Goal: Task Accomplishment & Management: Complete application form

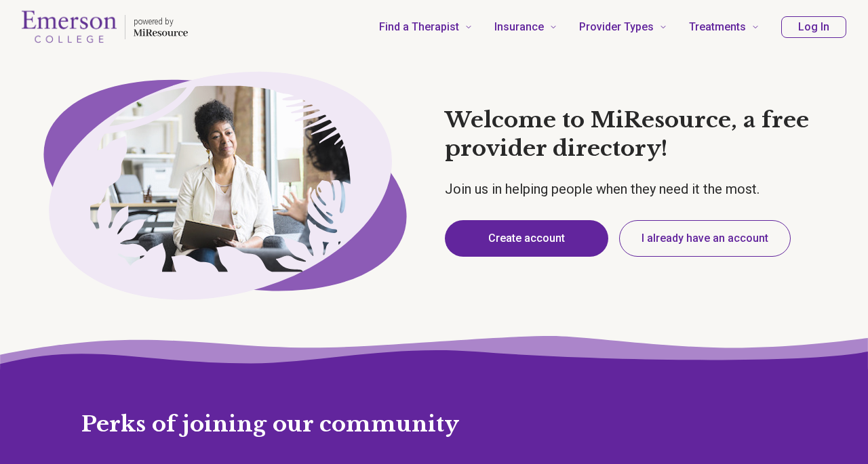
type textarea "*"
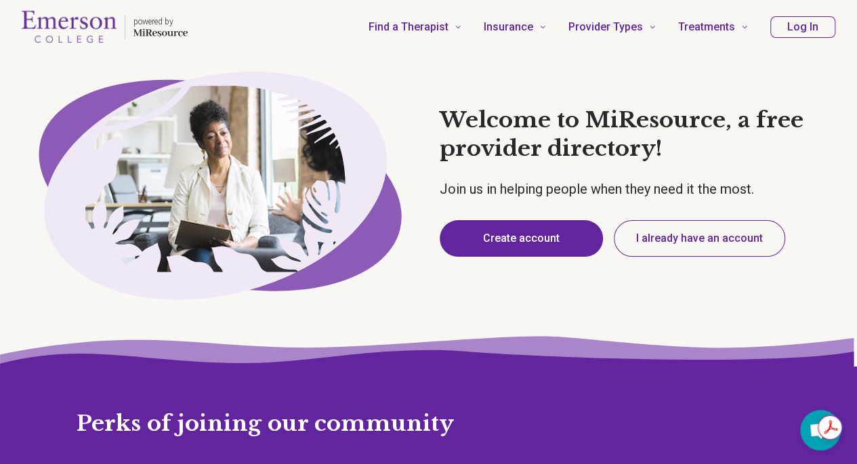
click at [812, 22] on button "Log In" at bounding box center [803, 27] width 65 height 22
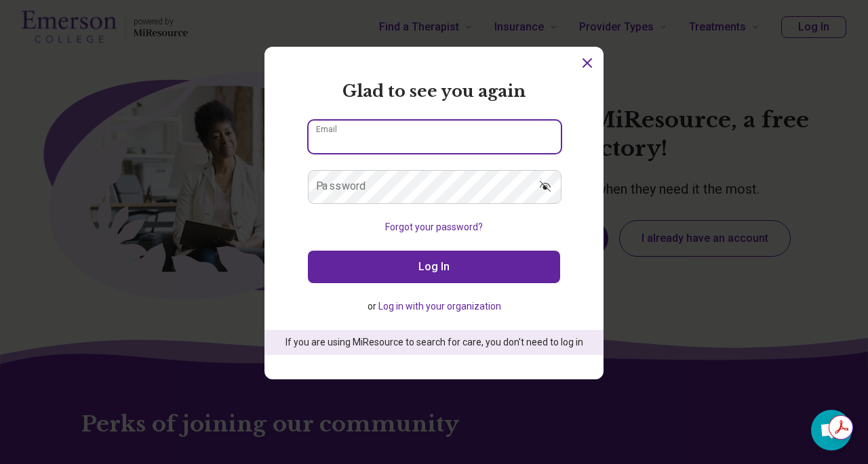
type input "**********"
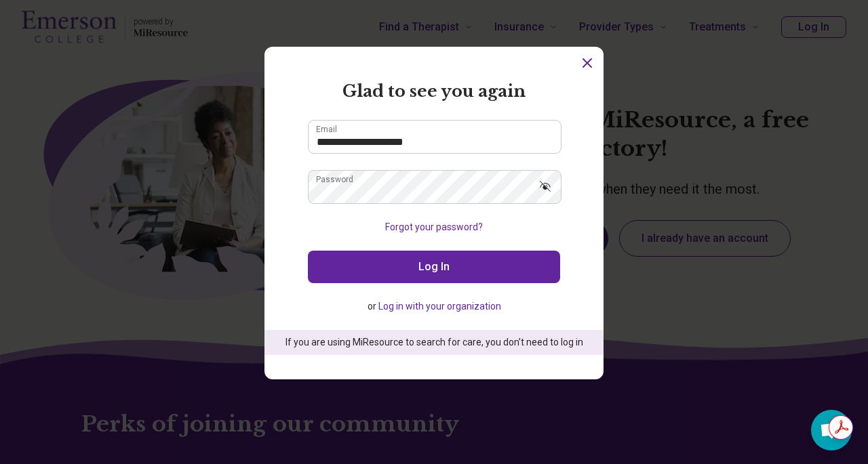
click at [417, 267] on button "Log In" at bounding box center [434, 267] width 252 height 33
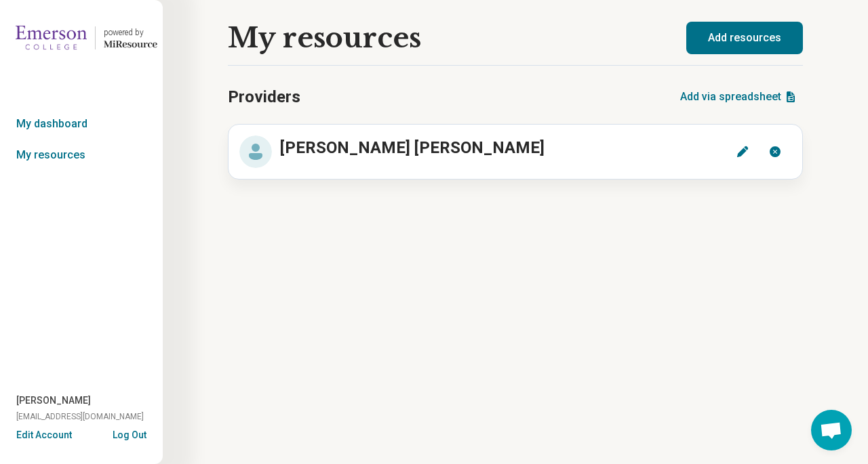
click at [458, 87] on div "Providers Add via spreadsheet" at bounding box center [515, 97] width 575 height 33
click at [744, 45] on button "Add resources" at bounding box center [744, 38] width 117 height 33
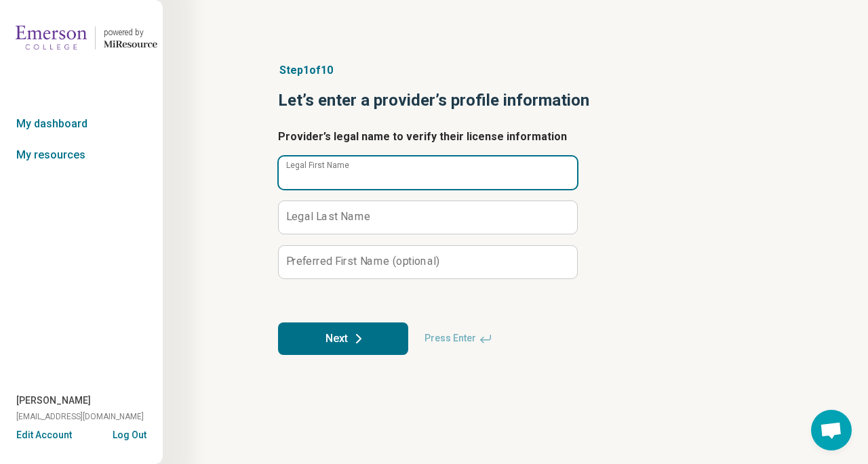
click at [378, 174] on input "Legal First Name" at bounding box center [428, 173] width 298 height 33
type input "****"
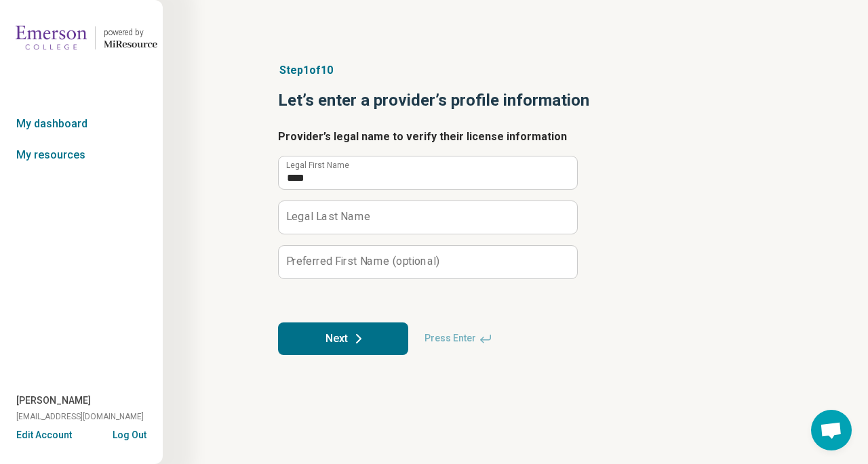
click at [306, 211] on label "Legal Last Name" at bounding box center [328, 216] width 85 height 11
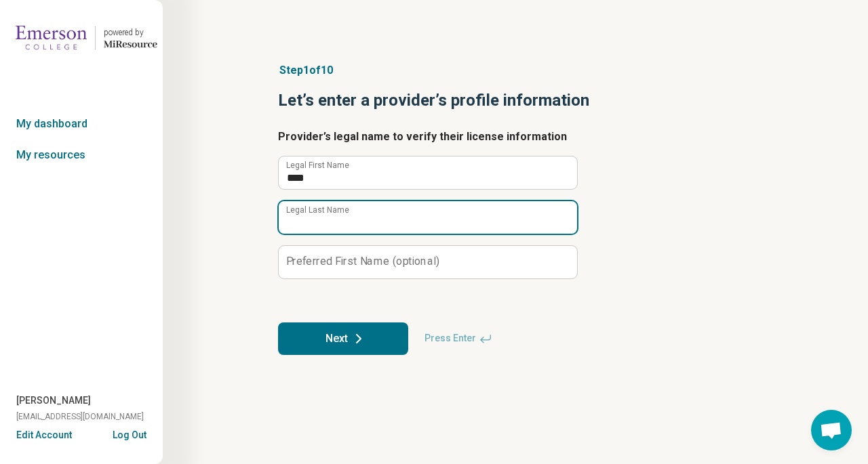
click at [306, 211] on input "Legal Last Name" at bounding box center [428, 217] width 298 height 33
type input "********"
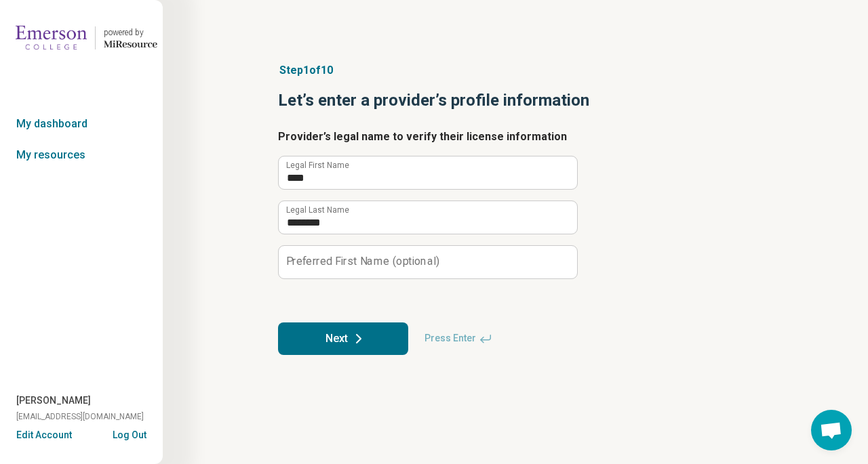
click at [331, 332] on button "Next" at bounding box center [343, 339] width 130 height 33
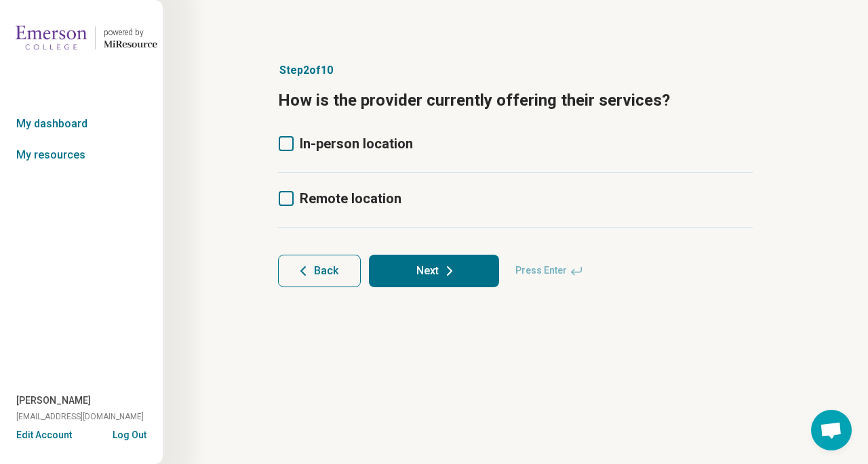
click at [284, 201] on icon at bounding box center [286, 198] width 15 height 15
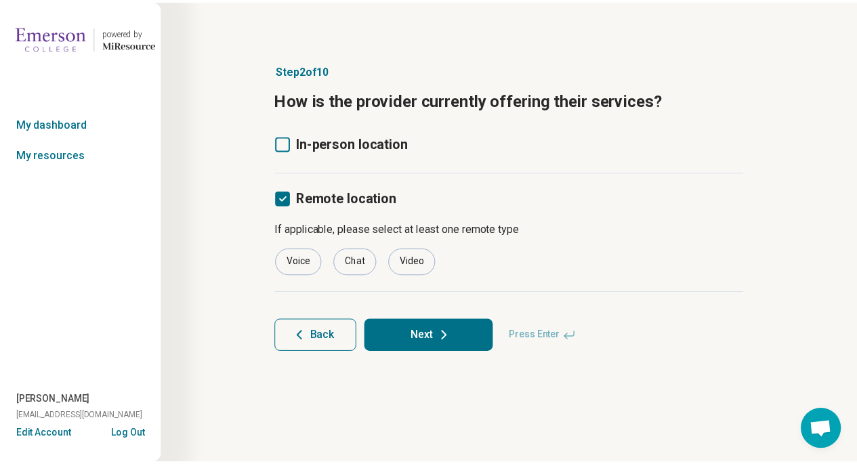
scroll to position [7, 0]
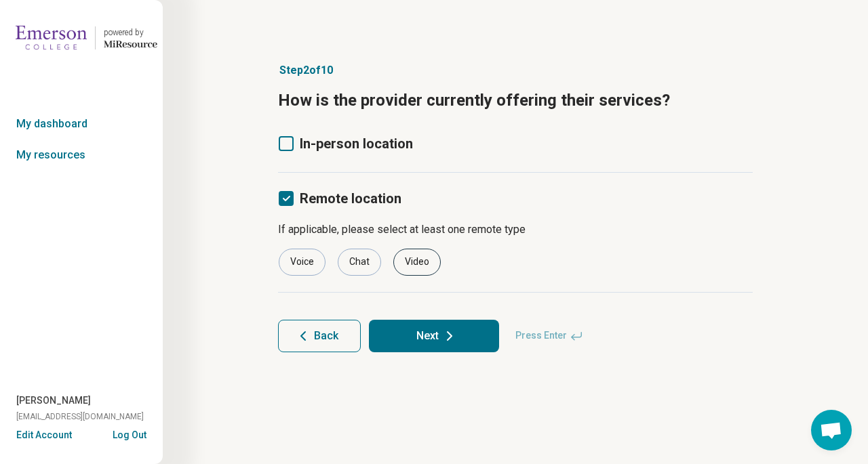
click at [422, 262] on div "Video" at bounding box center [416, 262] width 47 height 27
click at [437, 336] on button "Next" at bounding box center [434, 336] width 130 height 33
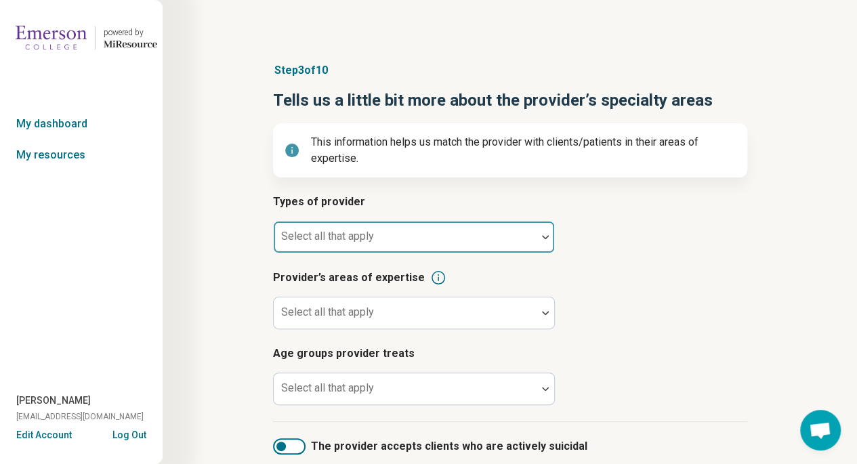
click at [379, 247] on div at bounding box center [405, 242] width 252 height 19
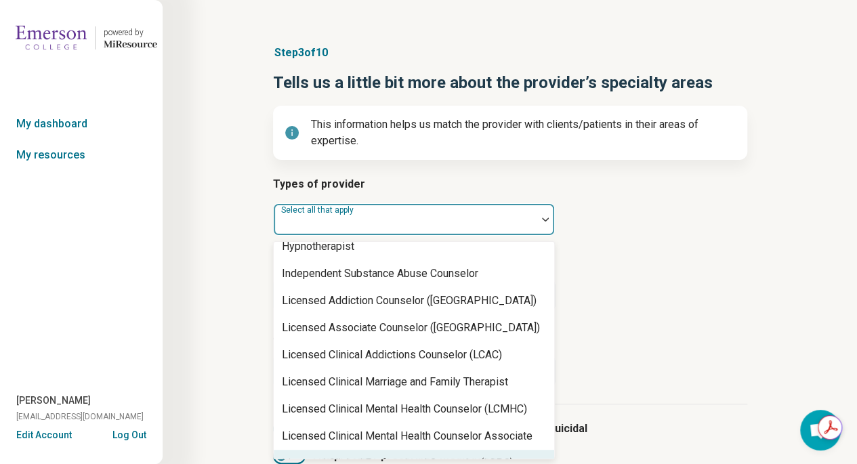
scroll to position [527, 0]
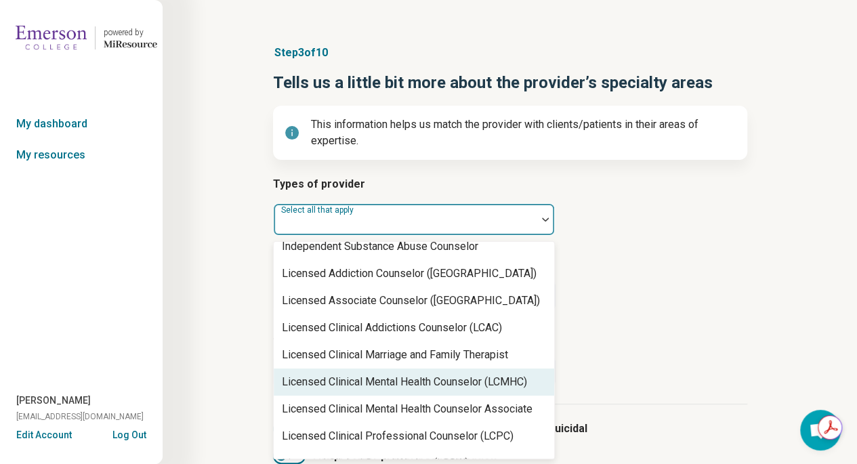
click at [438, 377] on div "Licensed Clinical Mental Health Counselor (LCMHC)" at bounding box center [404, 382] width 245 height 16
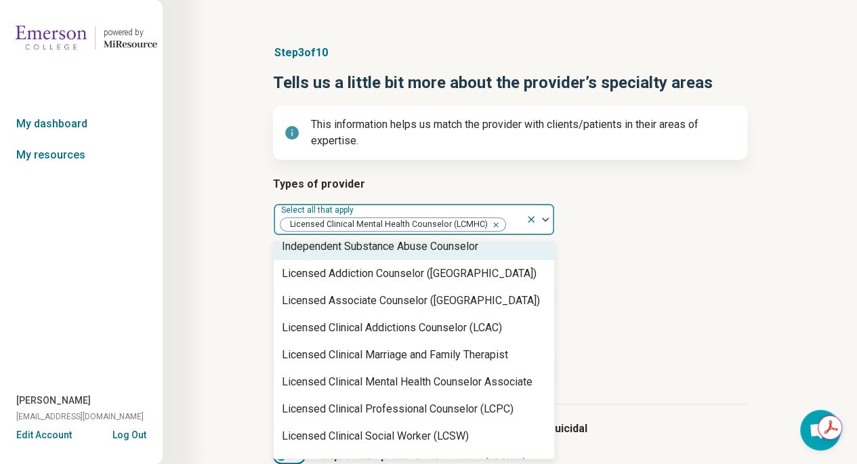
click at [492, 224] on icon "Remove [object Object]" at bounding box center [493, 224] width 9 height 9
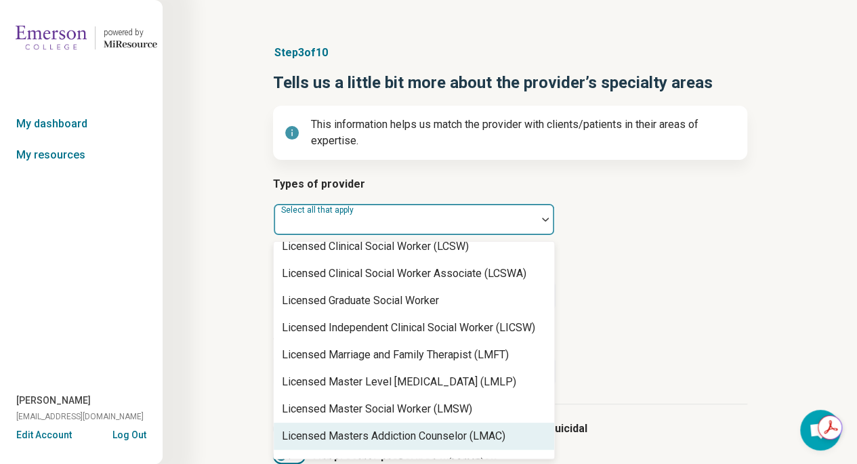
scroll to position [771, 0]
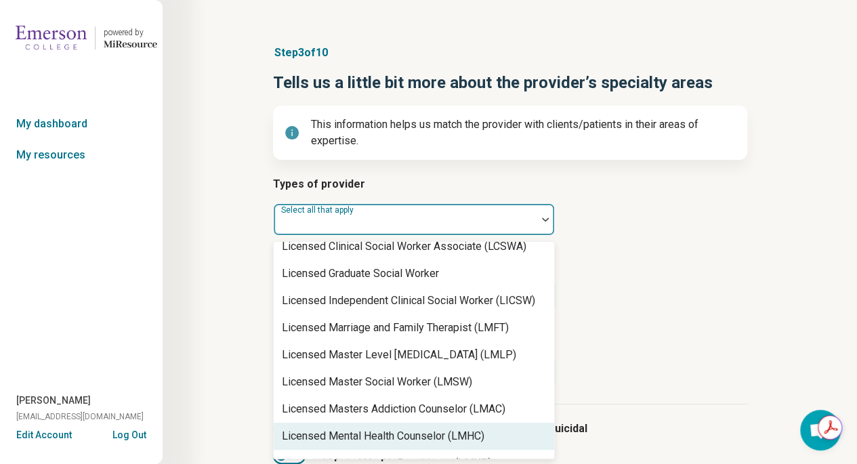
click at [388, 426] on div "Licensed Mental Health Counselor (LMHC)" at bounding box center [414, 436] width 281 height 27
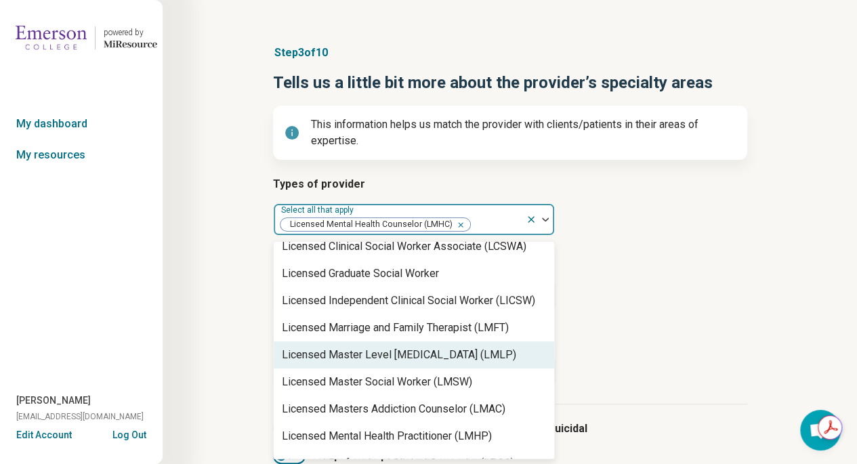
click at [670, 298] on article "Provider’s areas of expertise Select all that apply" at bounding box center [510, 282] width 474 height 60
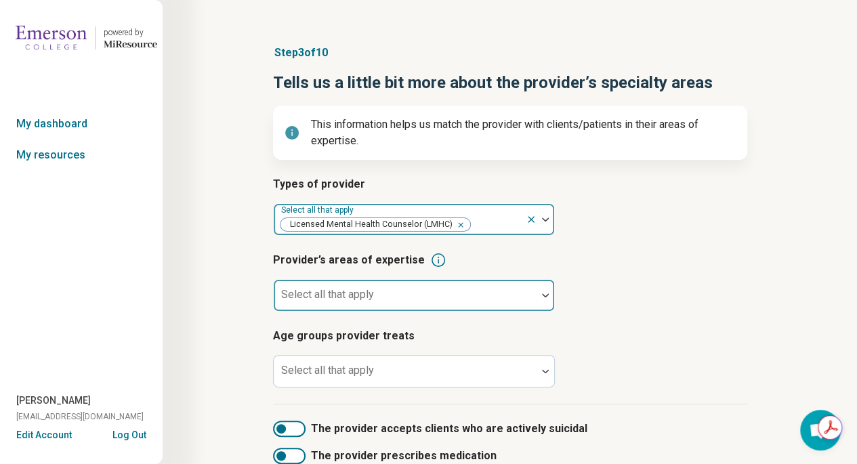
click at [540, 300] on div at bounding box center [546, 295] width 18 height 31
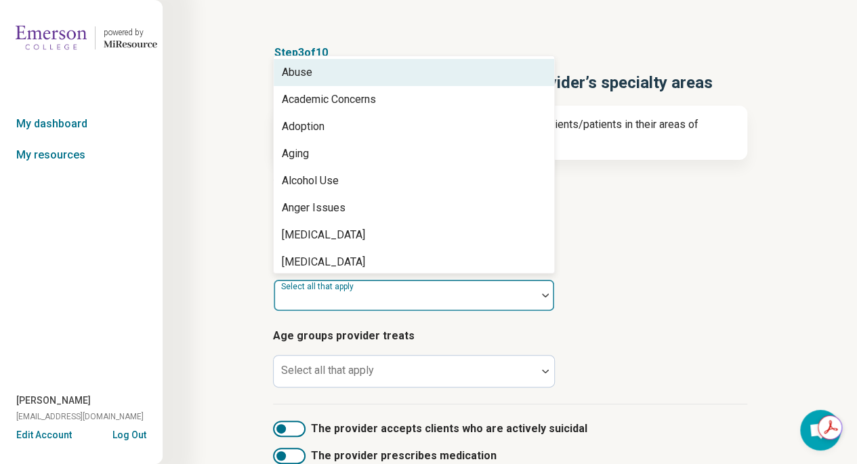
click at [390, 81] on div "Abuse" at bounding box center [414, 72] width 281 height 27
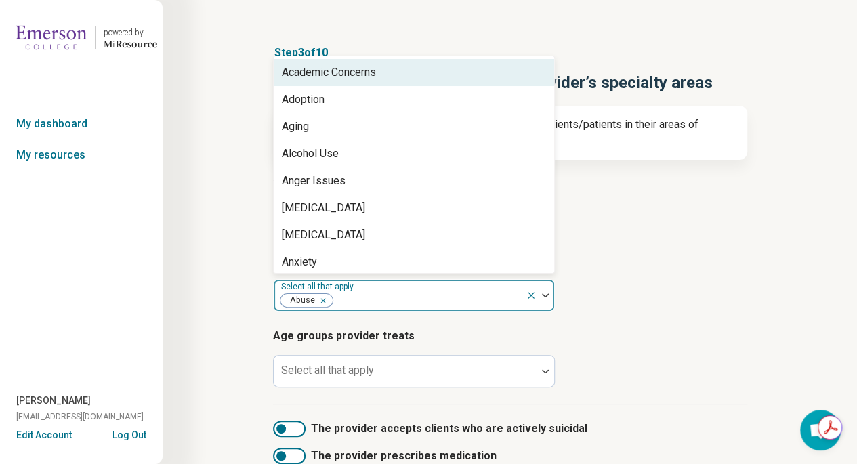
click at [353, 62] on div "Academic Concerns" at bounding box center [414, 72] width 281 height 27
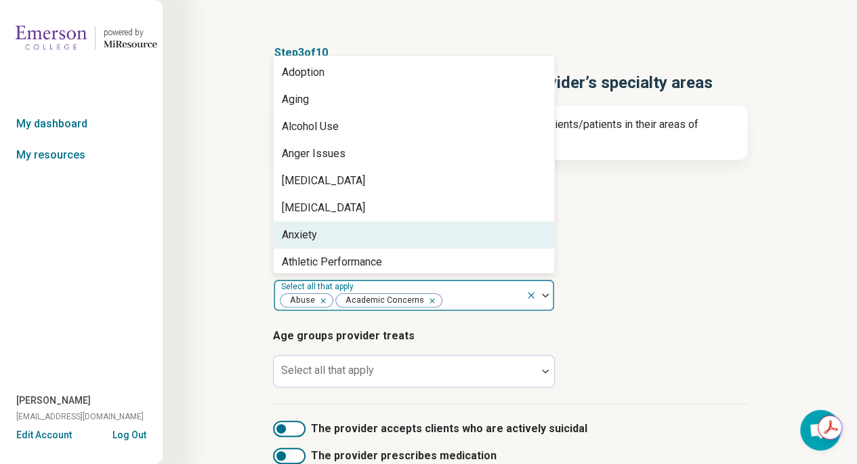
click at [389, 243] on div "Anxiety" at bounding box center [414, 235] width 281 height 27
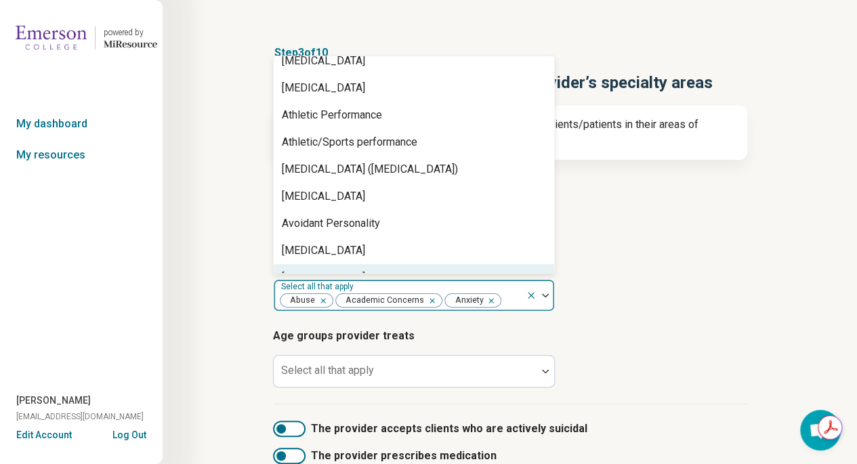
scroll to position [147, 0]
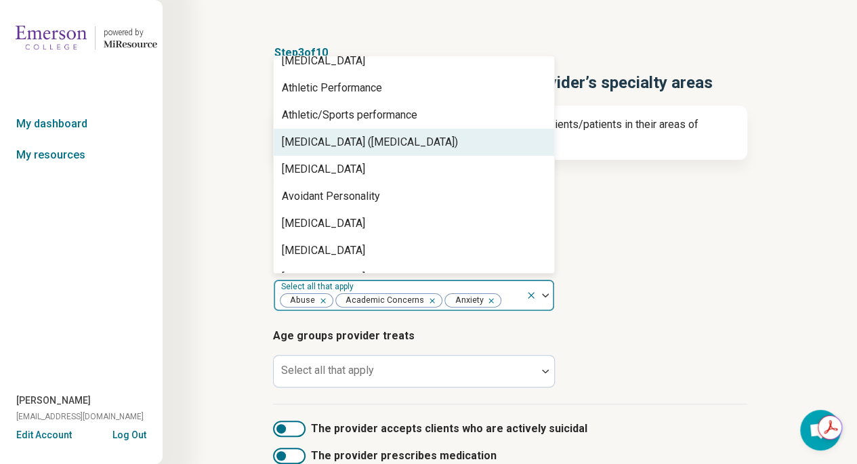
click at [458, 146] on div "Attention Deficit Hyperactivity Disorder (ADHD)" at bounding box center [370, 142] width 176 height 16
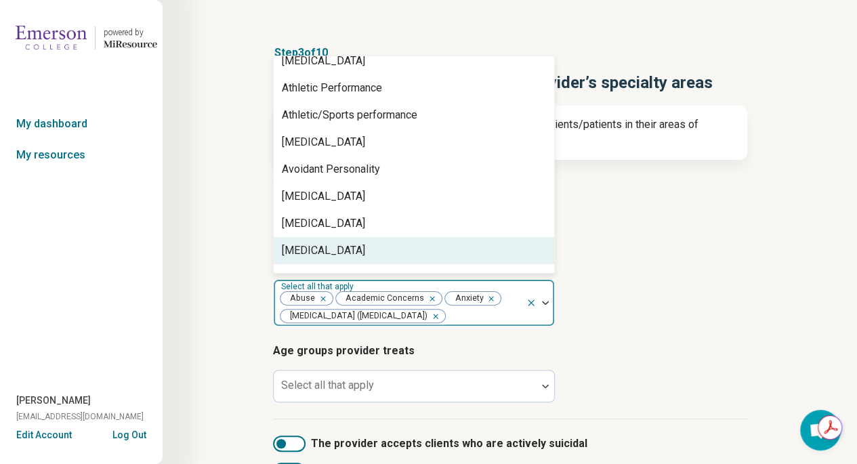
click at [444, 254] on div "Bipolar Disorder" at bounding box center [414, 250] width 281 height 27
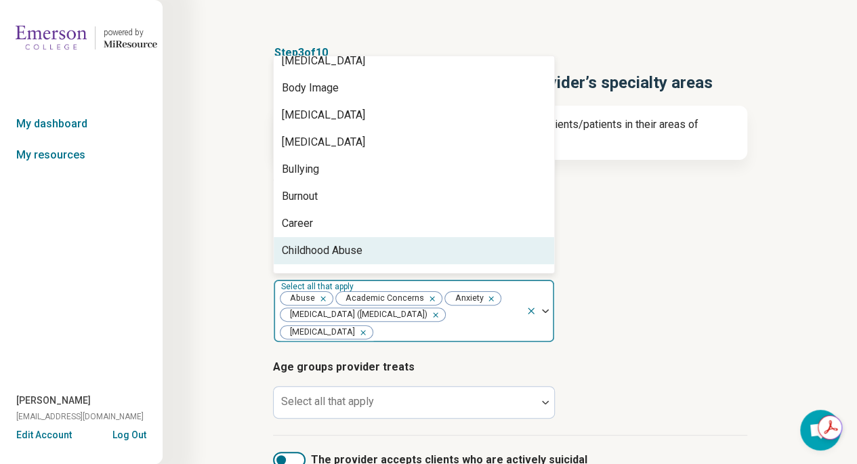
scroll to position [337, 0]
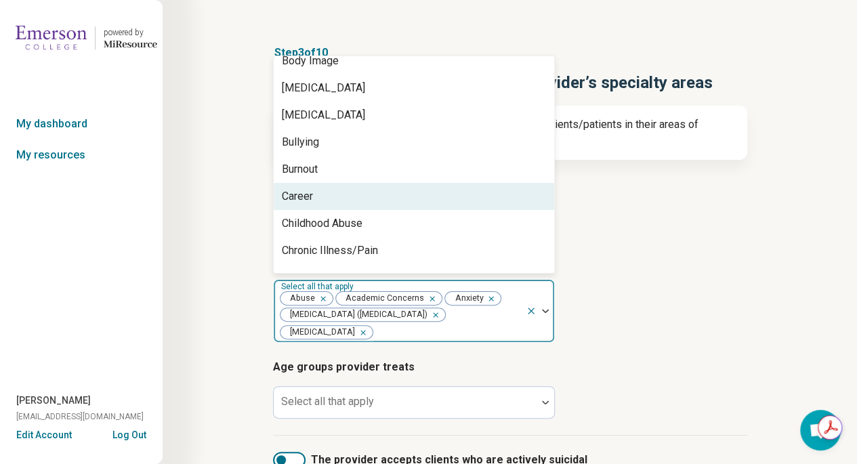
click at [439, 201] on div "Career" at bounding box center [414, 196] width 281 height 27
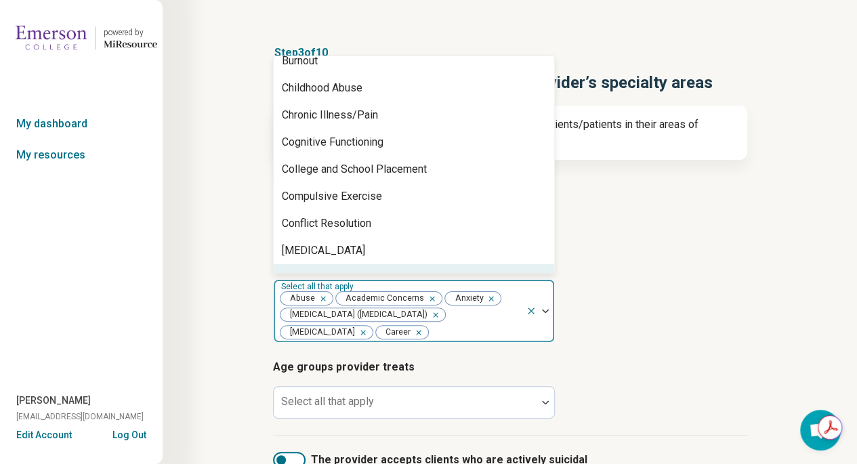
scroll to position [472, 0]
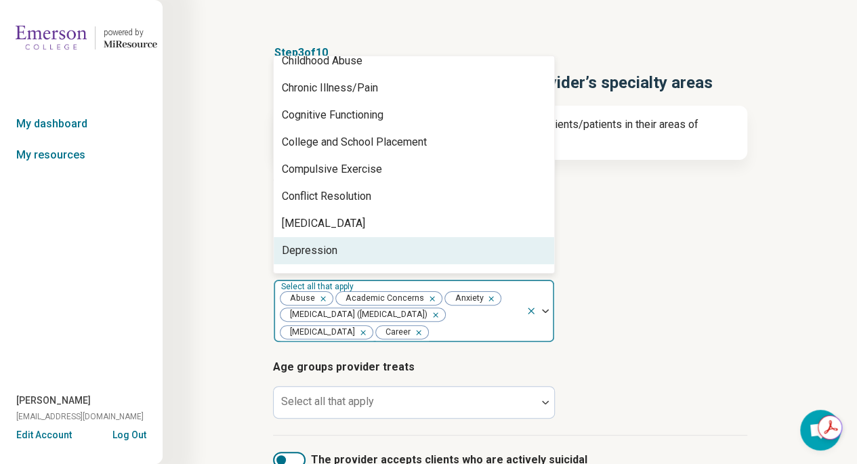
click at [438, 256] on div "Depression" at bounding box center [414, 250] width 281 height 27
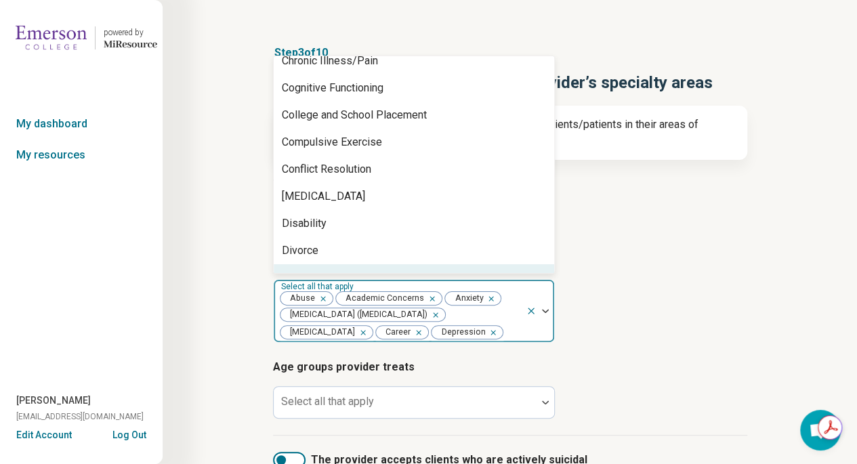
scroll to position [527, 0]
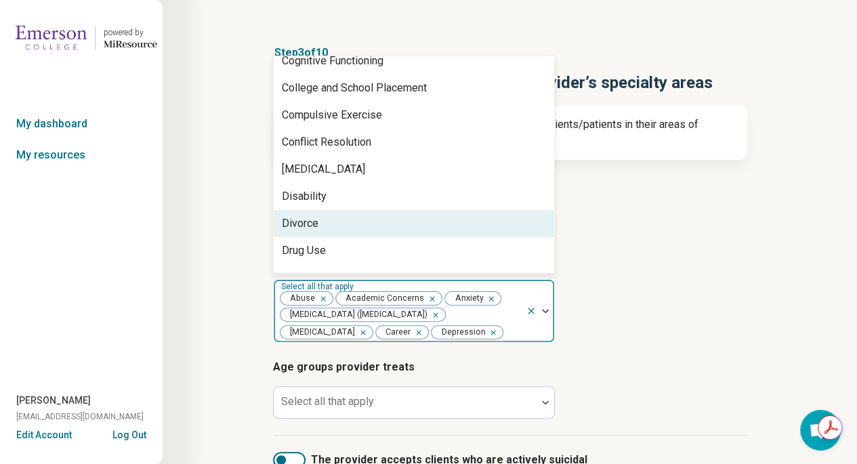
click at [434, 227] on div "Divorce" at bounding box center [414, 223] width 281 height 27
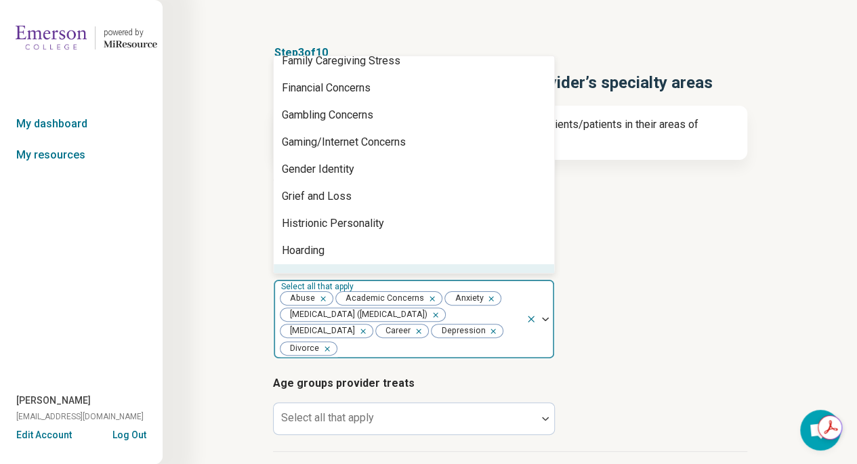
scroll to position [825, 0]
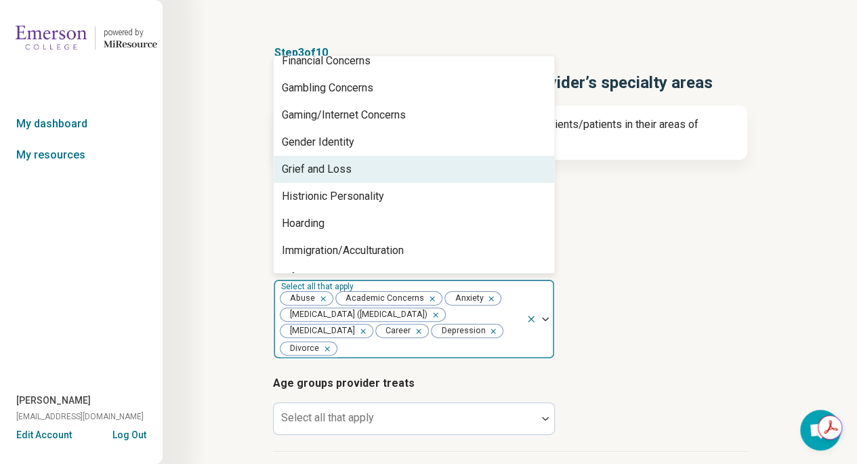
click at [424, 164] on div "Grief and Loss" at bounding box center [414, 169] width 281 height 27
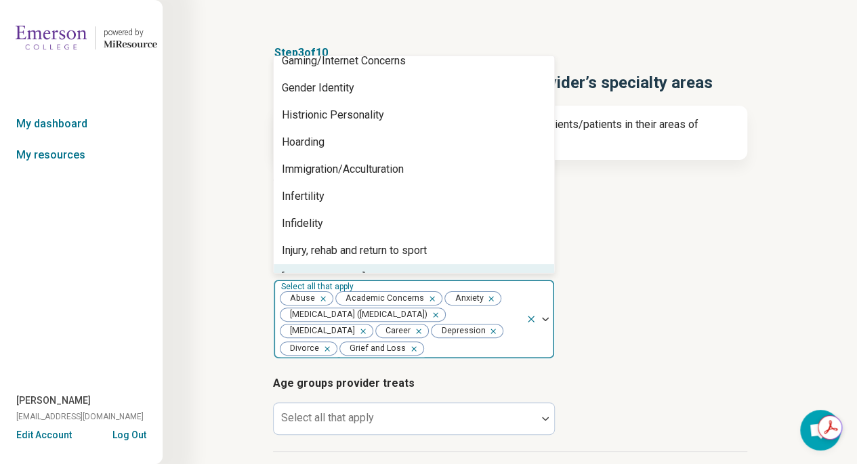
scroll to position [906, 0]
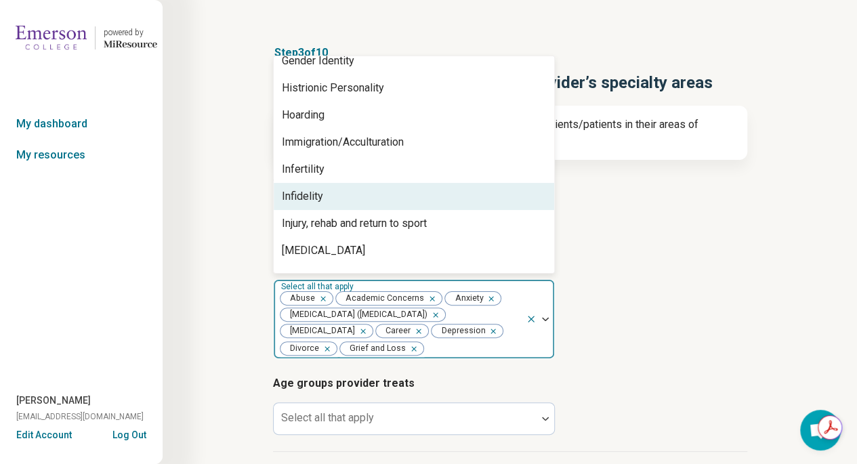
click at [409, 196] on div "Infidelity" at bounding box center [414, 196] width 281 height 27
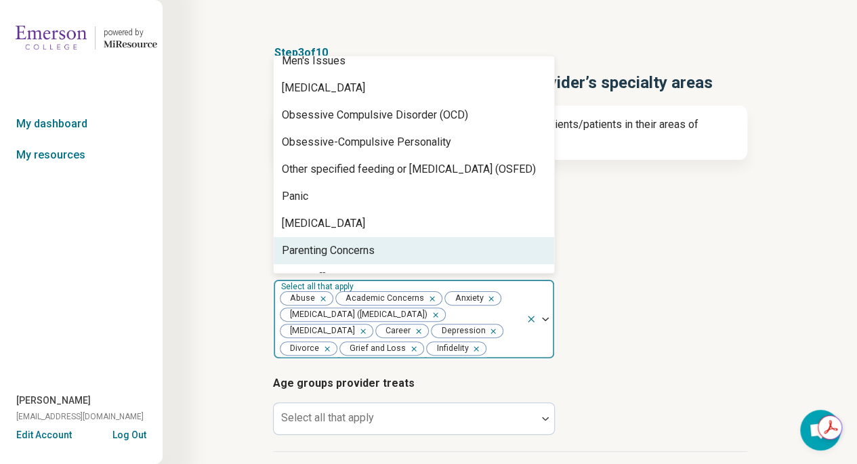
scroll to position [1259, 0]
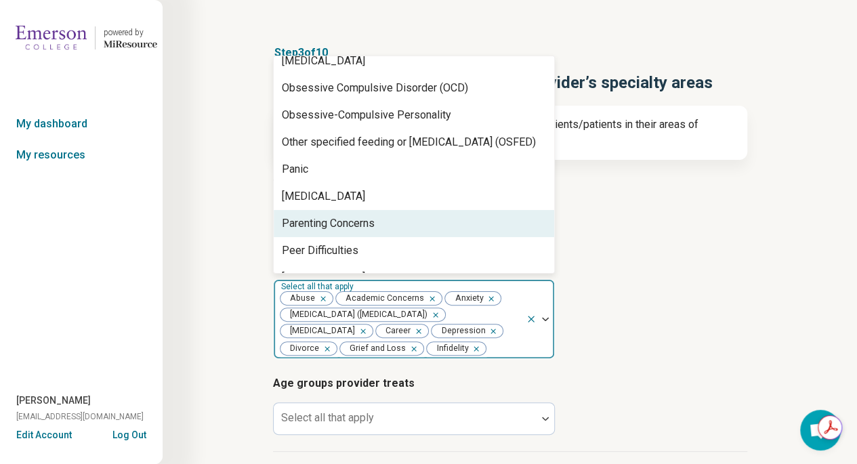
click at [411, 222] on div "Parenting Concerns" at bounding box center [414, 223] width 281 height 27
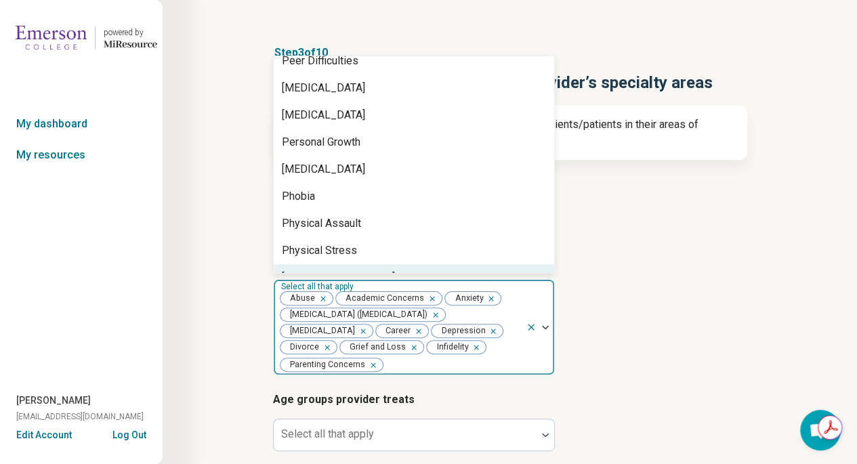
scroll to position [1449, 0]
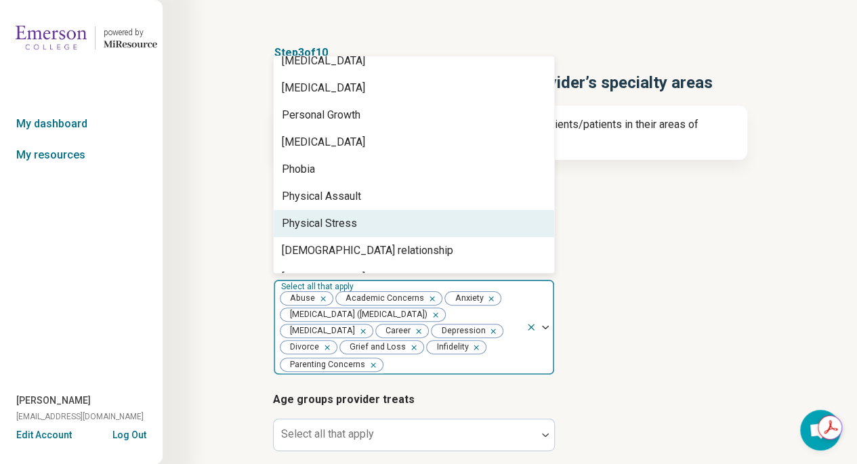
click at [430, 223] on div "Physical Stress" at bounding box center [414, 223] width 281 height 27
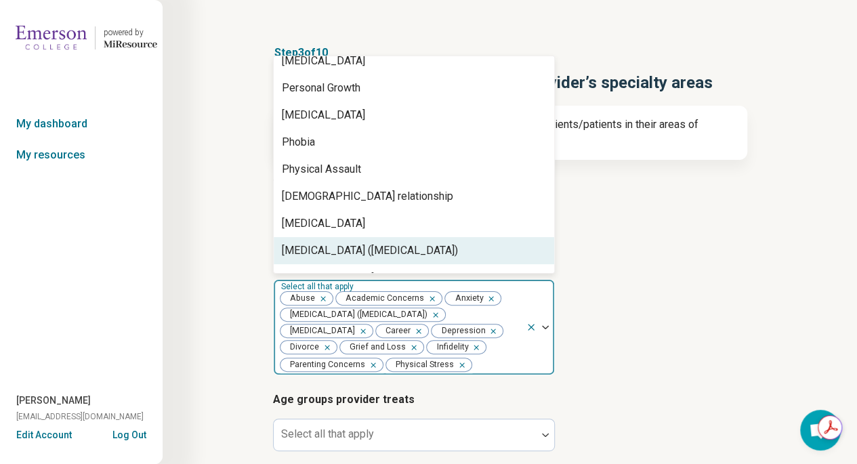
scroll to position [1503, 0]
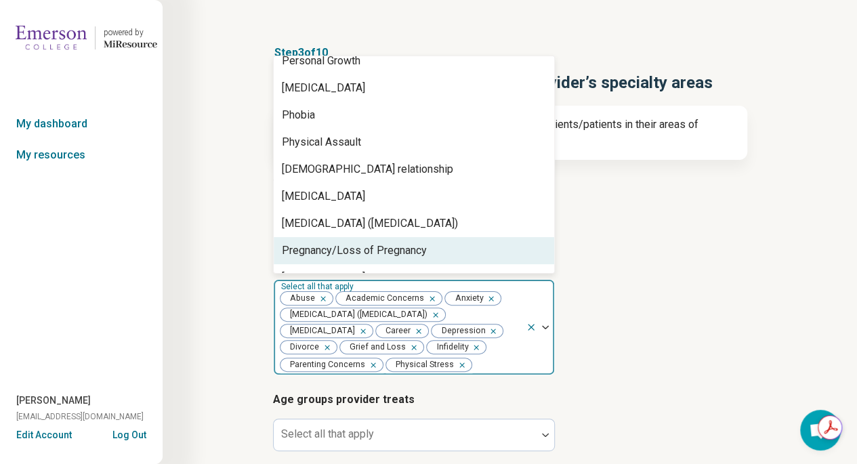
click at [430, 223] on div "Posttraumatic Stress Disorder (PTSD)" at bounding box center [370, 224] width 176 height 16
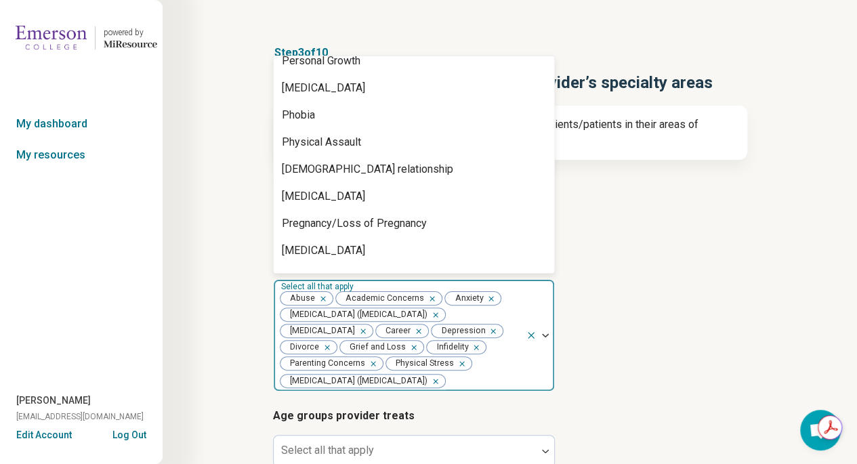
scroll to position [20, 0]
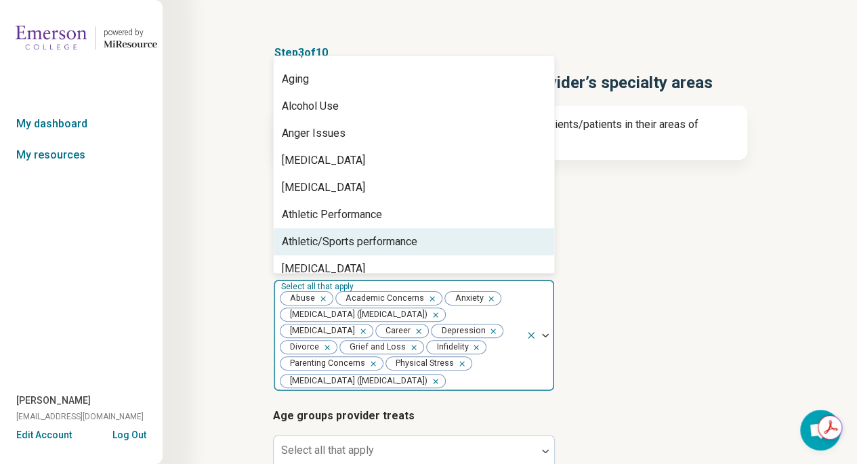
click at [734, 277] on article "Provider’s areas of expertise option Posttraumatic Stress Disorder (PTSD), sele…" at bounding box center [510, 322] width 474 height 140
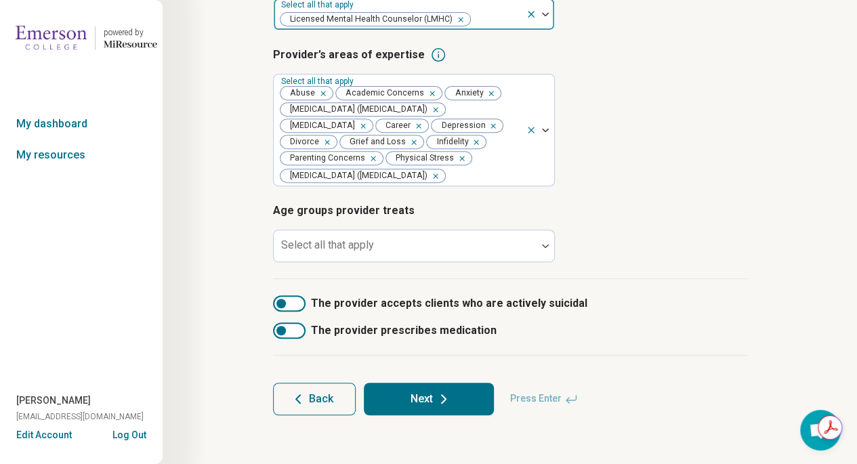
scroll to position [0, 0]
click at [546, 253] on div at bounding box center [546, 245] width 18 height 31
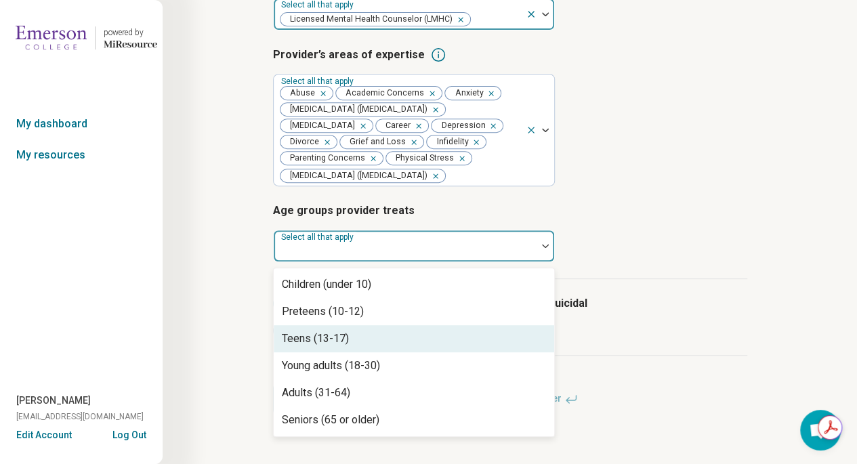
click at [463, 338] on div "Teens (13-17)" at bounding box center [414, 338] width 281 height 27
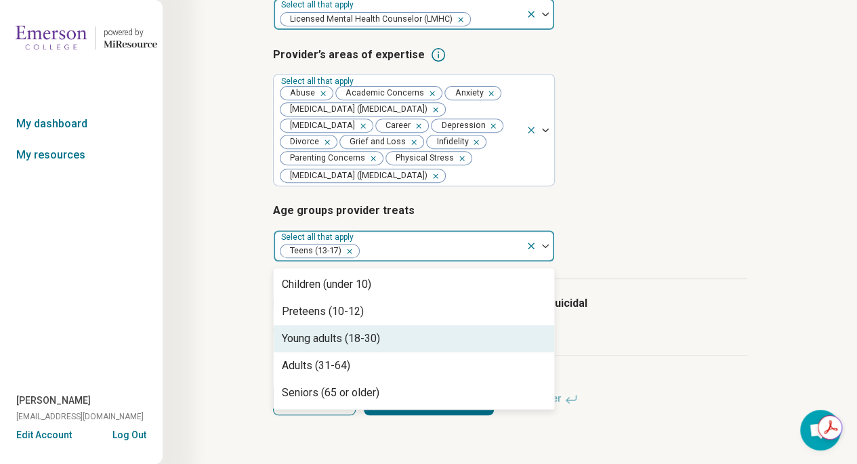
click at [420, 340] on div "Young adults (18-30)" at bounding box center [414, 338] width 281 height 27
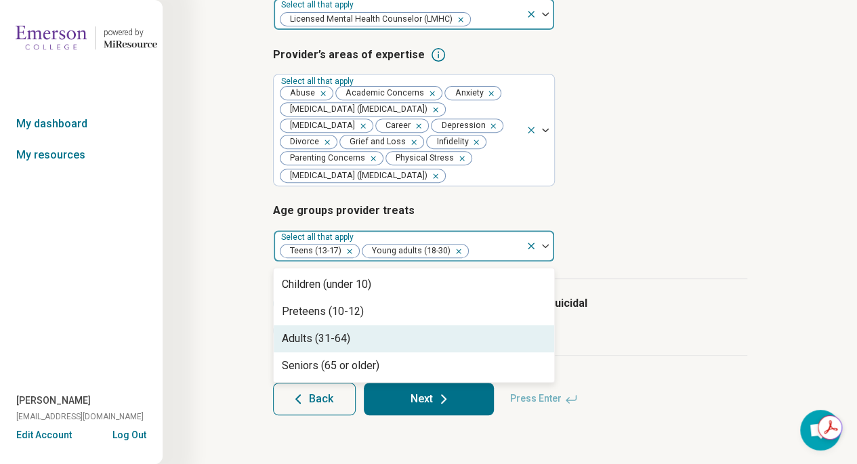
click at [407, 338] on div "Adults (31-64)" at bounding box center [414, 338] width 281 height 27
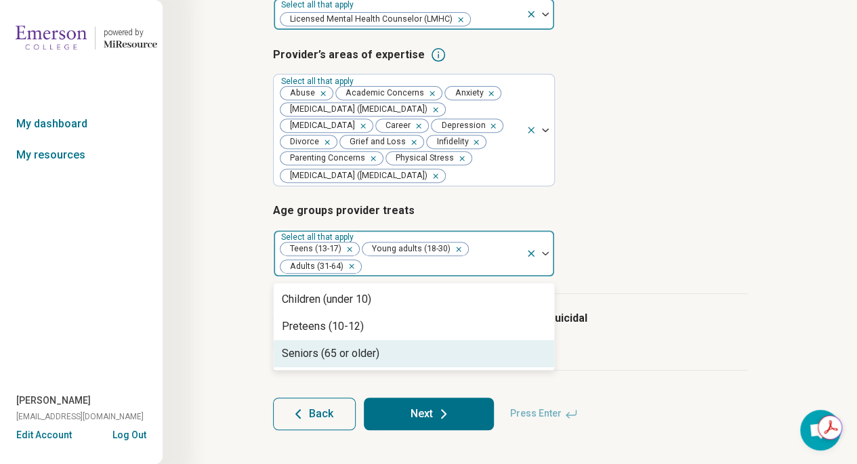
click at [392, 361] on div "Seniors (65 or older)" at bounding box center [414, 353] width 281 height 27
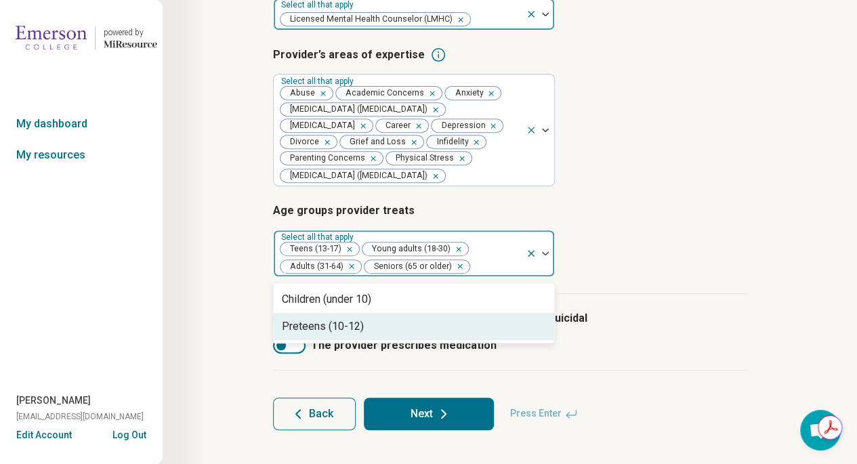
click at [704, 283] on div "Types of provider Select all that apply Licensed Mental Health Counselor (LMHC)…" at bounding box center [510, 132] width 474 height 323
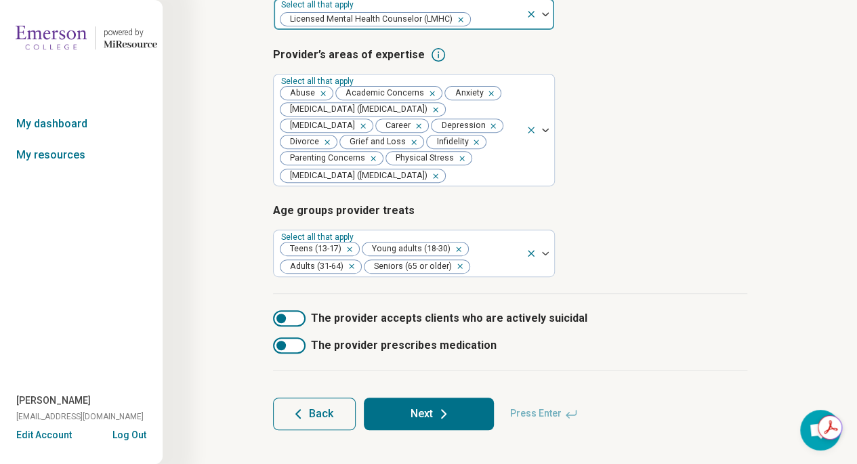
click at [438, 419] on icon at bounding box center [444, 414] width 16 height 16
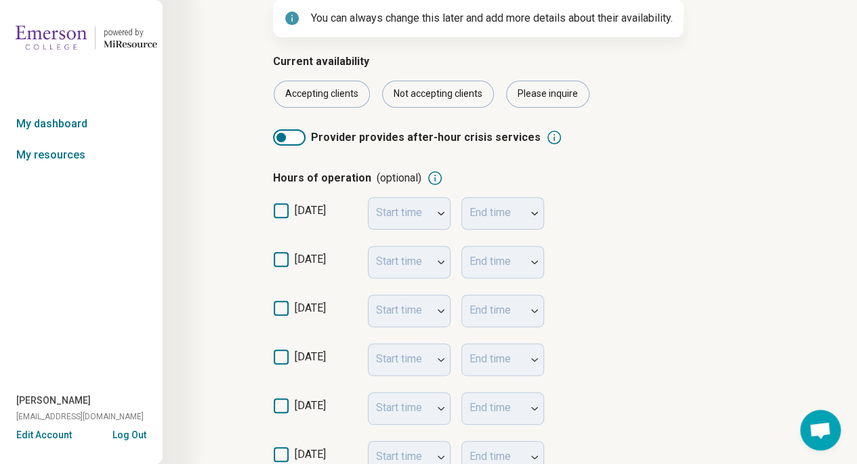
scroll to position [133, 0]
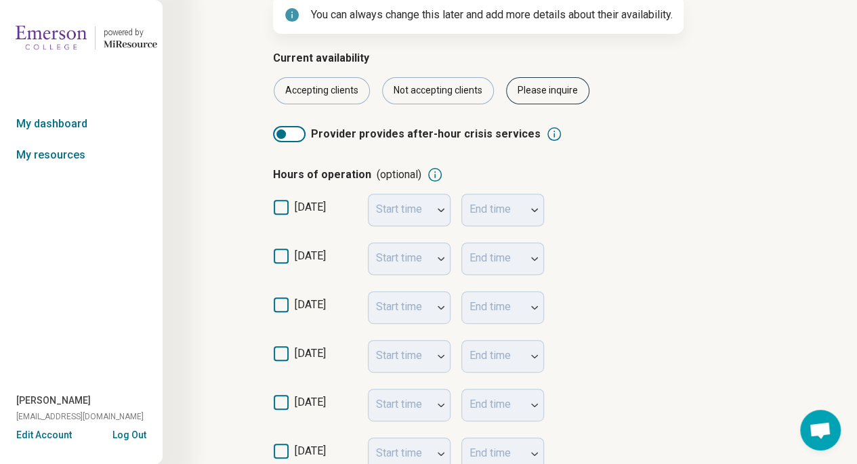
click at [560, 94] on div "Please inquire" at bounding box center [547, 90] width 83 height 27
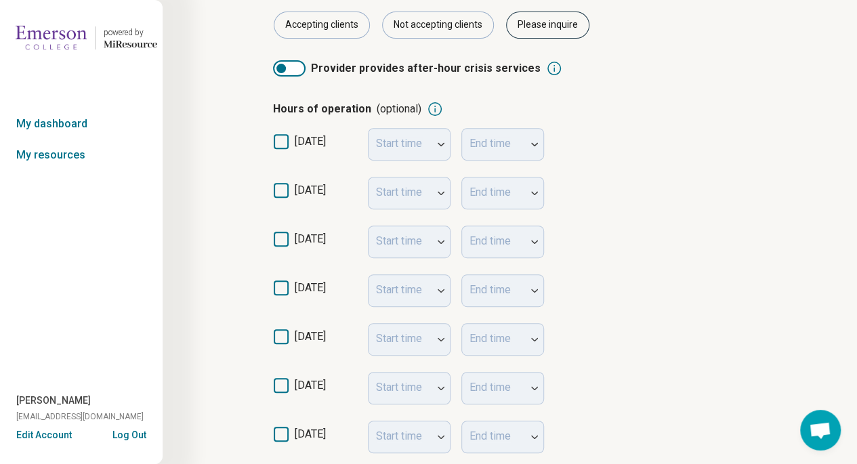
scroll to position [199, 0]
click at [283, 191] on icon at bounding box center [281, 189] width 15 height 15
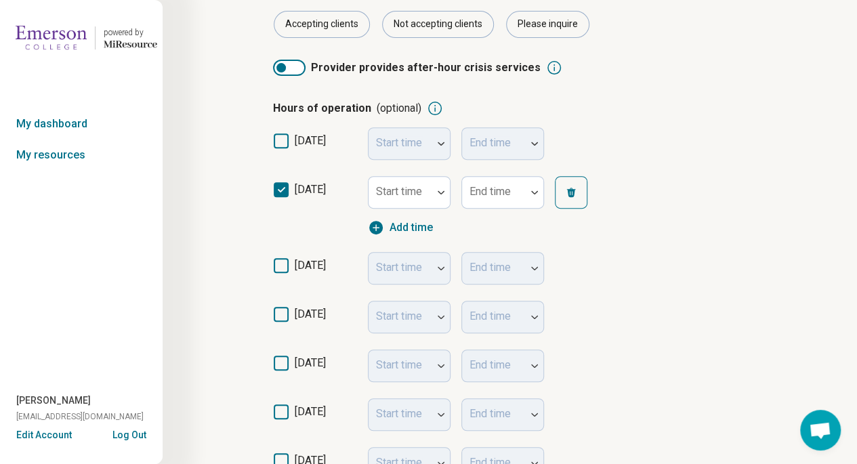
scroll to position [7, 0]
click at [282, 265] on icon at bounding box center [281, 265] width 15 height 15
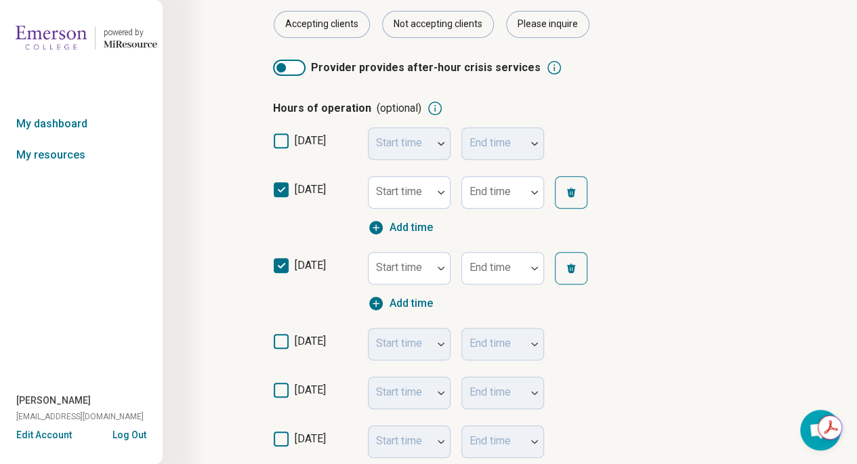
scroll to position [0, 0]
click at [275, 341] on icon at bounding box center [281, 341] width 15 height 15
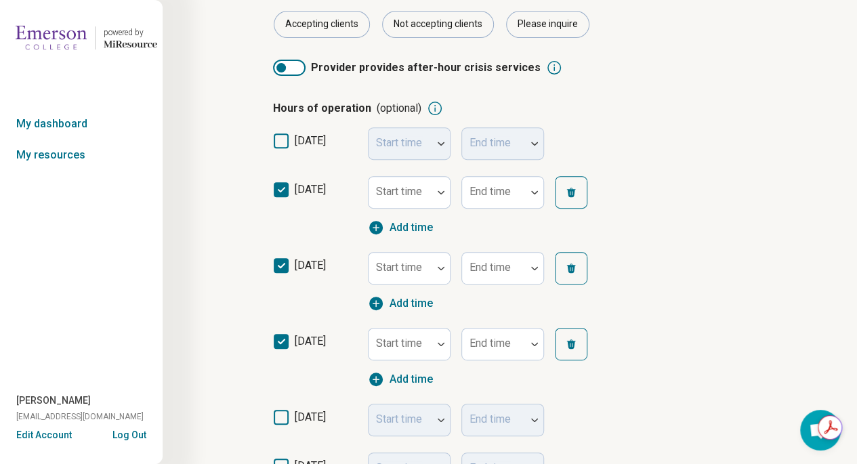
scroll to position [7, 0]
click at [279, 413] on icon at bounding box center [281, 417] width 15 height 15
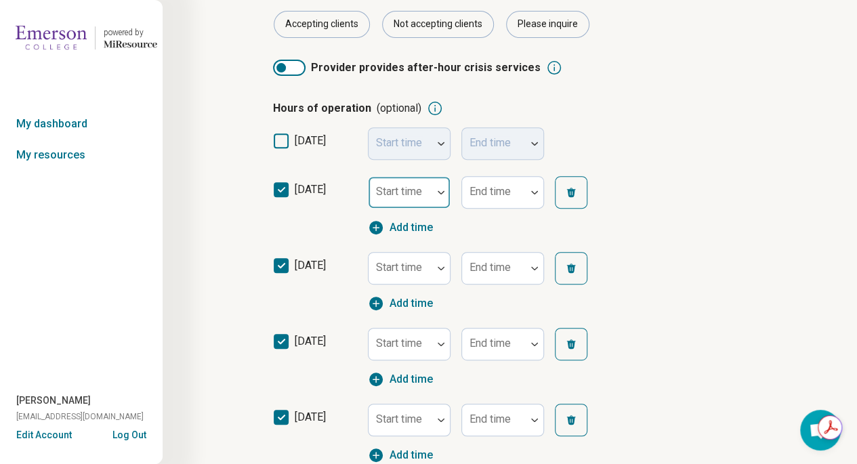
click at [445, 197] on div at bounding box center [441, 192] width 18 height 31
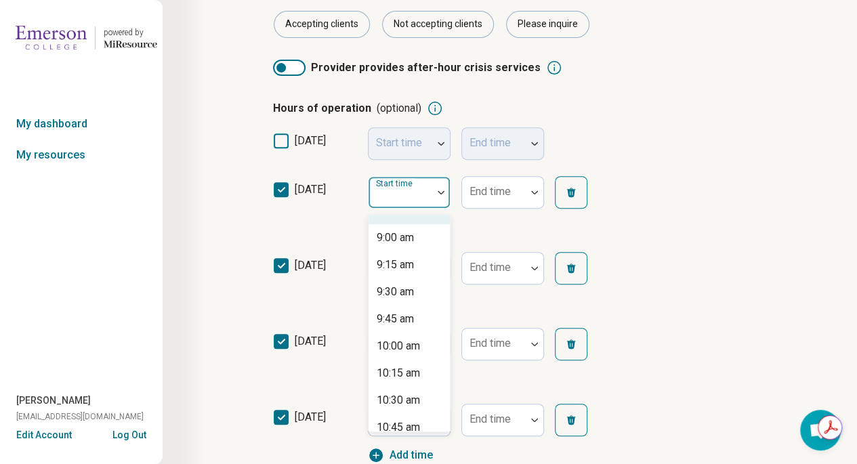
scroll to position [942, 0]
click at [413, 266] on div "9:00 am" at bounding box center [395, 265] width 37 height 16
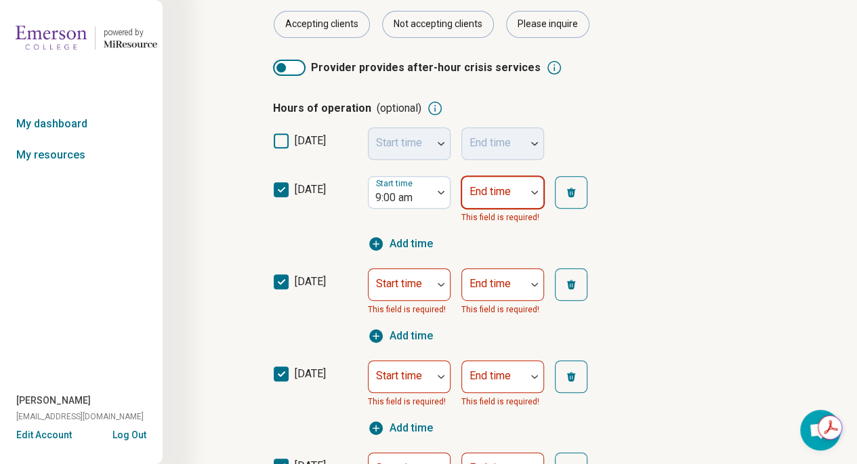
click at [535, 194] on div at bounding box center [535, 192] width 18 height 31
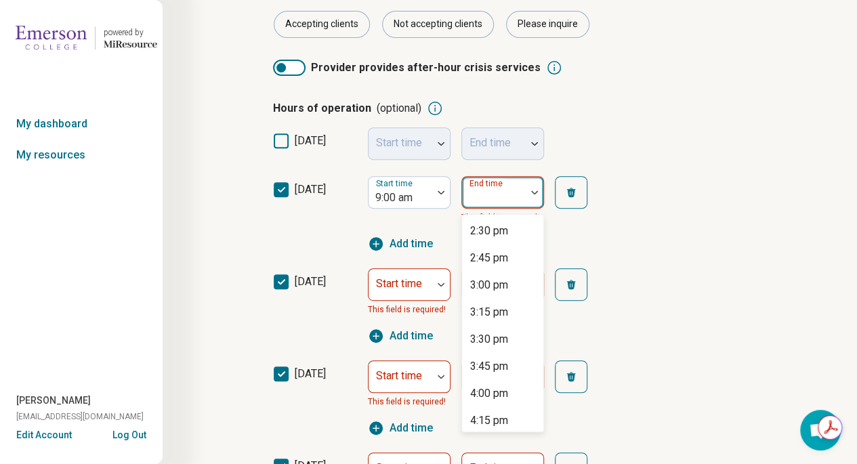
scroll to position [759, 0]
click at [506, 425] on div "6:00 pm" at bounding box center [489, 421] width 38 height 16
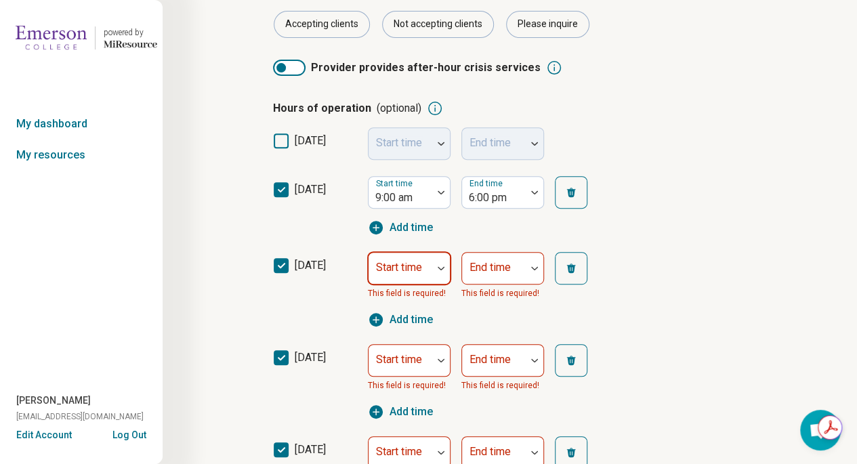
click at [441, 274] on div at bounding box center [441, 268] width 18 height 31
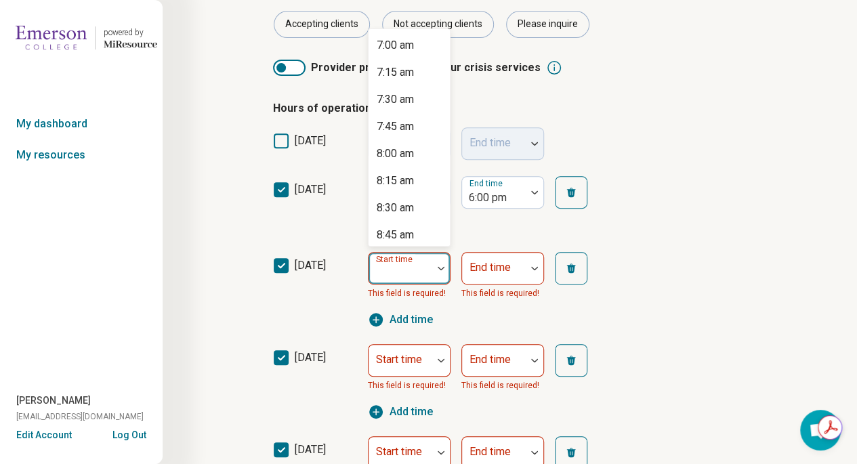
scroll to position [949, 0]
click at [413, 73] on div "9:00 am" at bounding box center [395, 72] width 37 height 16
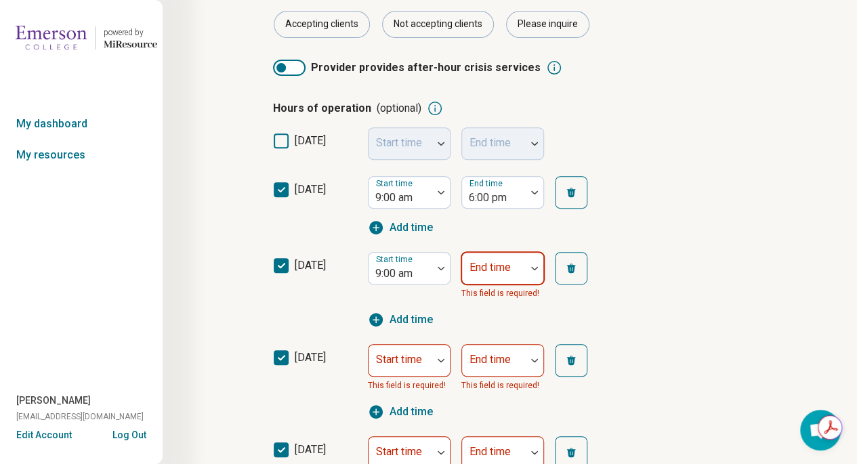
click at [523, 259] on div at bounding box center [494, 269] width 64 height 30
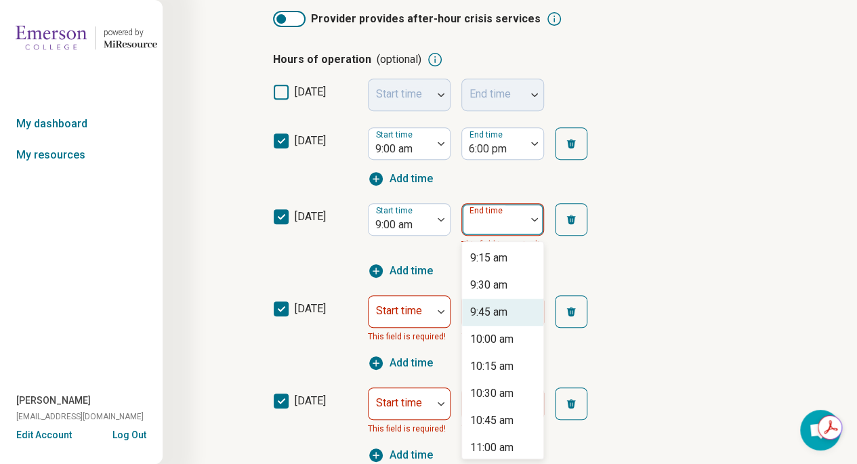
scroll to position [0, 0]
click at [538, 430] on div "10:45 am" at bounding box center [502, 420] width 81 height 27
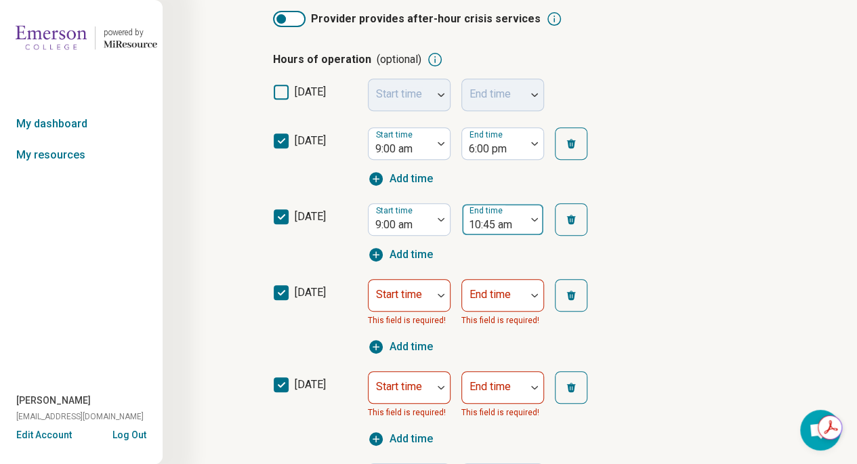
click at [531, 229] on div at bounding box center [535, 219] width 18 height 31
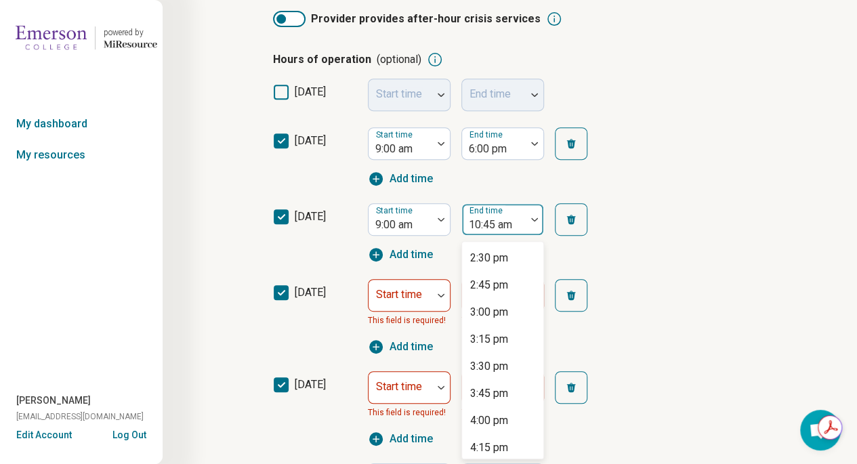
scroll to position [759, 0]
click at [506, 445] on div "6:00 pm" at bounding box center [489, 448] width 38 height 16
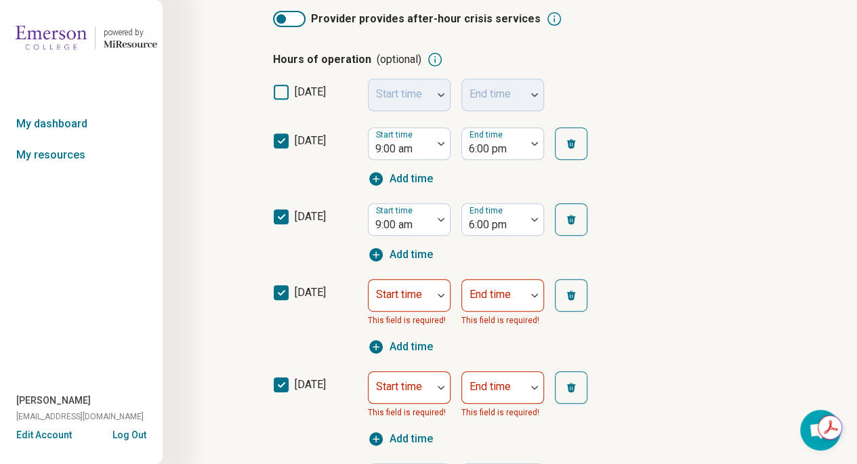
scroll to position [249, 0]
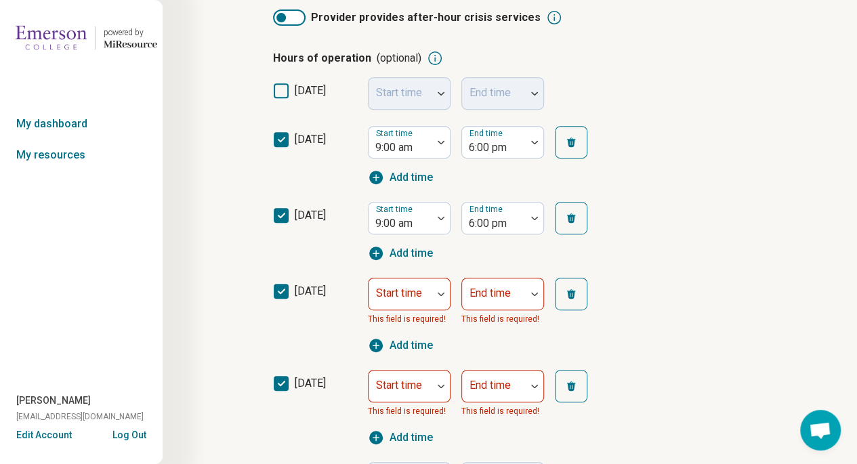
drag, startPoint x: 867, startPoint y: 167, endPoint x: 831, endPoint y: 97, distance: 79.1
click at [831, 97] on div "Step 4 of 10 What is the provider’s current availability? You can always change…" at bounding box center [510, 313] width 695 height 1125
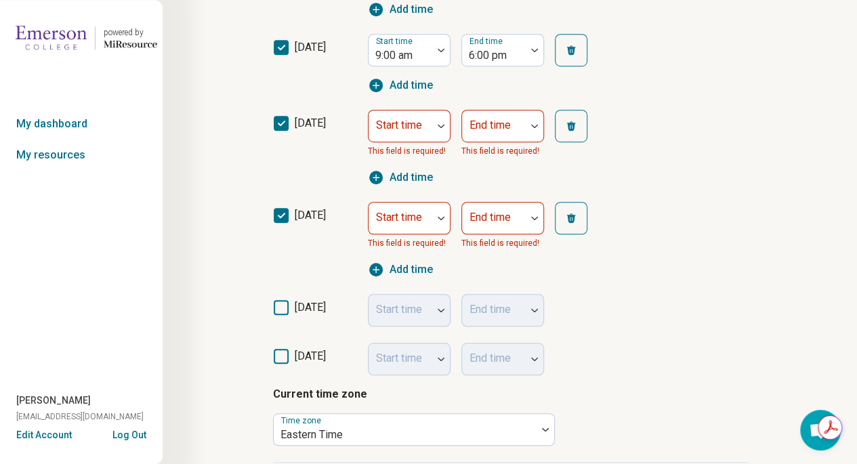
scroll to position [0, 0]
click at [281, 312] on icon at bounding box center [281, 307] width 15 height 15
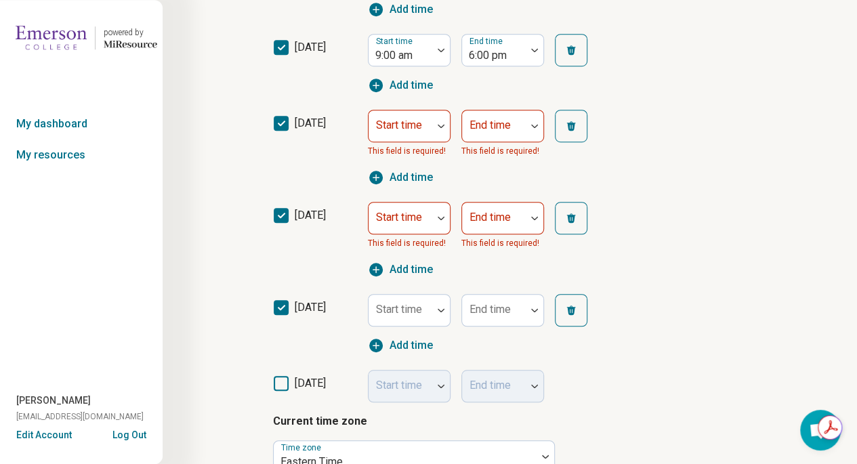
scroll to position [7, 0]
click at [440, 132] on div at bounding box center [441, 125] width 18 height 31
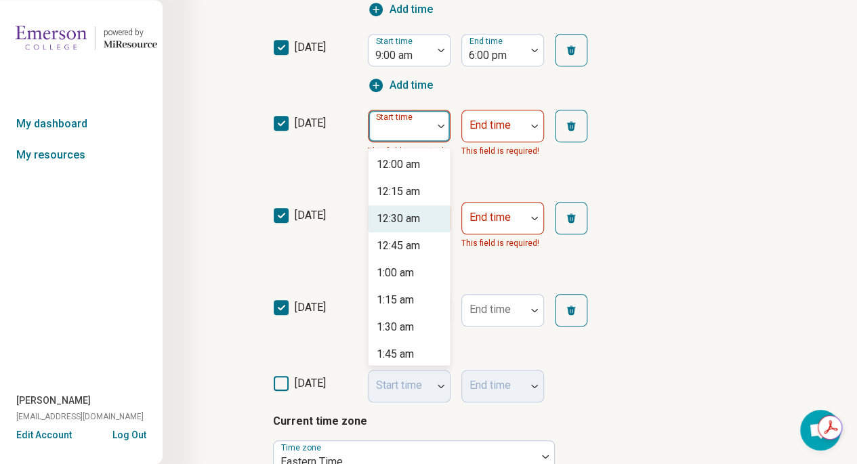
click at [449, 244] on div "12:00 am 12:15 am 12:30 am 12:45 am 1:00 am 1:15 am 1:30 am 1:45 am 2:00 am 2:1…" at bounding box center [409, 256] width 81 height 217
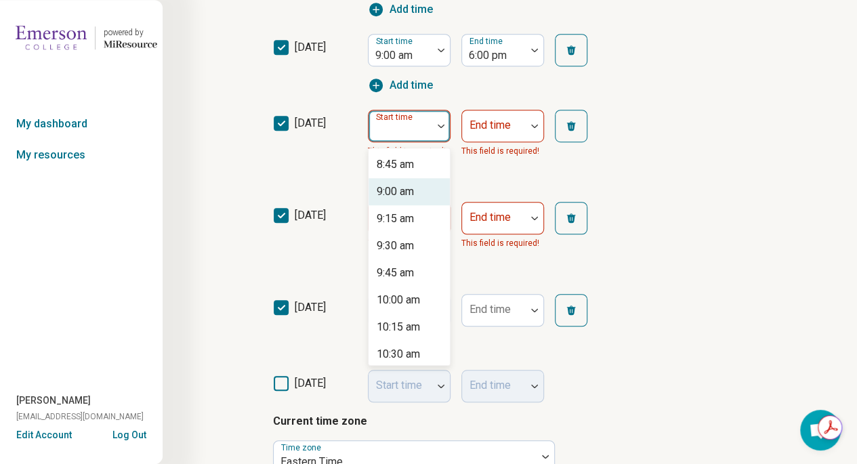
click at [408, 188] on div "9:00 am" at bounding box center [395, 192] width 37 height 16
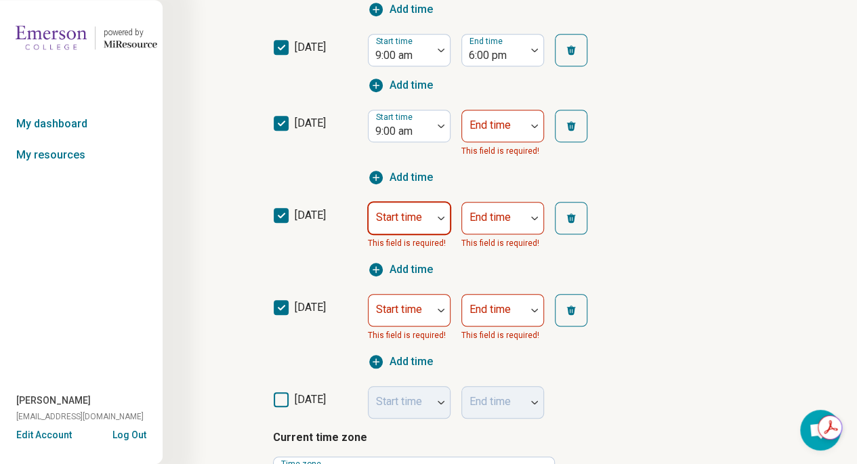
click at [441, 222] on div at bounding box center [441, 218] width 18 height 31
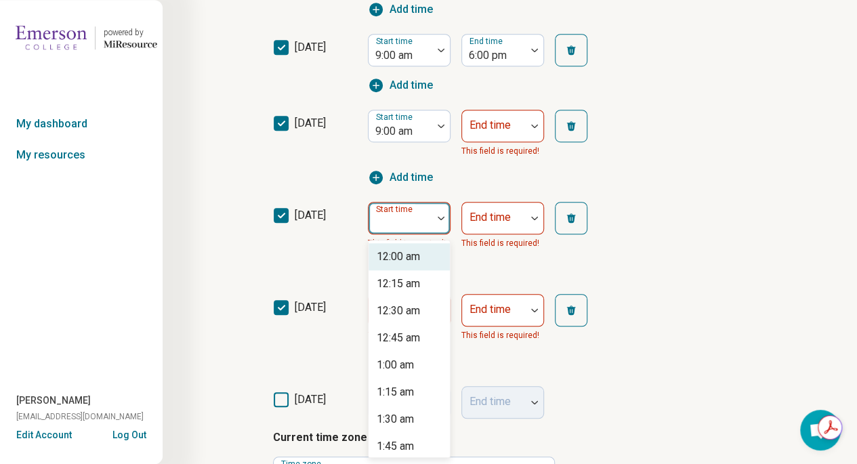
click at [449, 349] on div "12:00 am 12:15 am 12:30 am 12:45 am 1:00 am 1:15 am 1:30 am 1:45 am 2:00 am 2:1…" at bounding box center [409, 349] width 81 height 217
click at [407, 287] on div "9:00 am" at bounding box center [395, 284] width 37 height 16
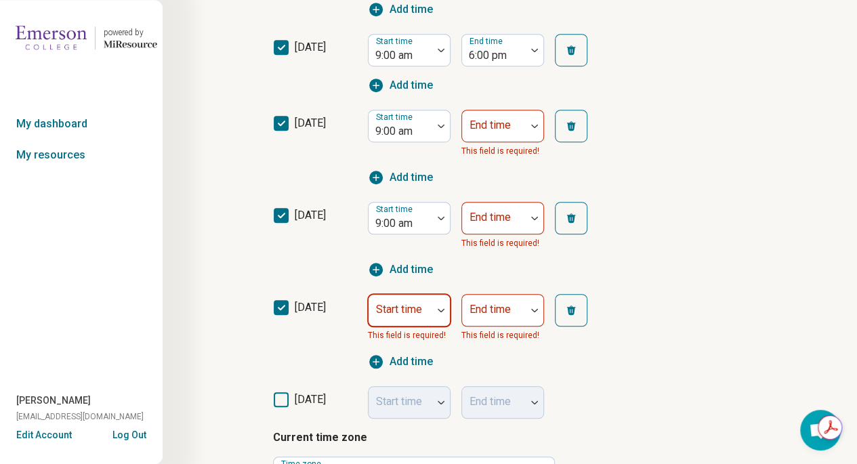
click at [441, 316] on div at bounding box center [441, 310] width 18 height 31
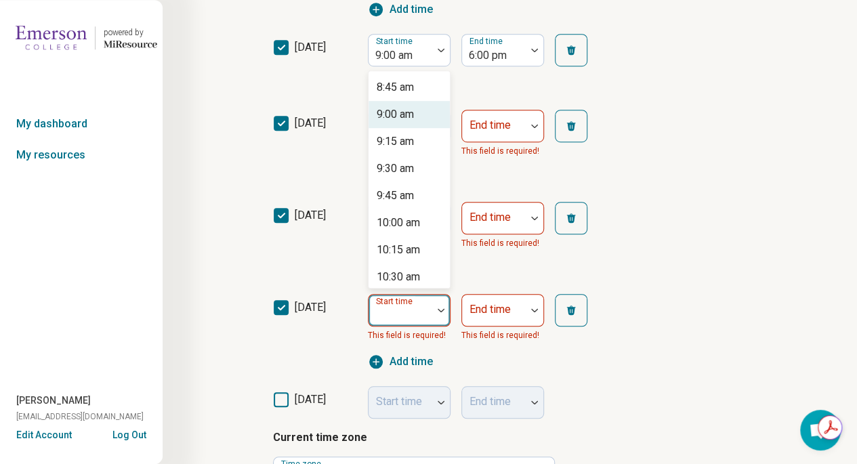
click at [417, 110] on div "9:00 am" at bounding box center [409, 114] width 81 height 27
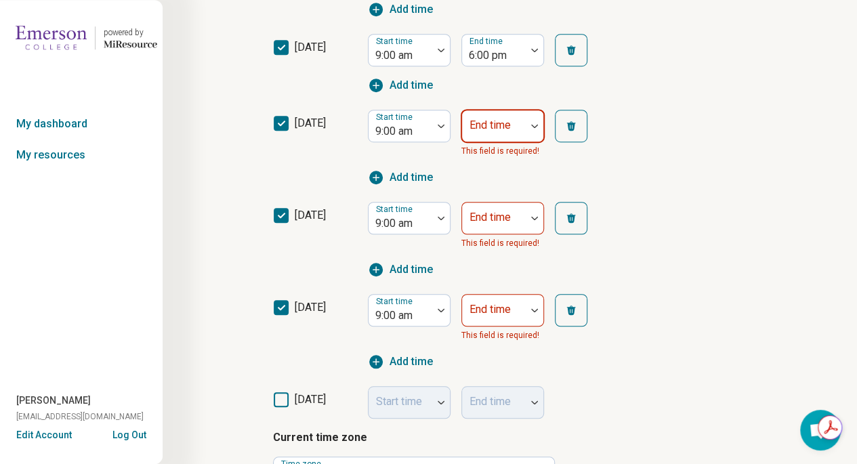
click at [533, 131] on div at bounding box center [535, 125] width 18 height 31
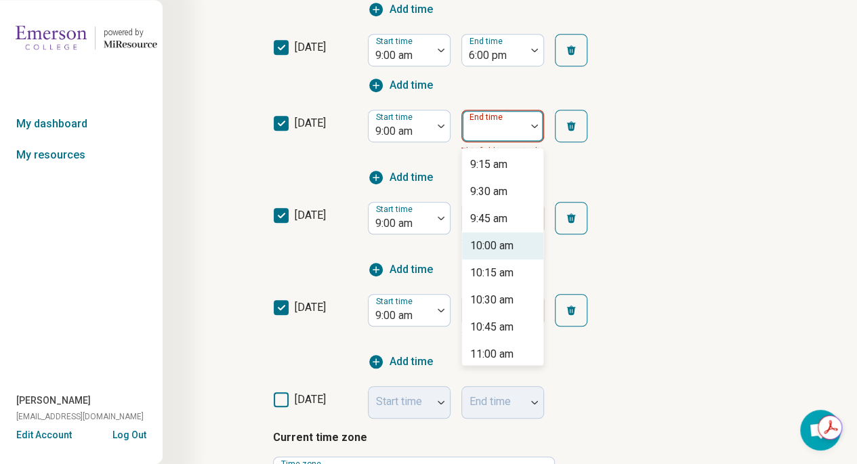
click at [543, 322] on div "9:15 am 9:30 am 9:45 am 10:00 am 10:15 am 10:30 am 10:45 am 11:00 am 11:15 am 1…" at bounding box center [502, 256] width 81 height 217
click at [500, 157] on div "6:00 pm" at bounding box center [489, 165] width 38 height 16
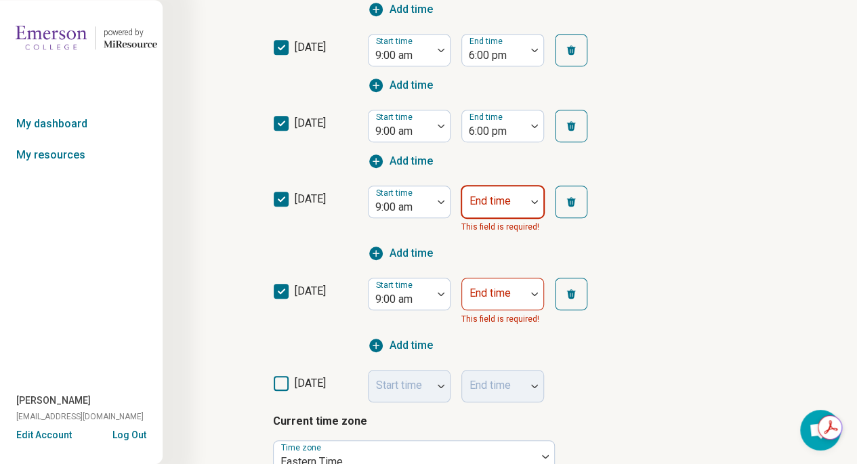
click at [534, 206] on div at bounding box center [535, 201] width 18 height 31
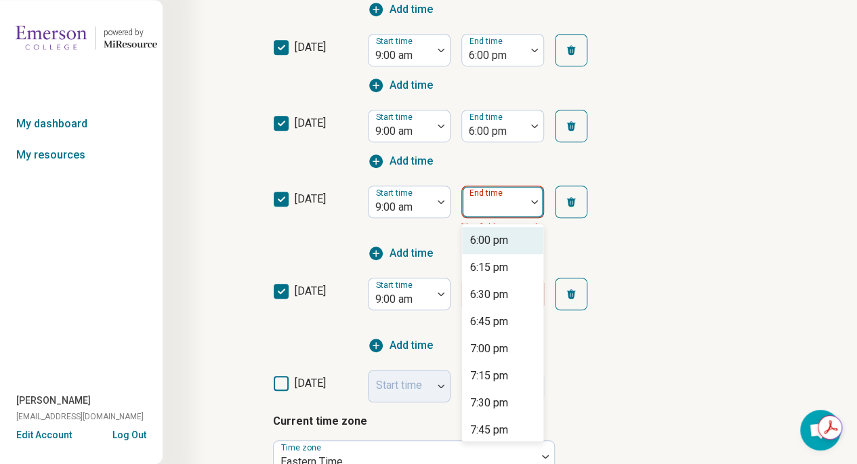
click at [500, 243] on div "6:00 pm" at bounding box center [489, 241] width 38 height 16
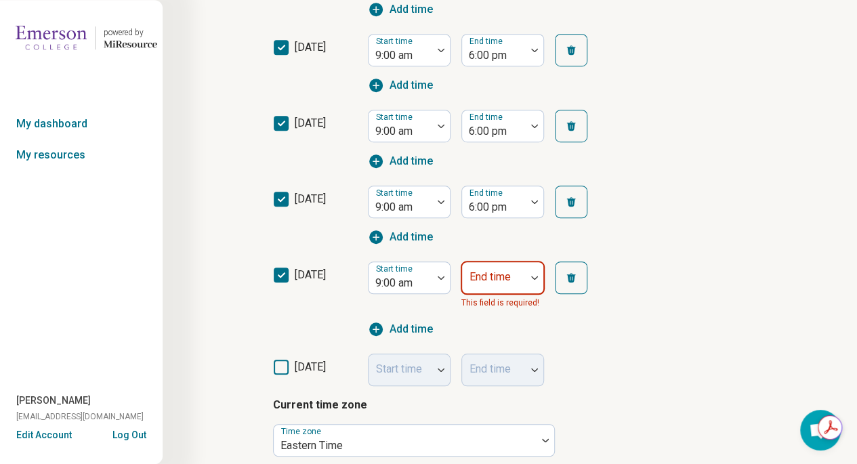
click at [533, 285] on div at bounding box center [535, 277] width 18 height 31
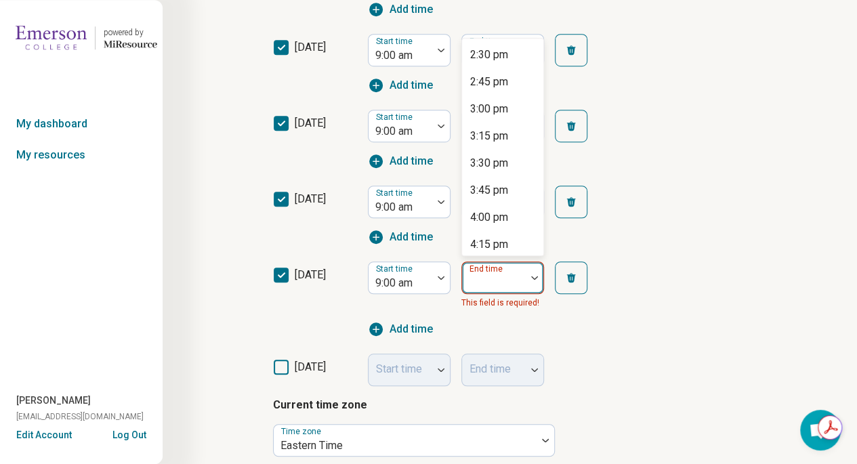
scroll to position [759, 0]
click at [512, 242] on div "6:00 pm" at bounding box center [502, 244] width 81 height 27
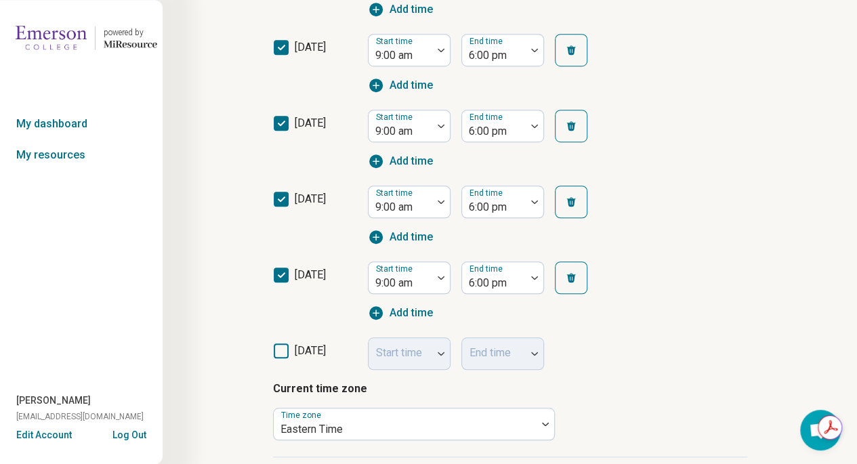
click at [777, 312] on div "Step 4 of 10 What is the provider’s current availability? You can always change…" at bounding box center [510, 149] width 565 height 1063
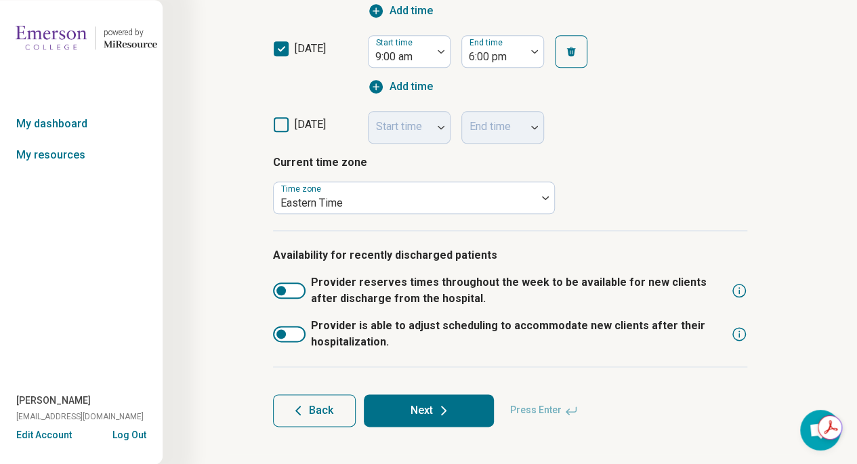
scroll to position [0, 0]
click at [441, 419] on button "Next" at bounding box center [429, 411] width 130 height 33
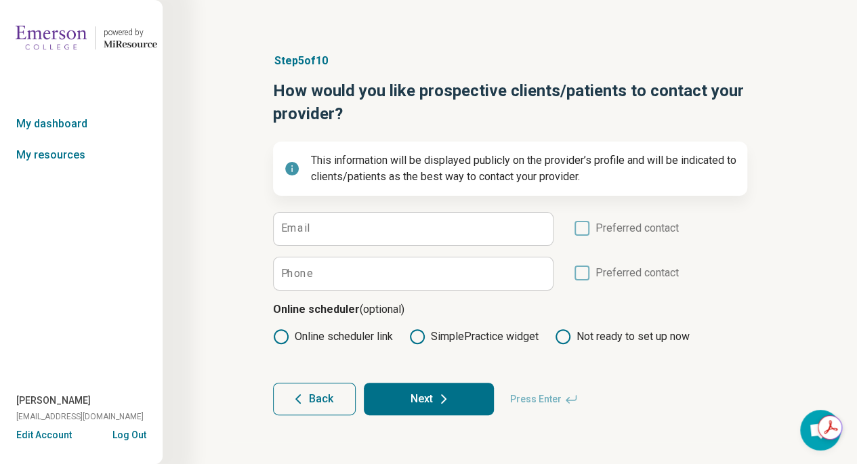
scroll to position [9, 0]
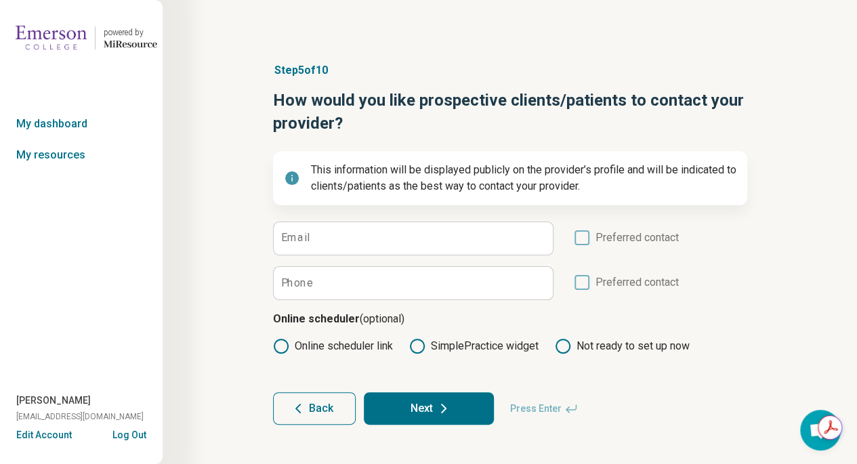
click at [304, 233] on label "Email" at bounding box center [295, 238] width 28 height 11
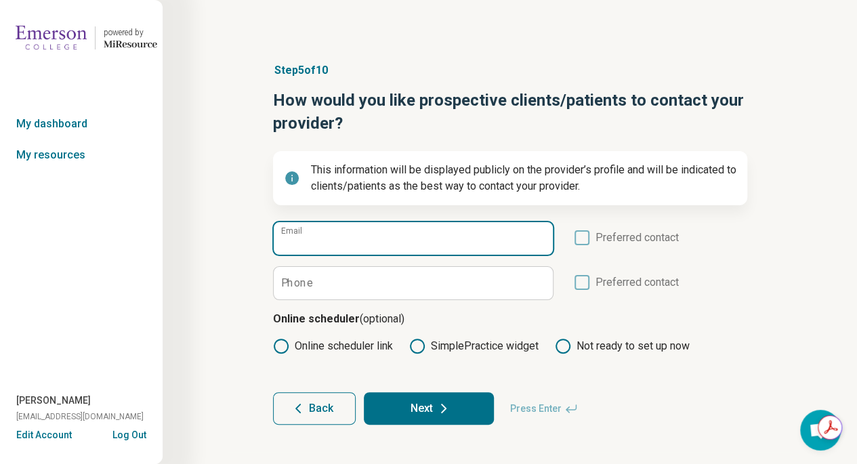
click at [304, 232] on input "Email" at bounding box center [413, 238] width 279 height 33
type input "**********"
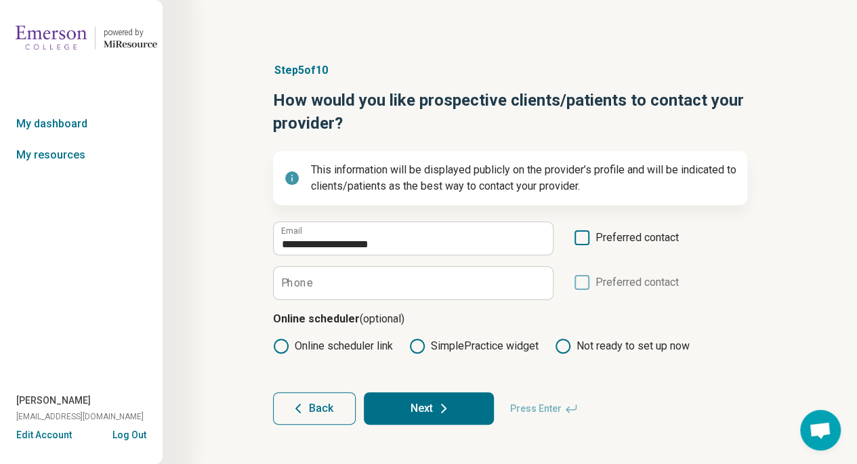
click at [590, 238] on label "Preferred contact" at bounding box center [626, 243] width 105 height 26
click at [416, 345] on icon at bounding box center [417, 346] width 16 height 16
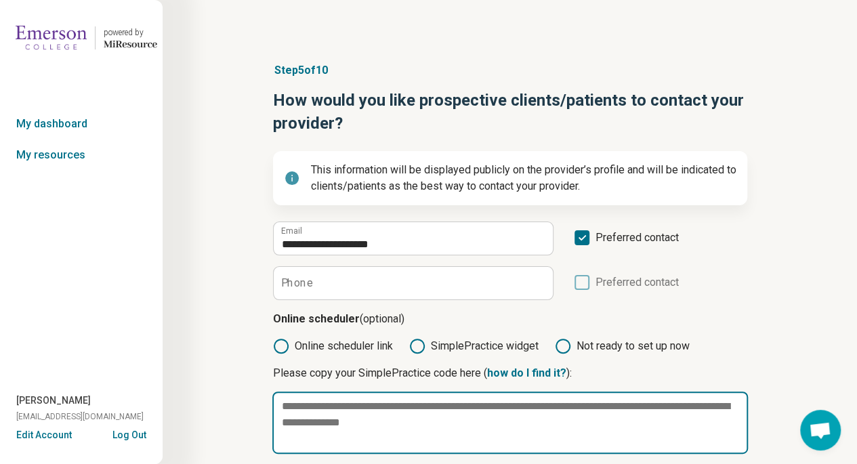
click at [293, 409] on textarea at bounding box center [510, 423] width 476 height 62
paste textarea "**********"
type textarea "*"
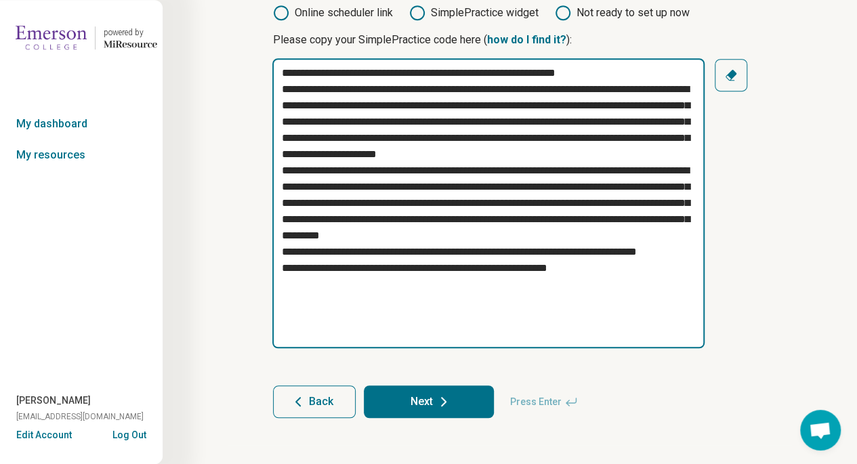
scroll to position [336, 0]
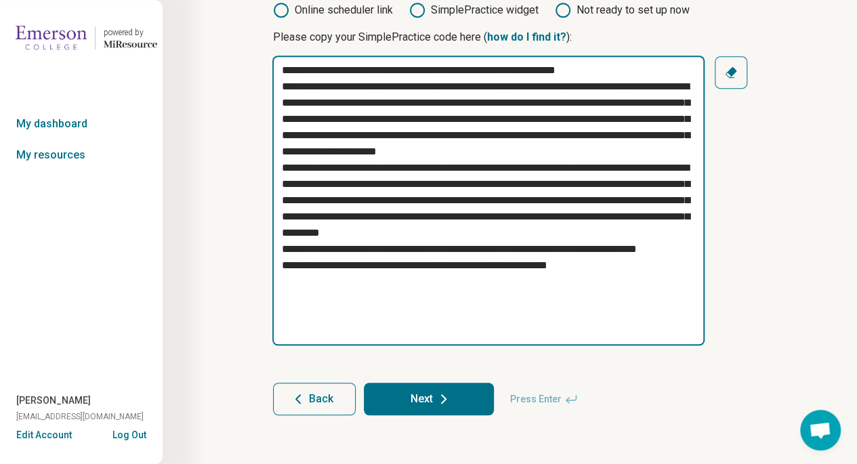
type textarea "**********"
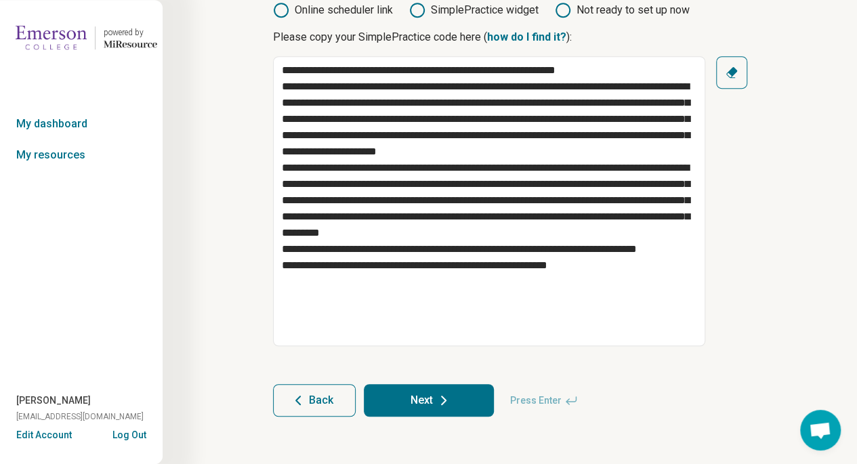
click at [428, 404] on button "Next" at bounding box center [429, 400] width 130 height 33
type textarea "*"
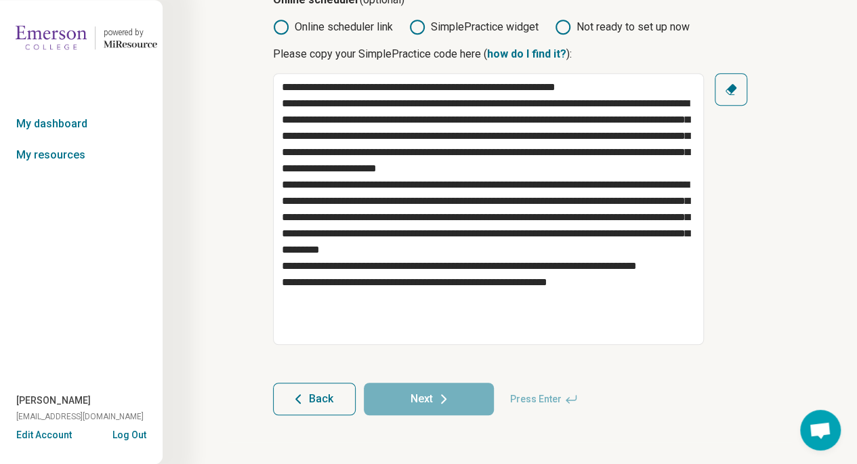
scroll to position [0, 0]
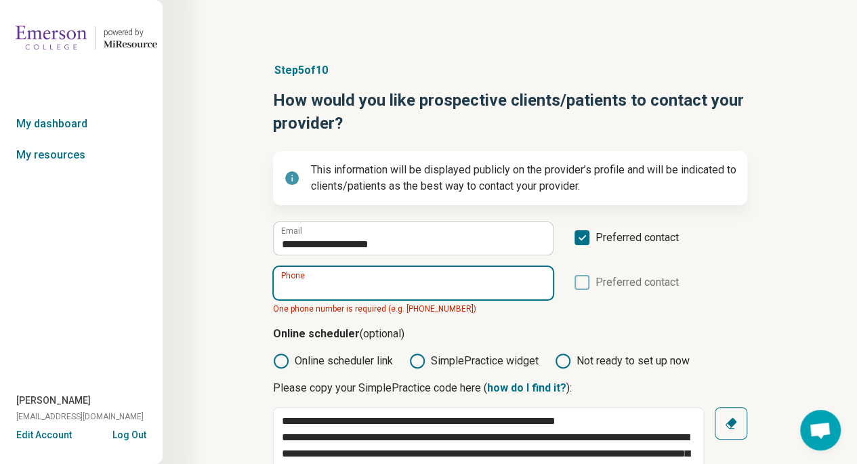
click at [392, 281] on input "Phone" at bounding box center [413, 283] width 279 height 33
type input "**********"
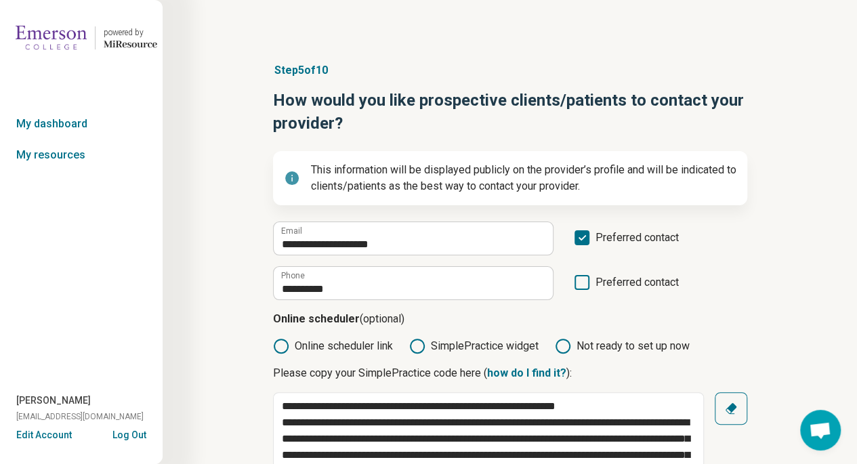
click at [727, 288] on div "**********" at bounding box center [510, 283] width 474 height 34
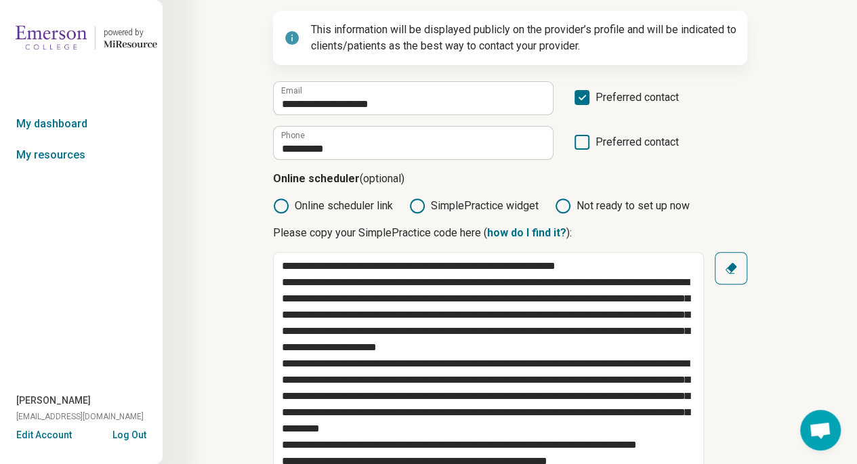
scroll to position [268, 0]
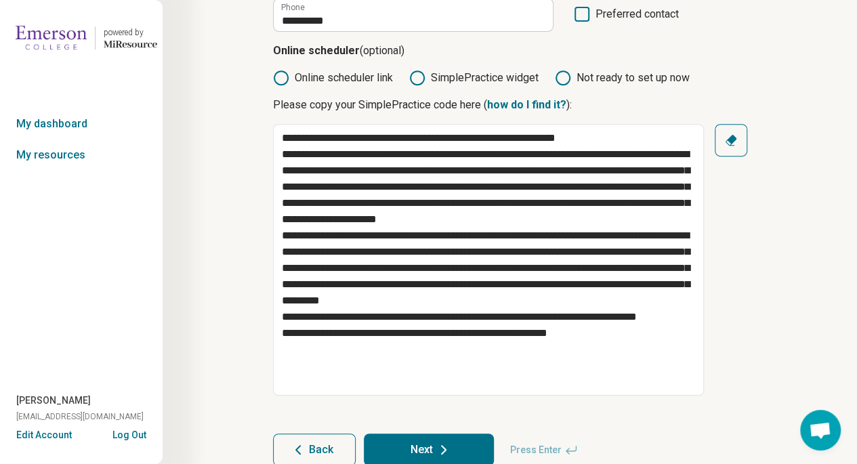
click at [432, 451] on button "Next" at bounding box center [429, 450] width 130 height 33
type textarea "*"
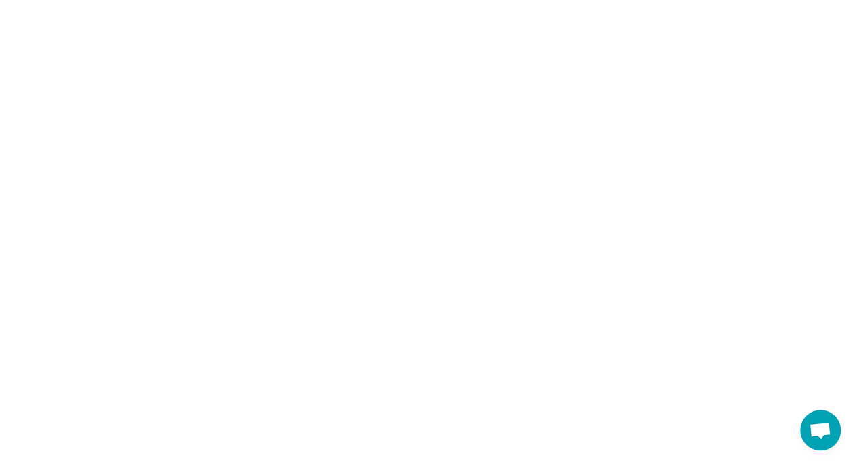
scroll to position [0, 0]
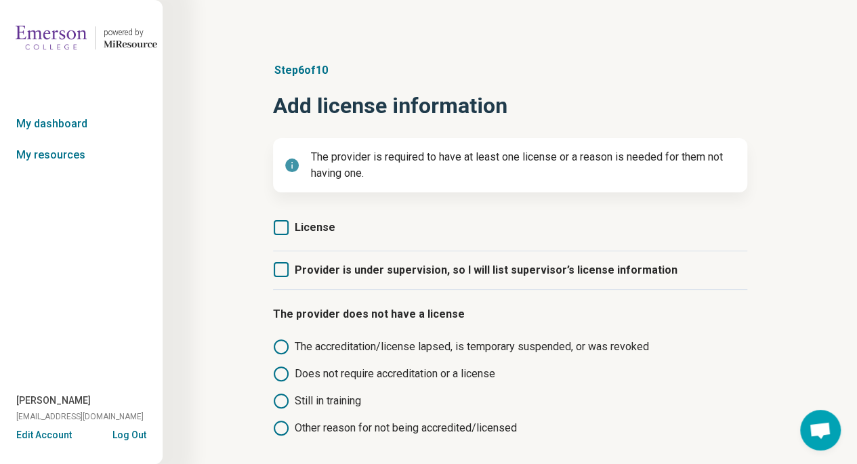
click at [276, 225] on icon at bounding box center [281, 227] width 15 height 15
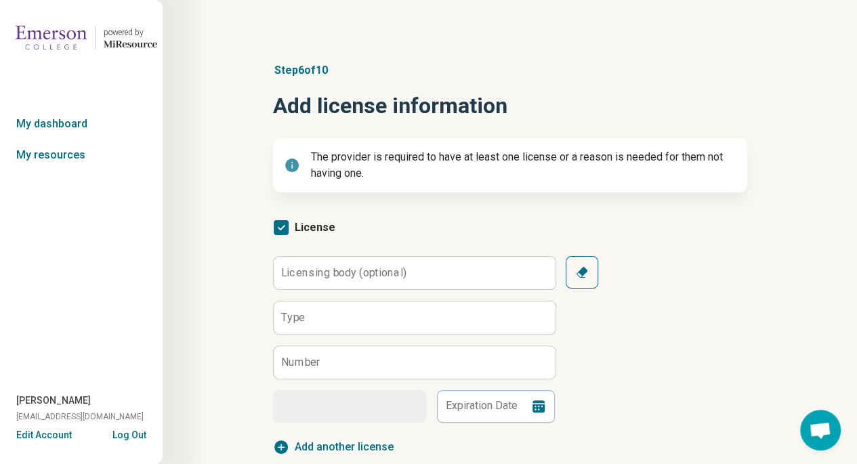
scroll to position [7, 0]
click at [310, 274] on label "Licensing body (optional)" at bounding box center [343, 272] width 125 height 11
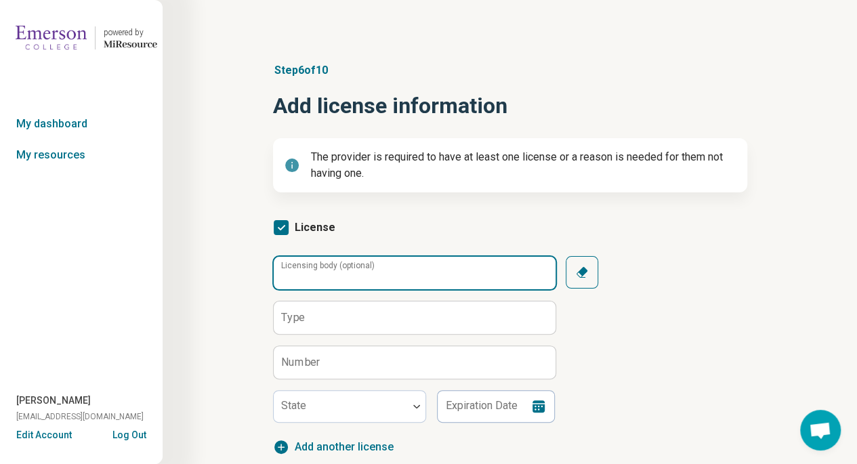
click at [310, 274] on input "Licensing body (optional)" at bounding box center [415, 273] width 282 height 33
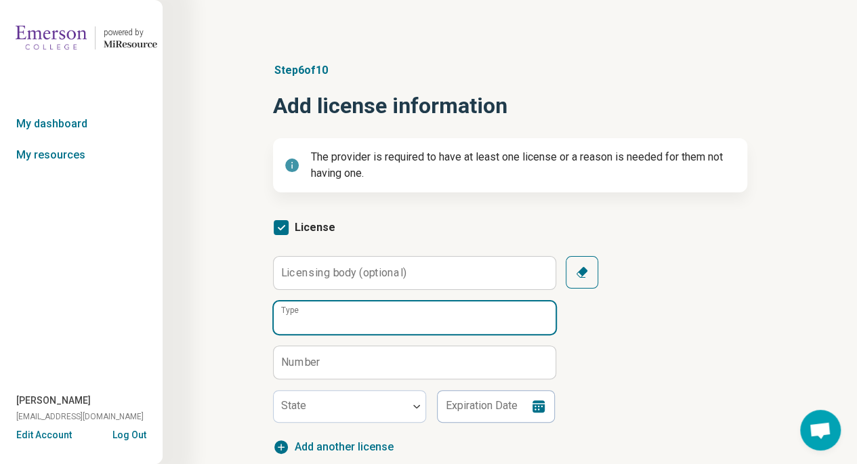
click at [306, 323] on input "Type" at bounding box center [415, 318] width 282 height 33
type input "****"
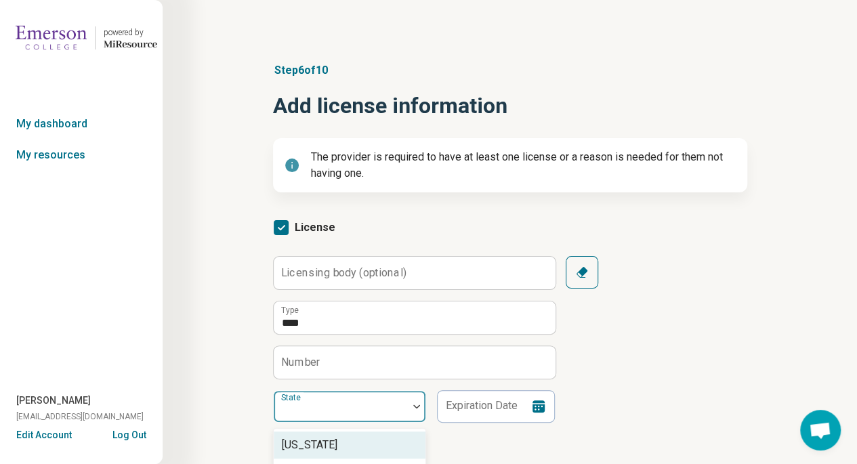
click at [408, 403] on div at bounding box center [417, 406] width 18 height 31
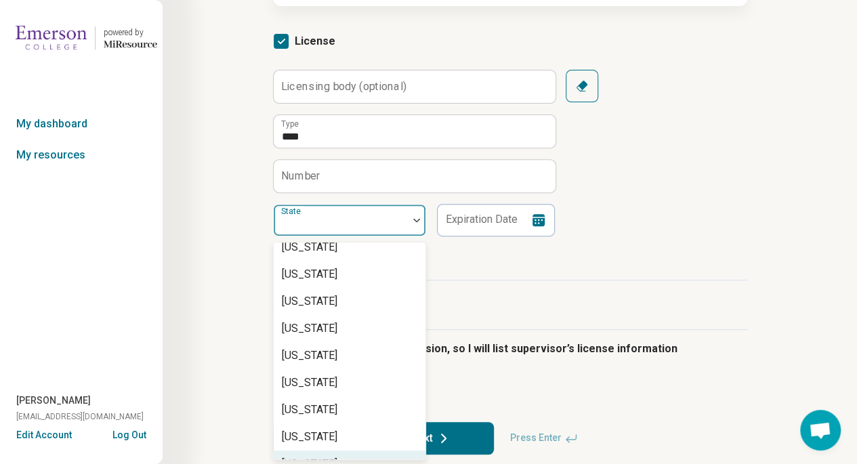
scroll to position [391, 0]
click at [384, 432] on div "Massachusetts" at bounding box center [350, 437] width 152 height 27
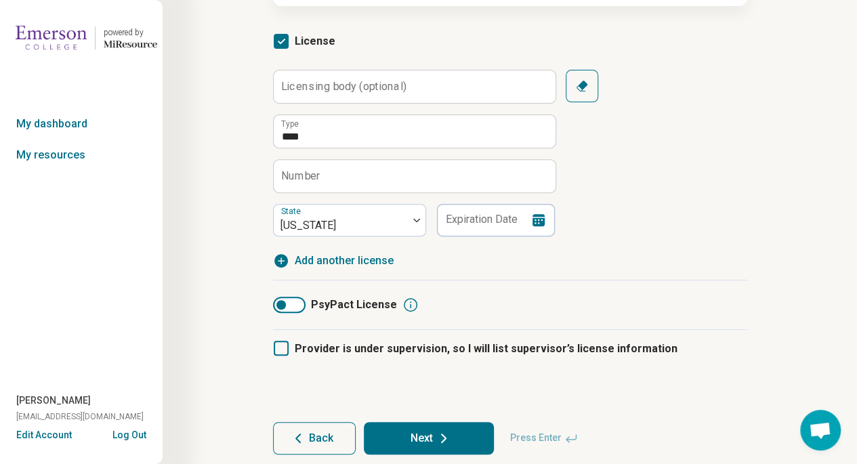
click at [301, 172] on label "Number" at bounding box center [300, 175] width 39 height 11
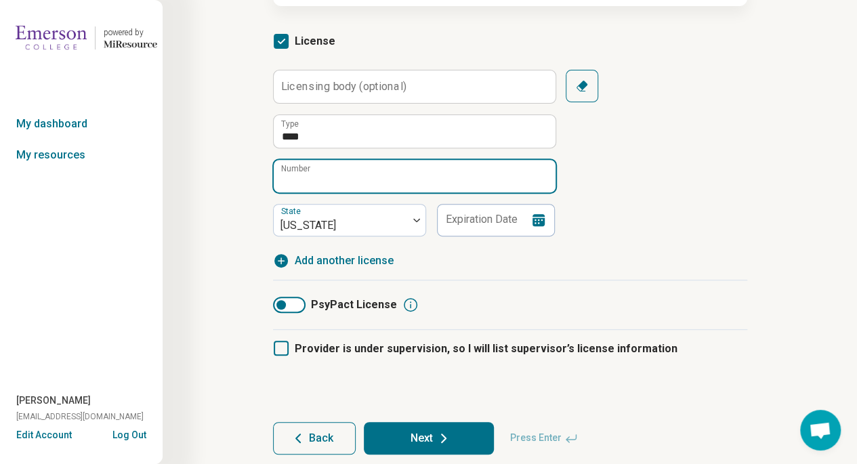
click at [301, 172] on input "Number" at bounding box center [415, 176] width 282 height 33
paste input "********"
type input "********"
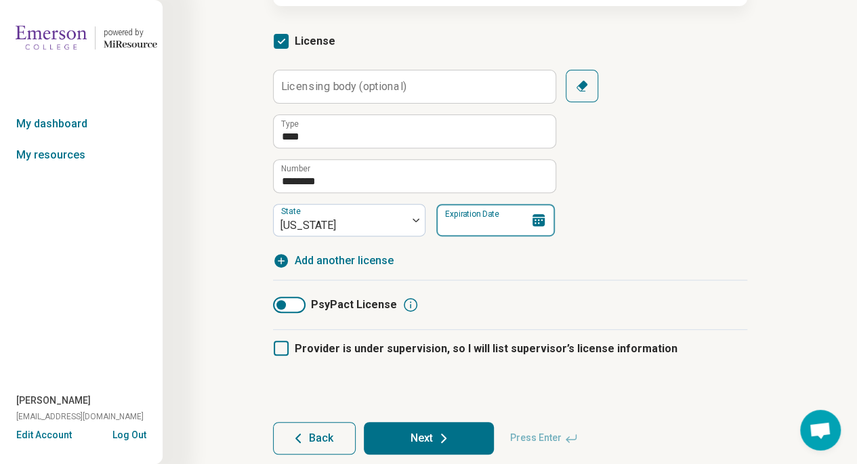
click at [481, 227] on input "Expiration Date" at bounding box center [496, 220] width 119 height 33
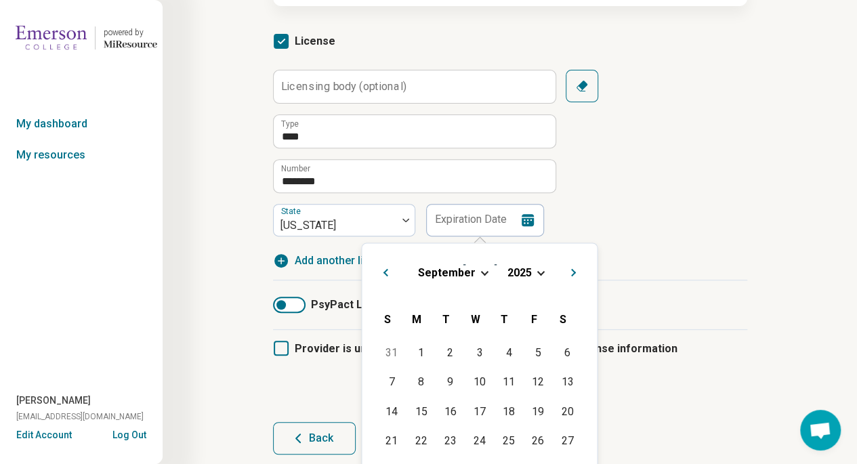
click at [482, 274] on span "Choose Date" at bounding box center [484, 271] width 7 height 7
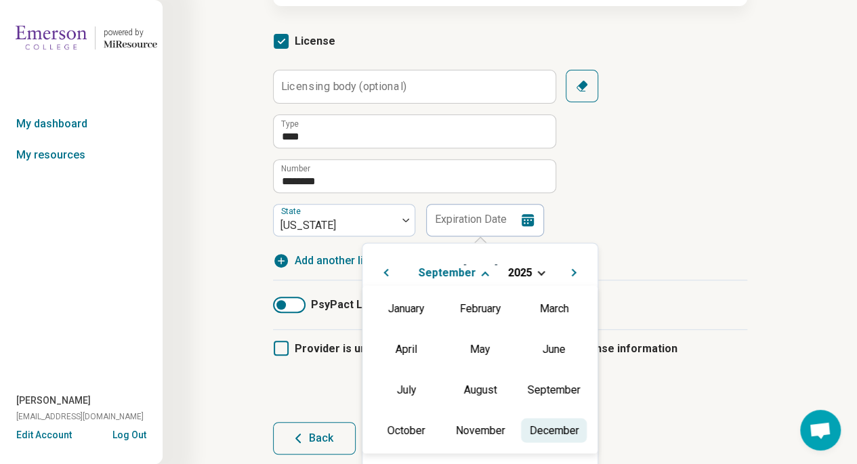
click at [540, 428] on div "December" at bounding box center [554, 430] width 66 height 24
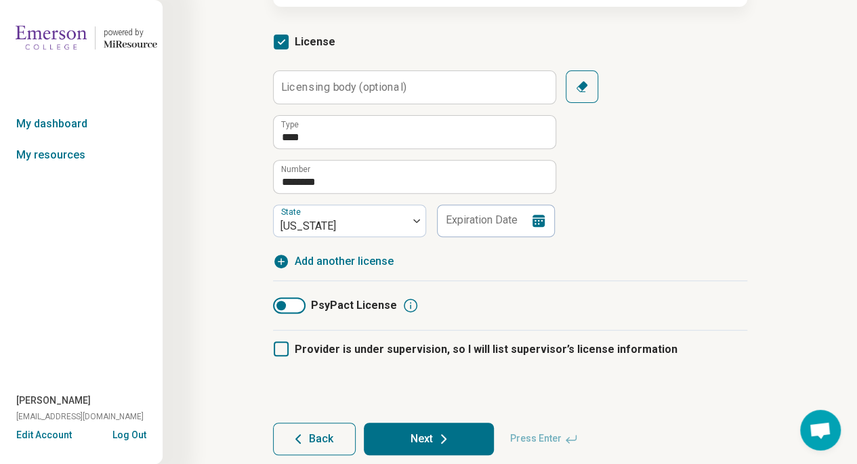
scroll to position [224, 0]
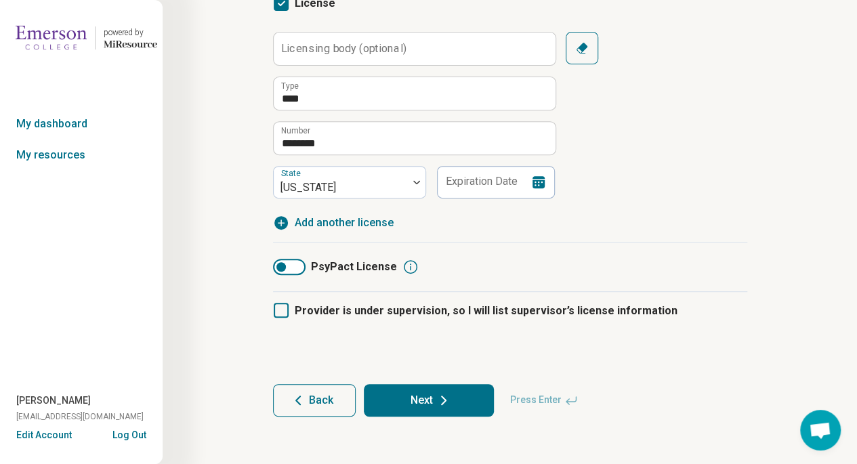
click at [542, 183] on icon at bounding box center [539, 182] width 12 height 12
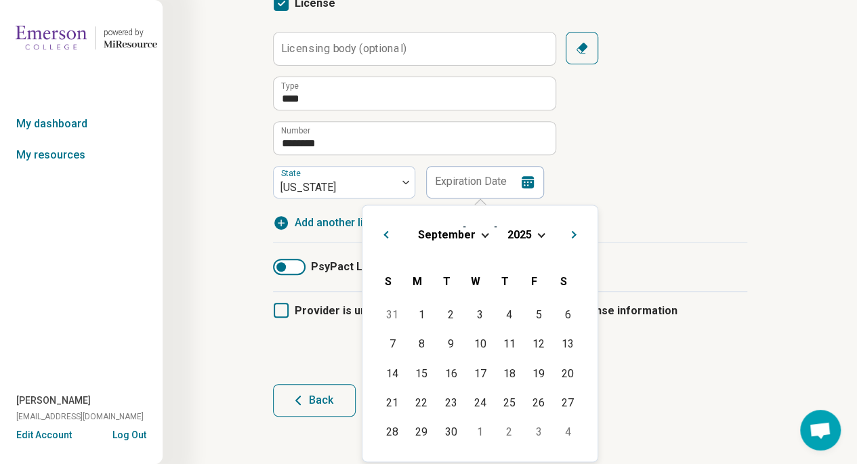
click at [573, 239] on button "Next Month" at bounding box center [576, 233] width 22 height 22
click at [486, 435] on div "31" at bounding box center [480, 431] width 29 height 29
type input "**********"
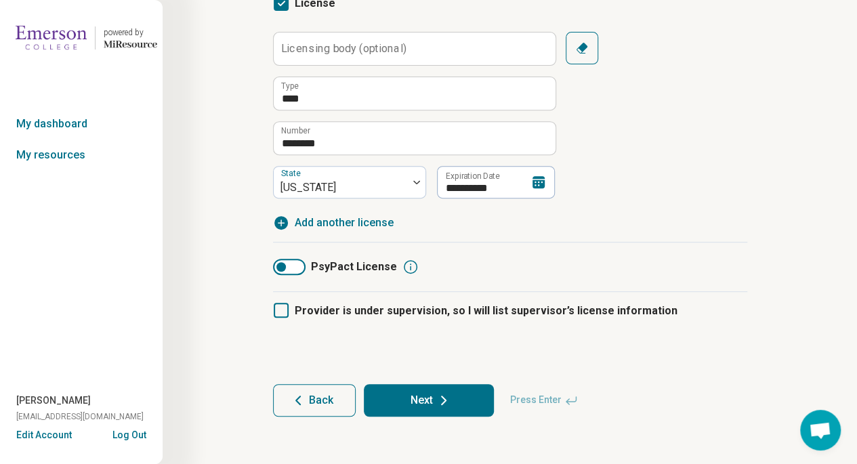
click at [767, 161] on article "**********" at bounding box center [510, 127] width 518 height 633
click at [423, 396] on button "Next" at bounding box center [429, 400] width 130 height 33
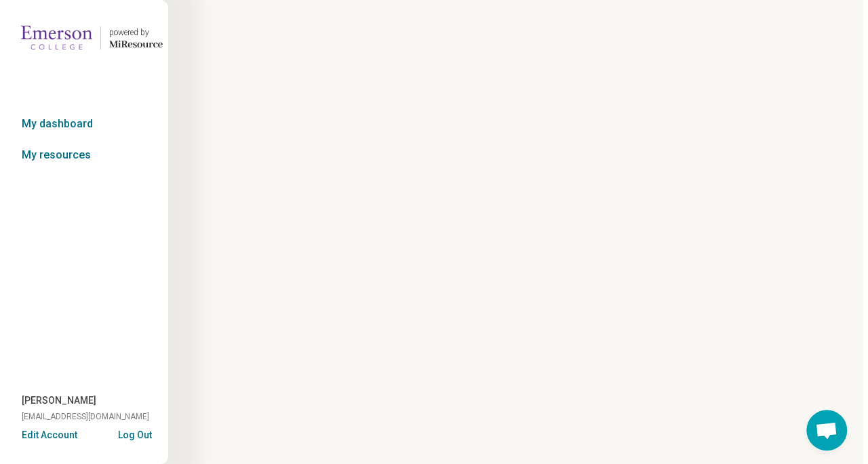
scroll to position [0, 0]
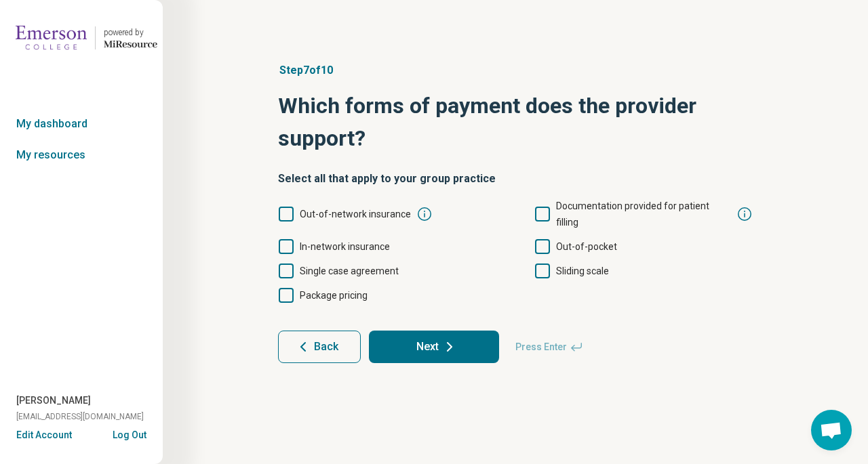
click at [288, 239] on icon at bounding box center [286, 246] width 15 height 15
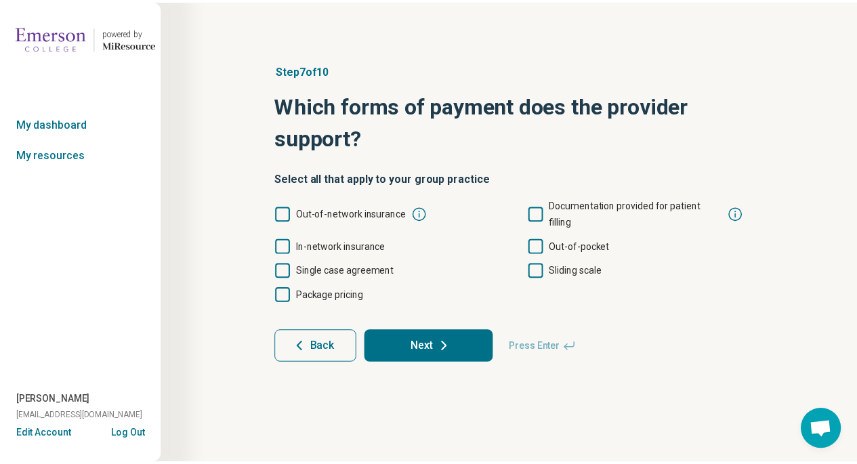
scroll to position [7, 0]
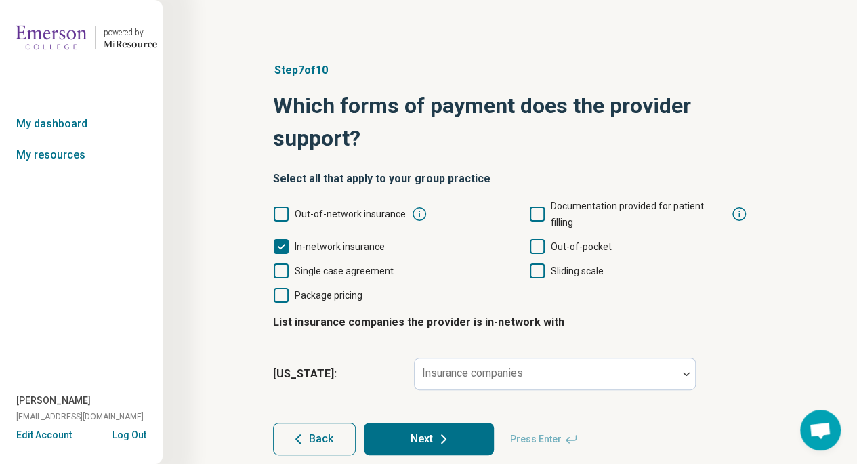
click at [542, 239] on icon at bounding box center [537, 246] width 15 height 15
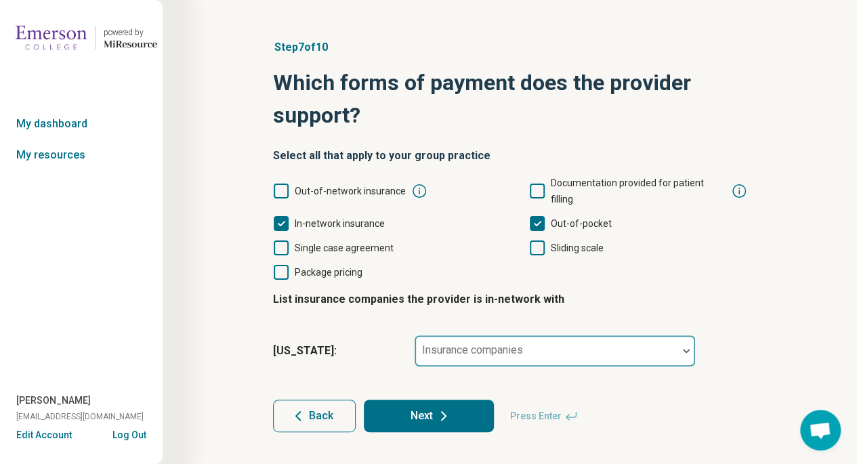
click at [681, 349] on div at bounding box center [687, 351] width 18 height 4
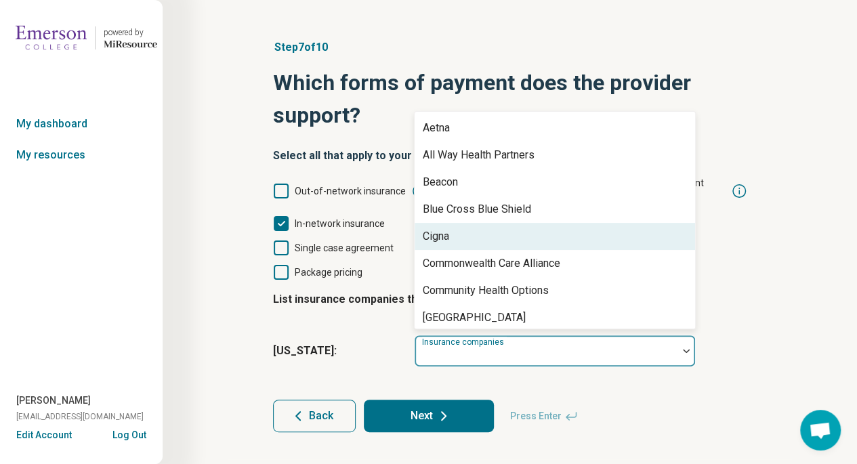
click at [651, 223] on div "Cigna" at bounding box center [555, 236] width 281 height 27
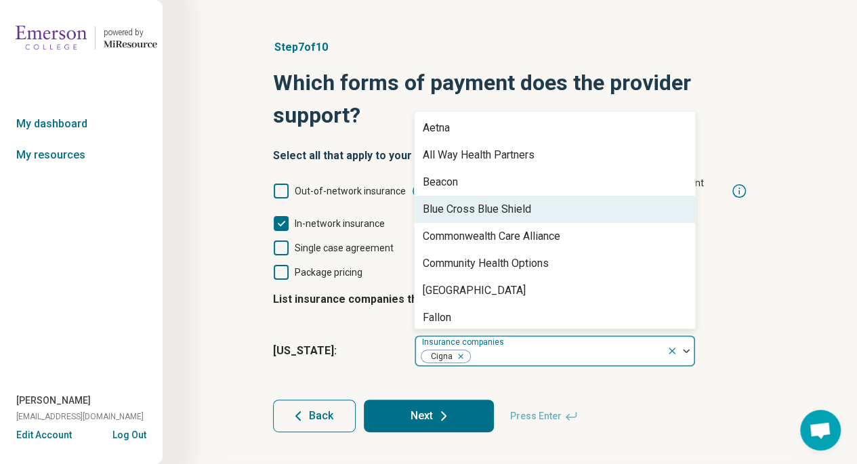
click at [574, 196] on div "Blue Cross Blue Shield" at bounding box center [555, 209] width 281 height 27
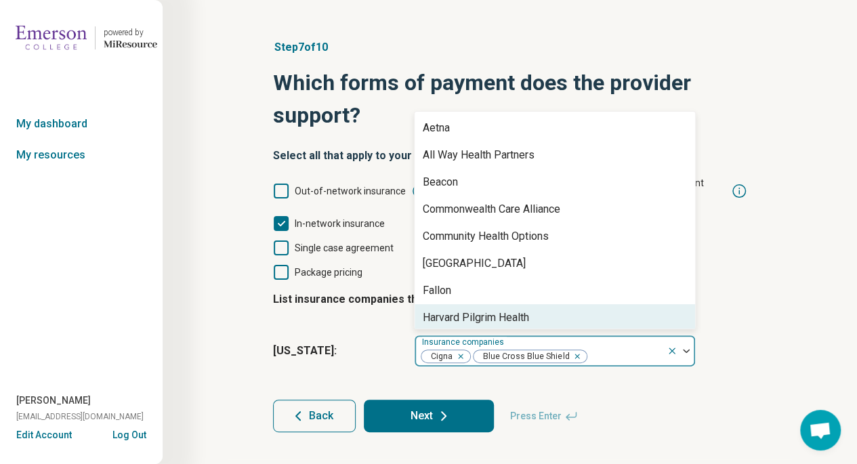
click at [539, 304] on div "Harvard Pilgrim Health" at bounding box center [555, 317] width 281 height 27
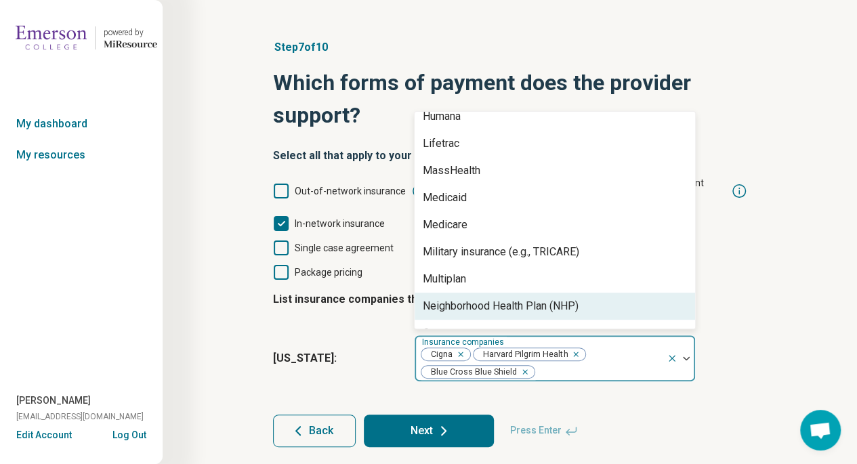
scroll to position [228, 0]
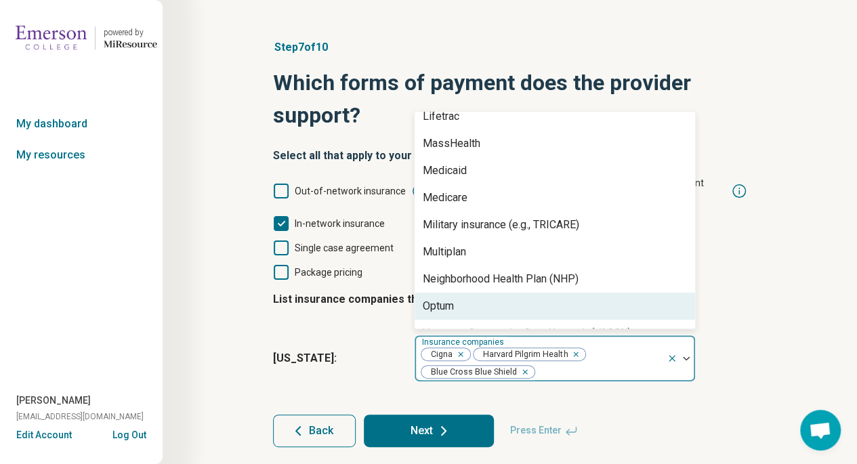
click at [643, 293] on div "Optum" at bounding box center [555, 306] width 281 height 27
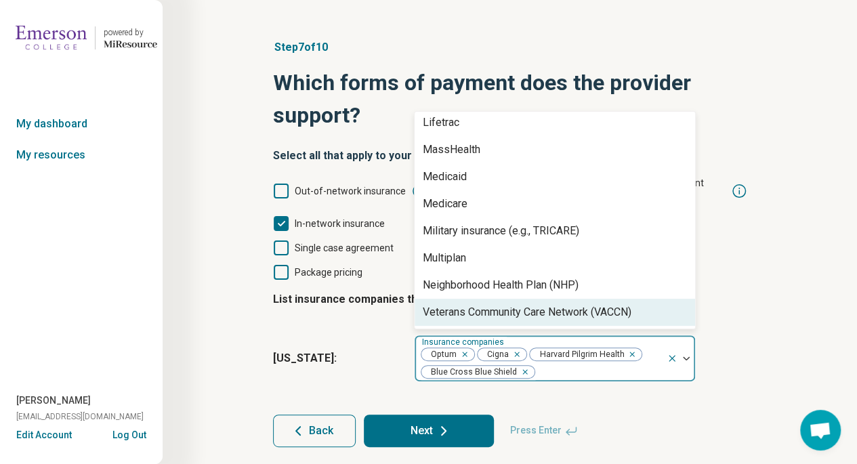
scroll to position [0, 0]
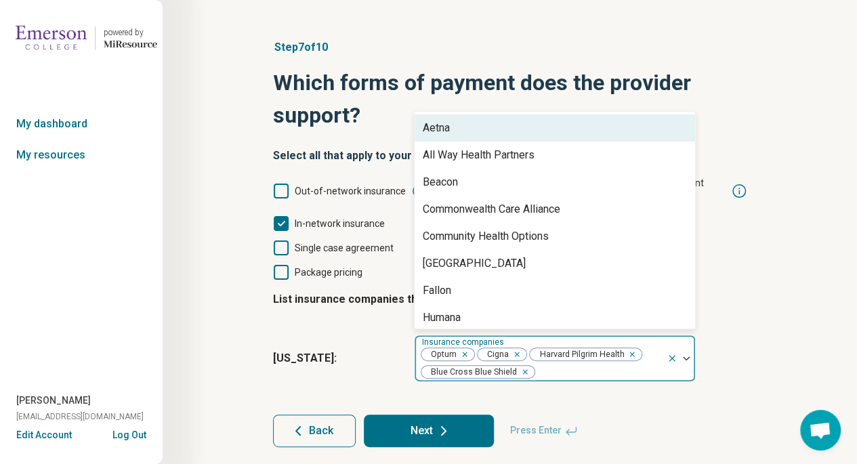
click at [606, 115] on div "Aetna" at bounding box center [555, 128] width 281 height 27
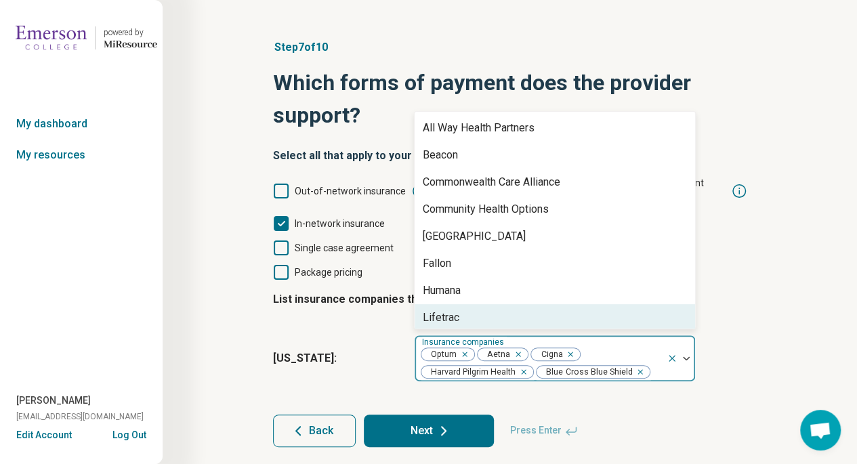
click at [803, 276] on div "Step 7 of 10 Which forms of payment does the provider support? Select all that …" at bounding box center [510, 236] width 695 height 519
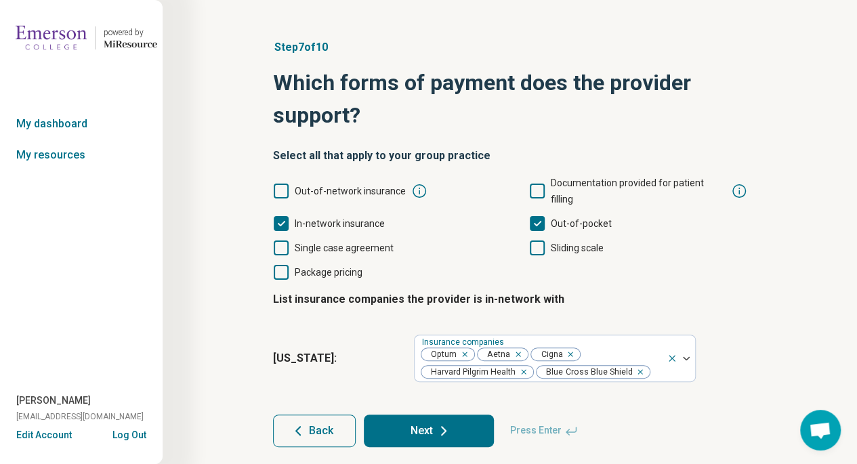
click at [424, 417] on button "Next" at bounding box center [429, 431] width 130 height 33
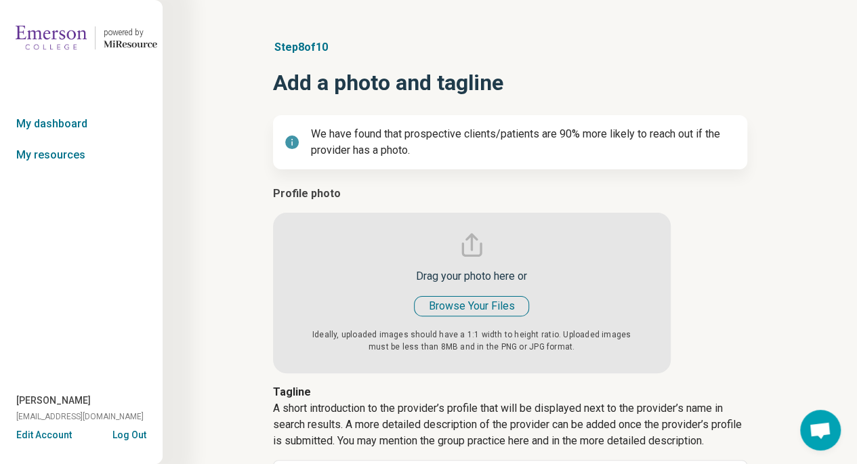
type textarea "*"
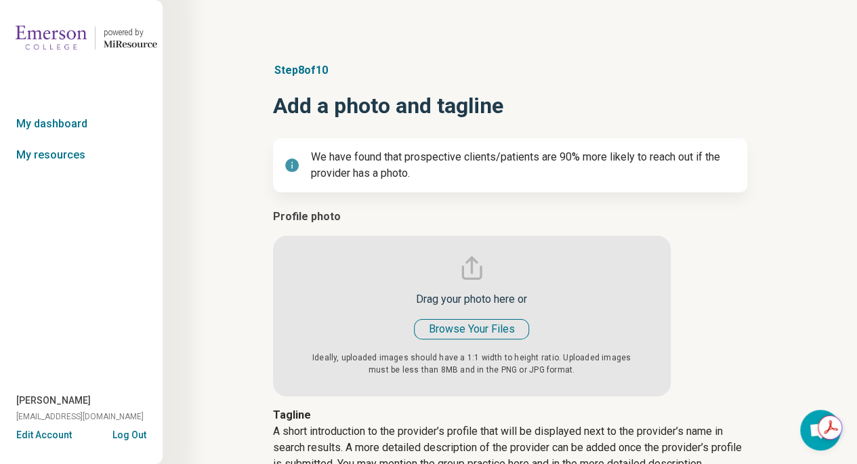
click at [461, 334] on input "file" at bounding box center [472, 303] width 398 height 188
click at [485, 330] on input "file" at bounding box center [472, 303] width 398 height 188
click at [512, 341] on input "file" at bounding box center [472, 303] width 398 height 188
type input "**********"
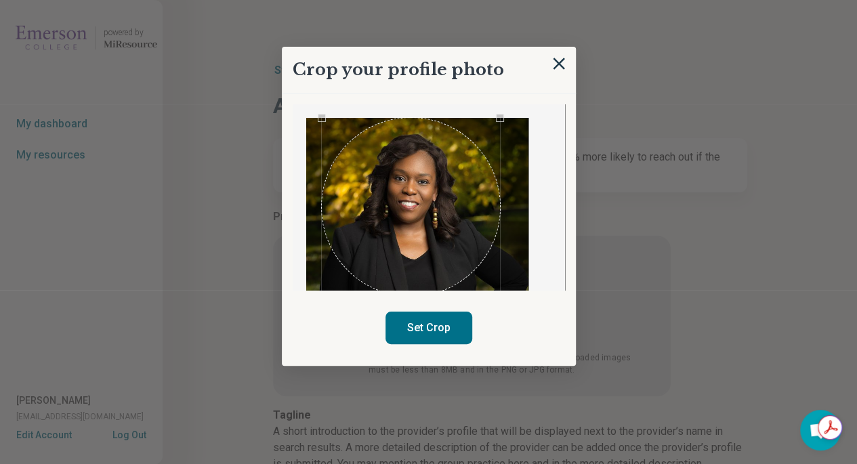
click at [412, 215] on div "Use the arrow keys to move the crop selection area" at bounding box center [411, 207] width 178 height 178
click at [430, 325] on button "Set Crop" at bounding box center [429, 328] width 87 height 33
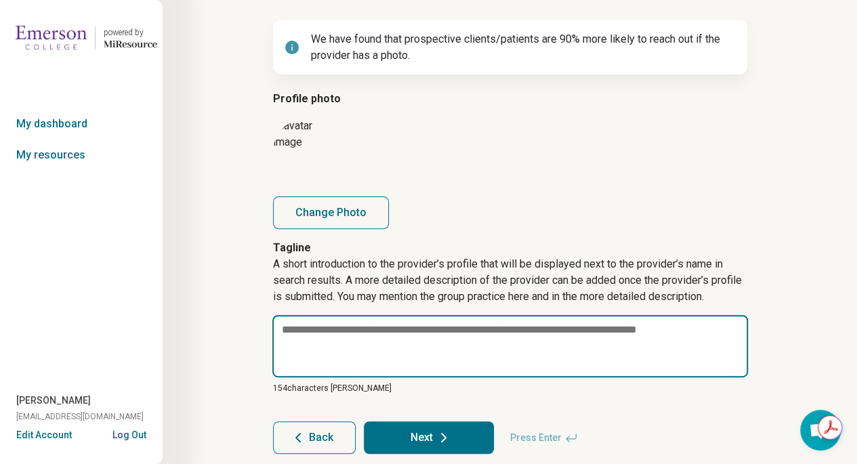
click at [291, 344] on textarea at bounding box center [510, 346] width 476 height 62
paste textarea "**********"
type textarea "*"
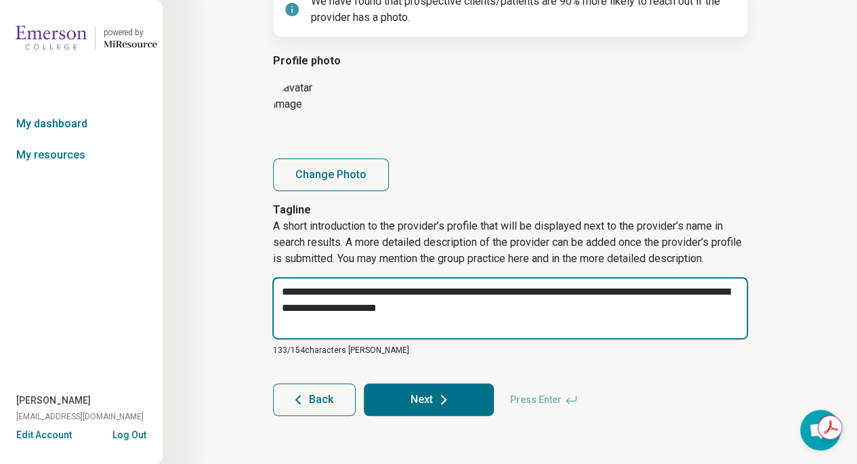
type textarea "**********"
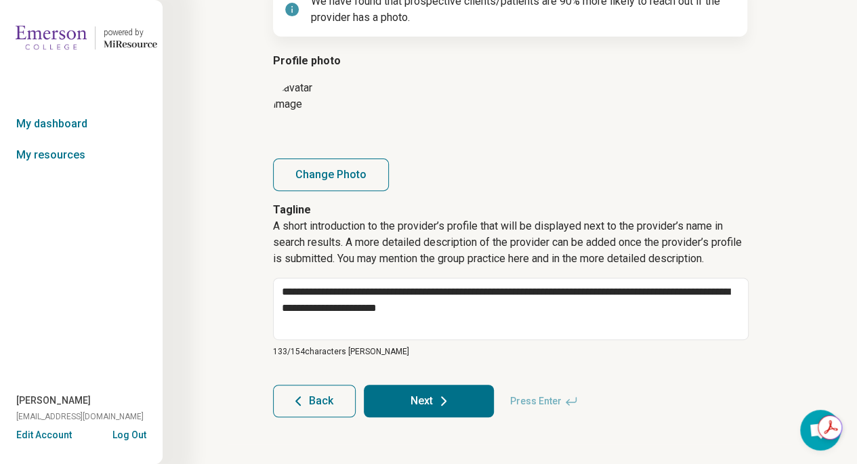
click at [441, 399] on icon at bounding box center [444, 401] width 16 height 16
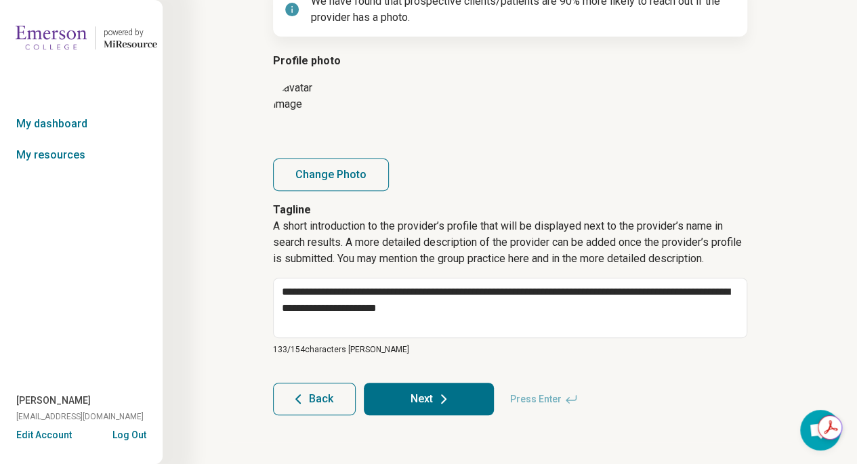
scroll to position [156, 0]
type textarea "*"
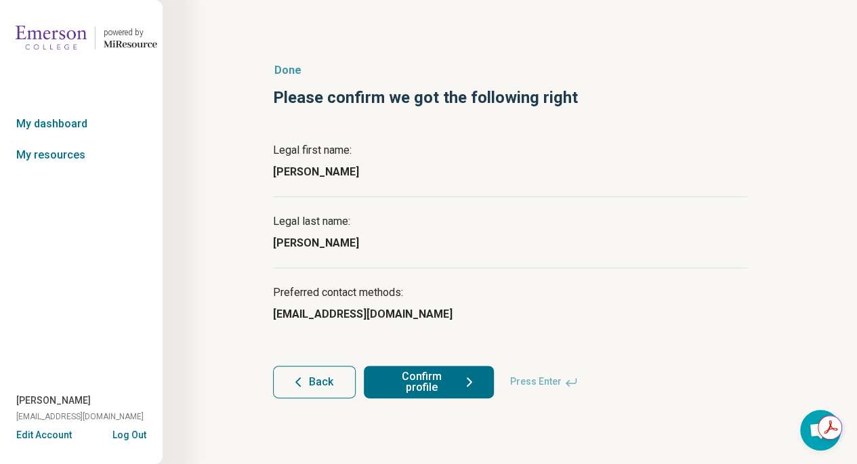
scroll to position [0, 0]
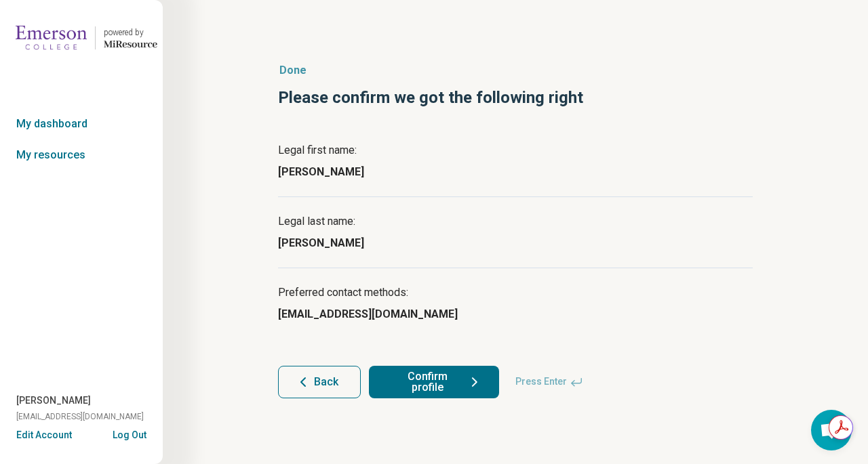
click at [437, 379] on button "Confirm profile" at bounding box center [434, 382] width 130 height 33
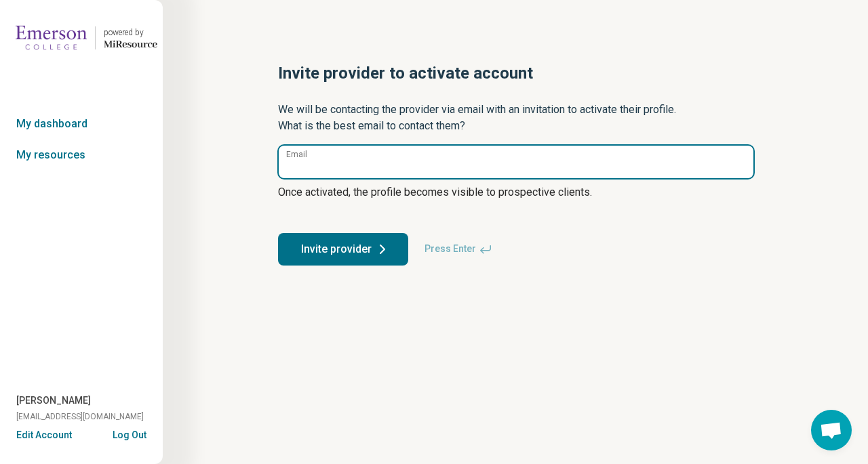
click at [357, 163] on input "Email" at bounding box center [516, 162] width 474 height 33
type input "**********"
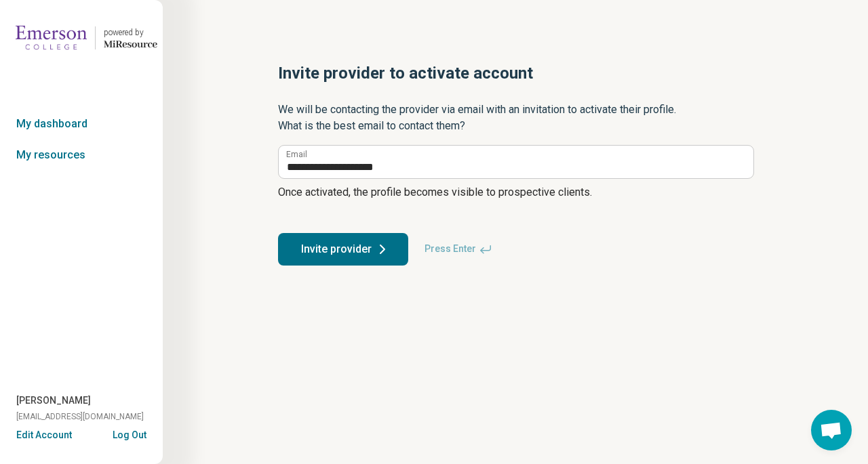
click at [594, 285] on div "**********" at bounding box center [515, 164] width 518 height 258
click at [341, 255] on button "Invite provider" at bounding box center [343, 249] width 130 height 33
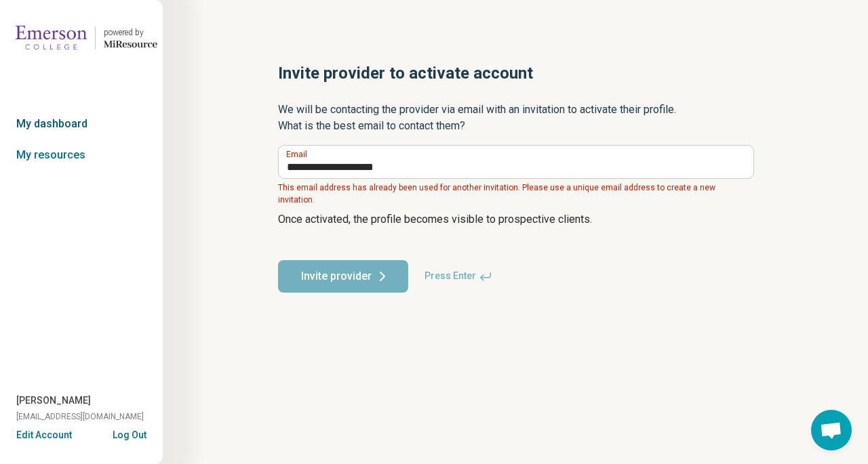
click at [58, 119] on link "My dashboard" at bounding box center [81, 123] width 163 height 31
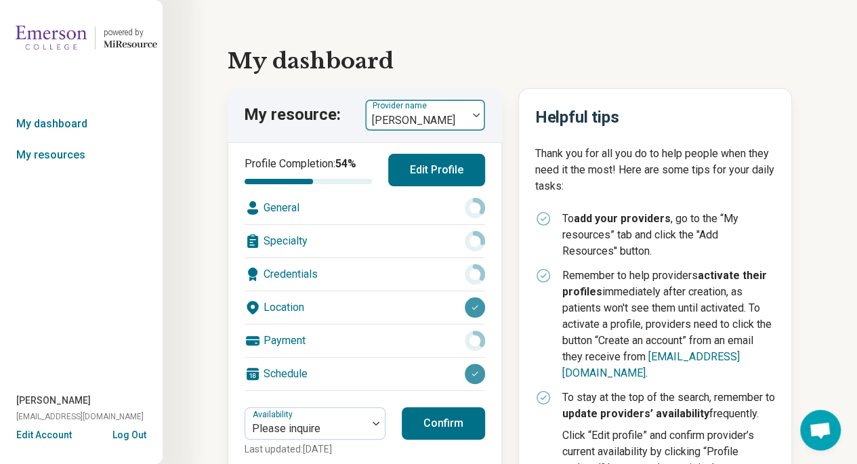
click at [472, 117] on div at bounding box center [477, 115] width 18 height 4
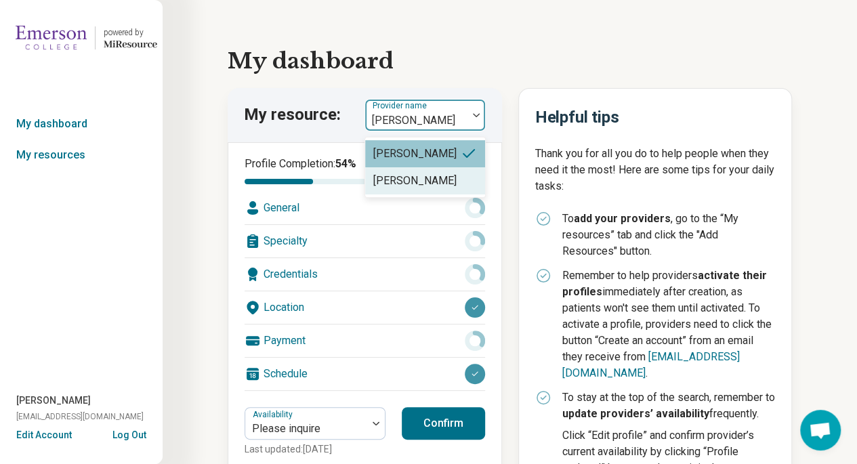
click at [417, 182] on div "[PERSON_NAME]" at bounding box center [414, 181] width 83 height 16
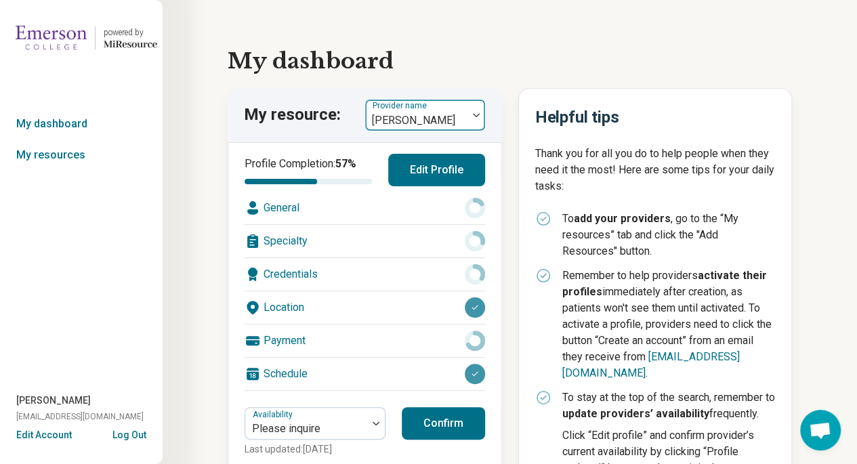
click at [468, 116] on div at bounding box center [477, 115] width 18 height 4
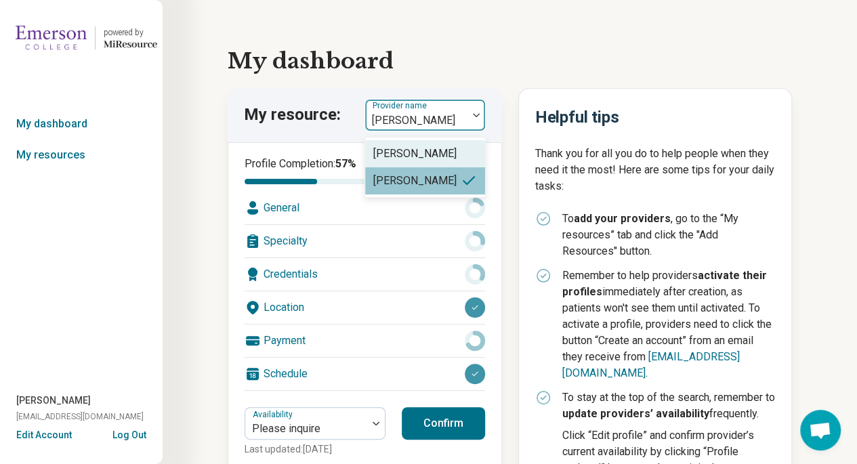
click at [447, 159] on div "Lisa Laguerre" at bounding box center [424, 153] width 119 height 27
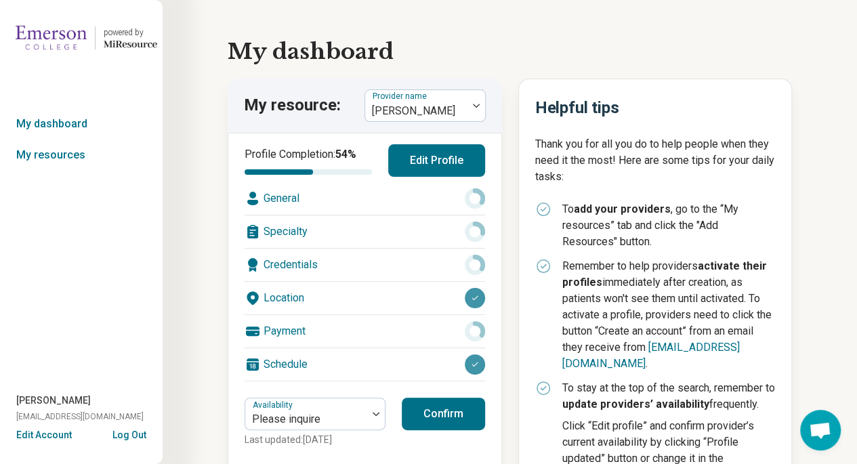
scroll to position [8, 0]
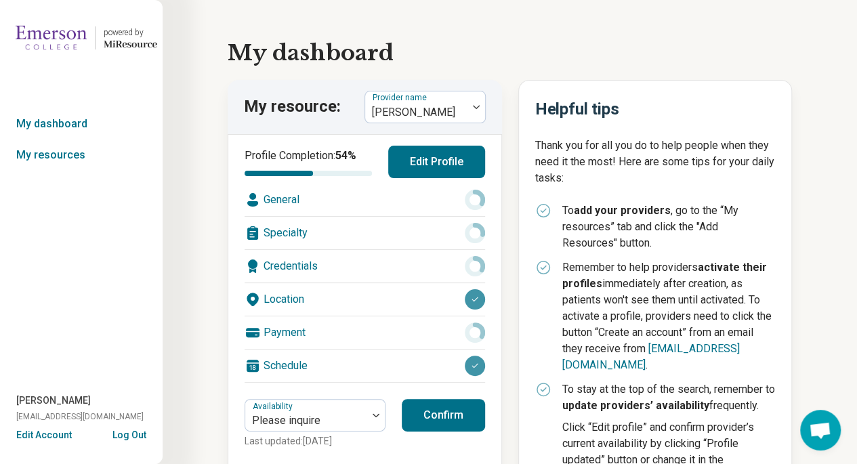
click at [442, 171] on button "Edit Profile" at bounding box center [436, 162] width 97 height 33
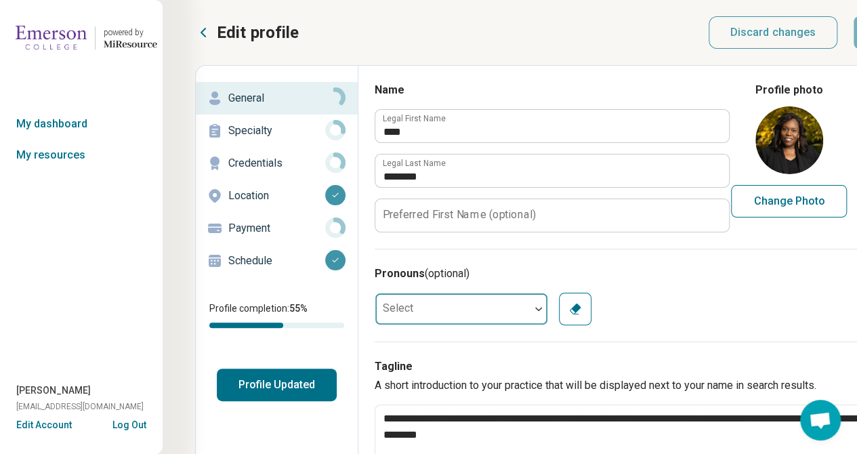
click at [540, 308] on img at bounding box center [538, 309] width 7 height 4
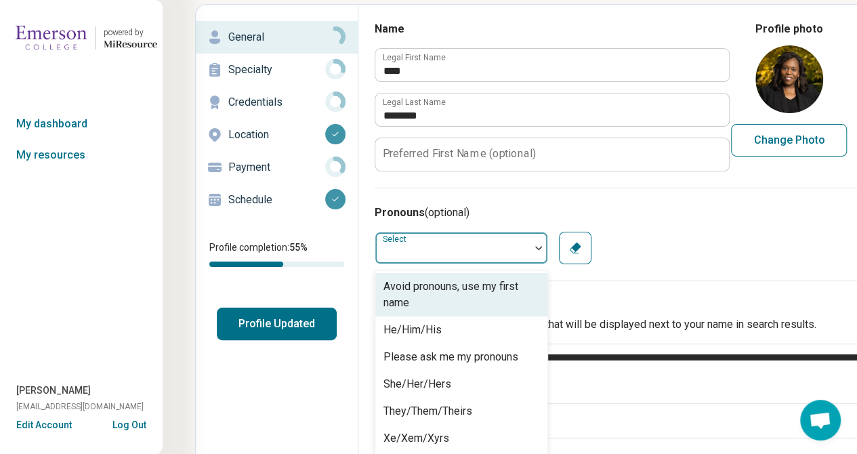
scroll to position [84, 0]
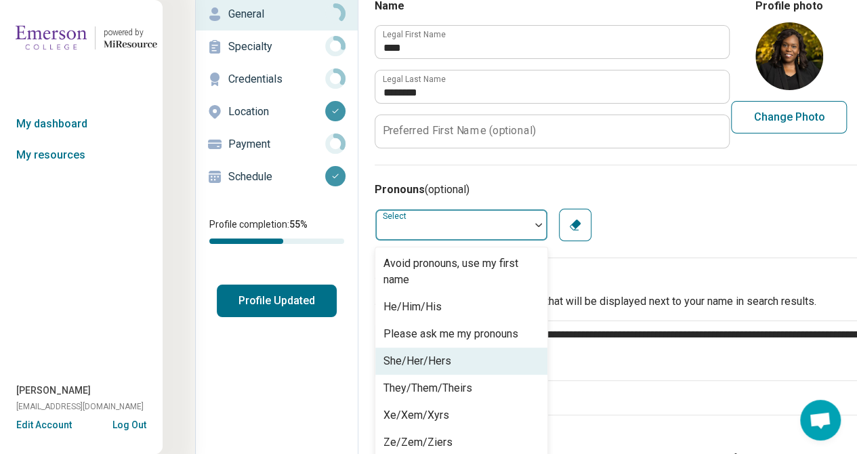
click at [500, 357] on div "She/Her/Hers" at bounding box center [462, 361] width 172 height 27
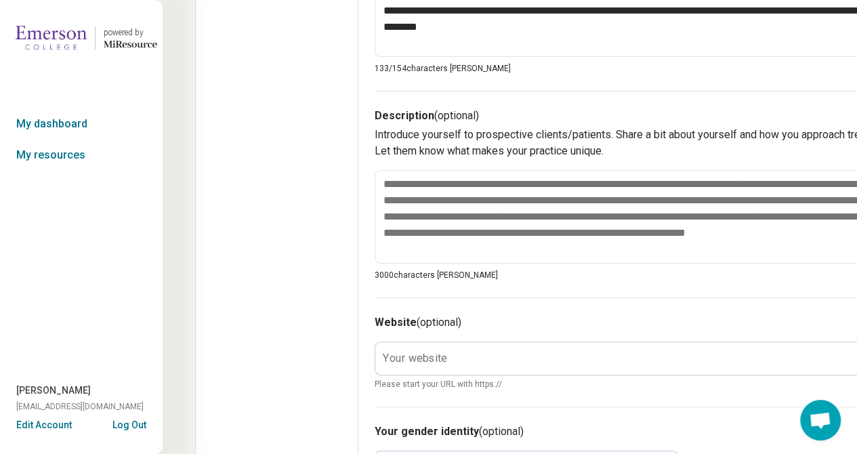
scroll to position [413, 0]
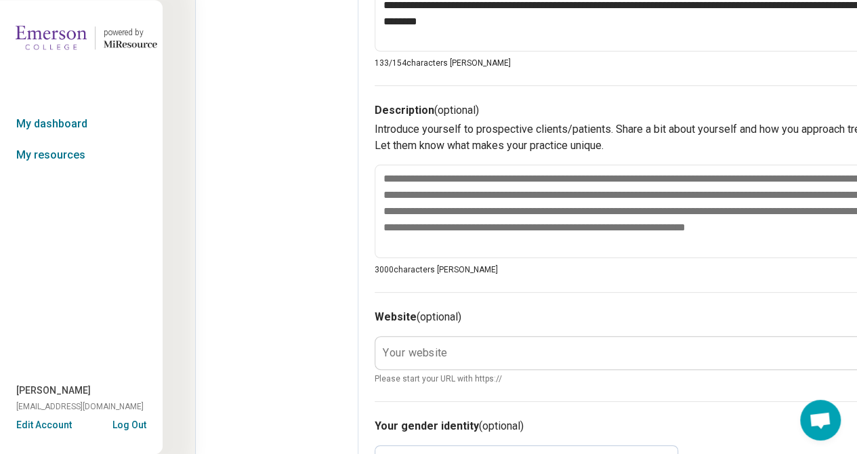
click at [399, 350] on label "Your website" at bounding box center [415, 352] width 64 height 11
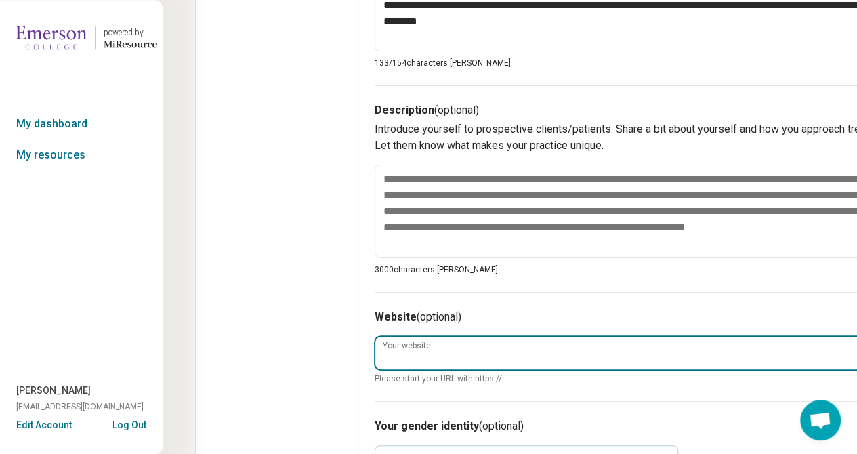
click at [399, 350] on input "Your website" at bounding box center [641, 353] width 531 height 33
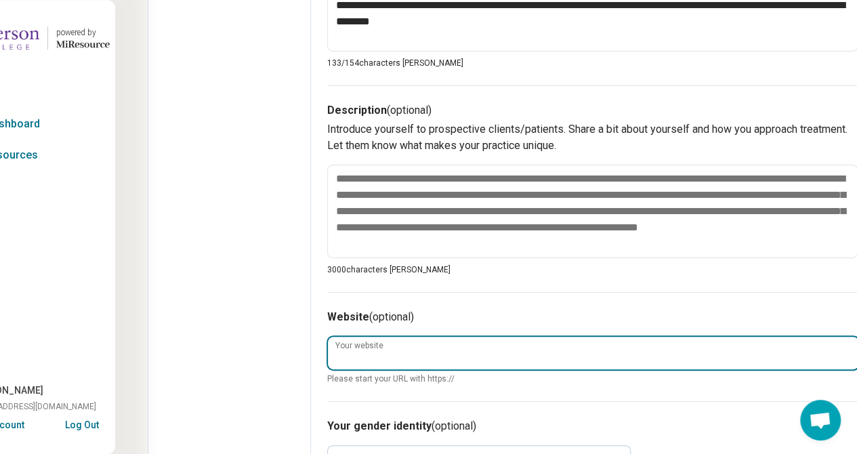
scroll to position [413, 49]
paste input "**********"
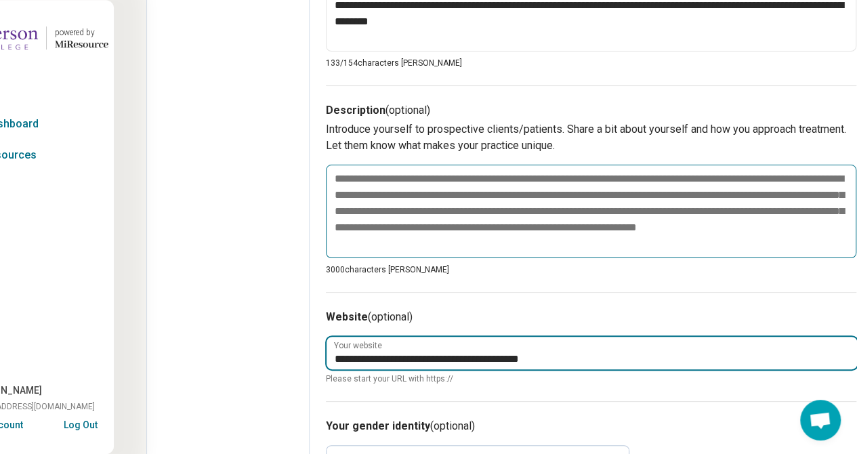
type textarea "*"
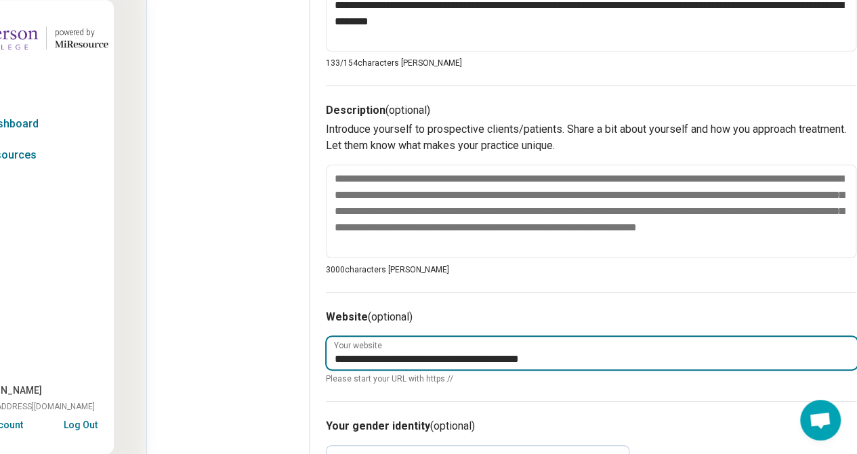
type input "**********"
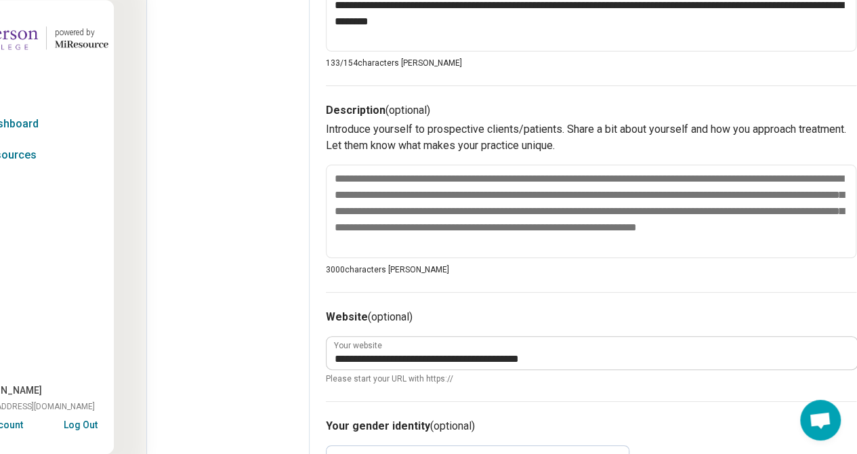
click at [545, 297] on div "**********" at bounding box center [591, 346] width 531 height 109
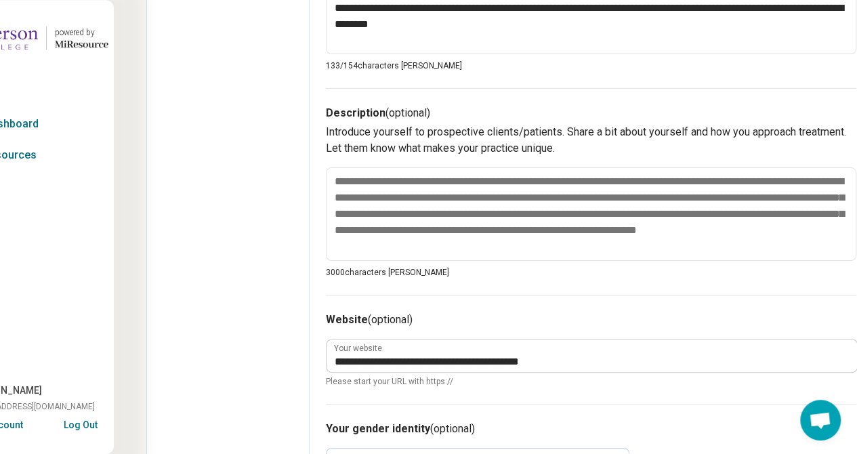
scroll to position [406, 49]
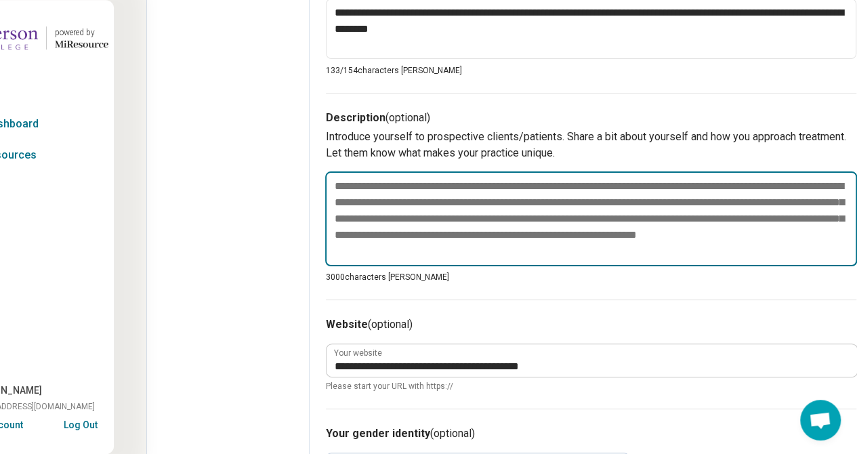
click at [485, 208] on textarea at bounding box center [591, 218] width 532 height 95
paste textarea "**********"
type textarea "*"
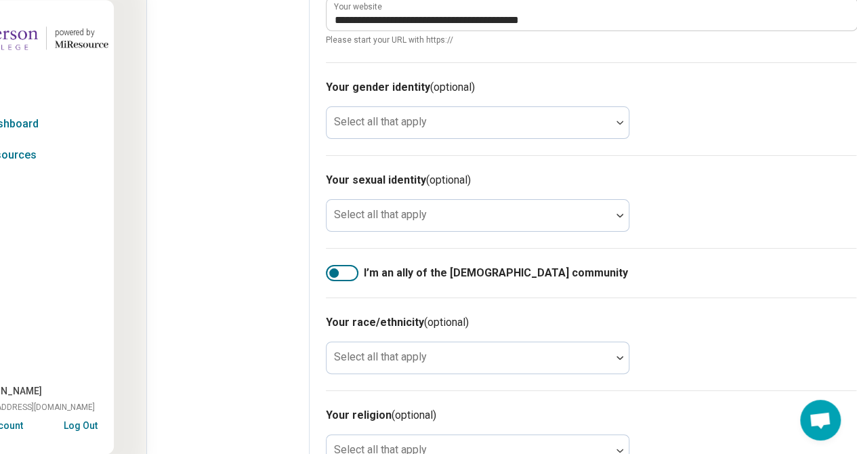
scroll to position [901, 49]
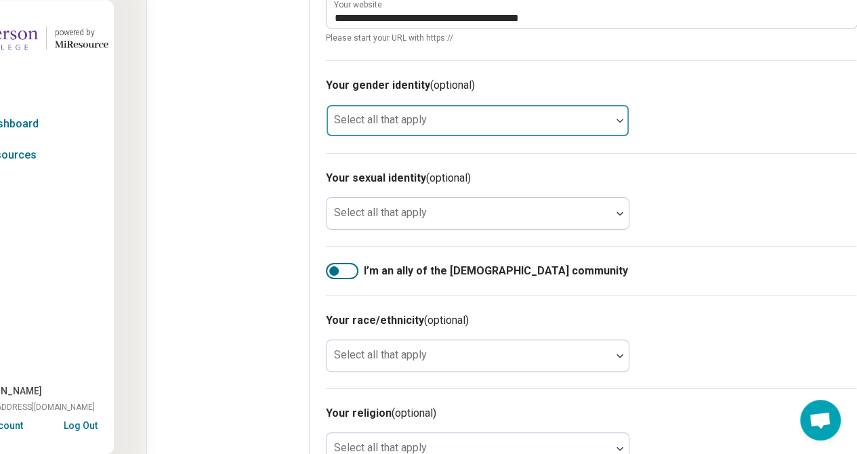
type textarea "**********"
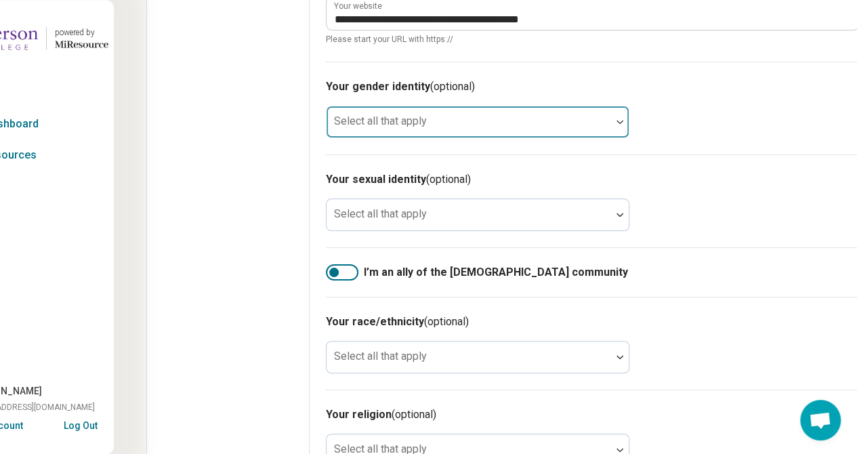
click at [620, 125] on div at bounding box center [620, 121] width 18 height 31
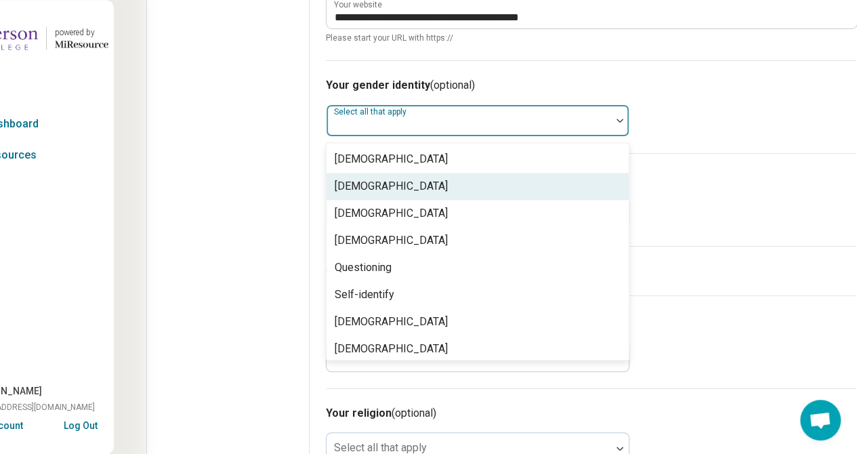
click at [595, 178] on div "Cisgender Woman" at bounding box center [478, 186] width 302 height 27
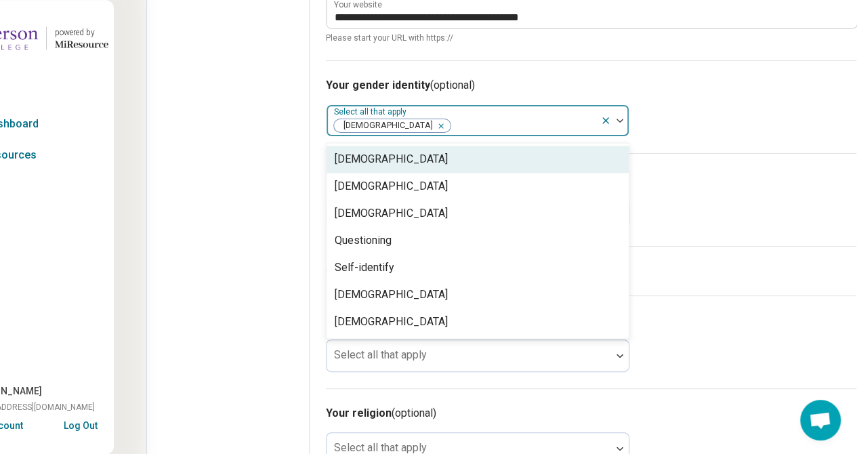
click at [751, 149] on div "Your gender identity (optional) option Cisgender Woman, selected. 7 results ava…" at bounding box center [591, 106] width 531 height 93
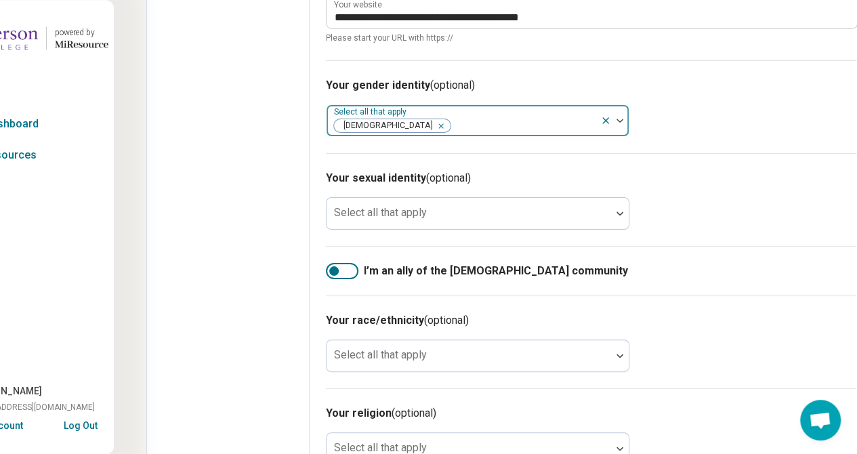
click at [430, 123] on div "Remove [object Object]" at bounding box center [438, 126] width 16 height 16
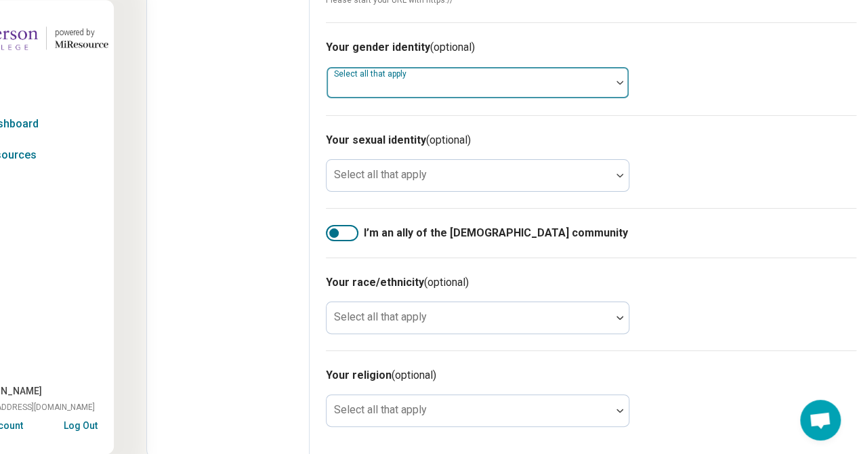
scroll to position [964, 49]
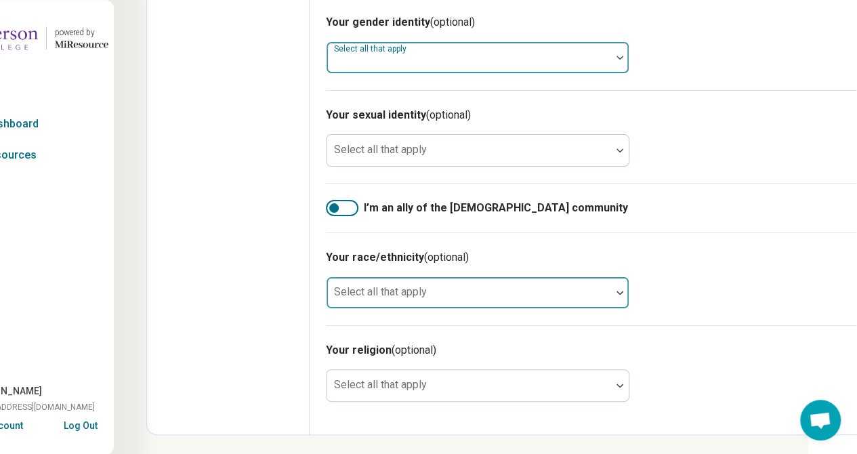
click at [614, 292] on div at bounding box center [620, 292] width 18 height 31
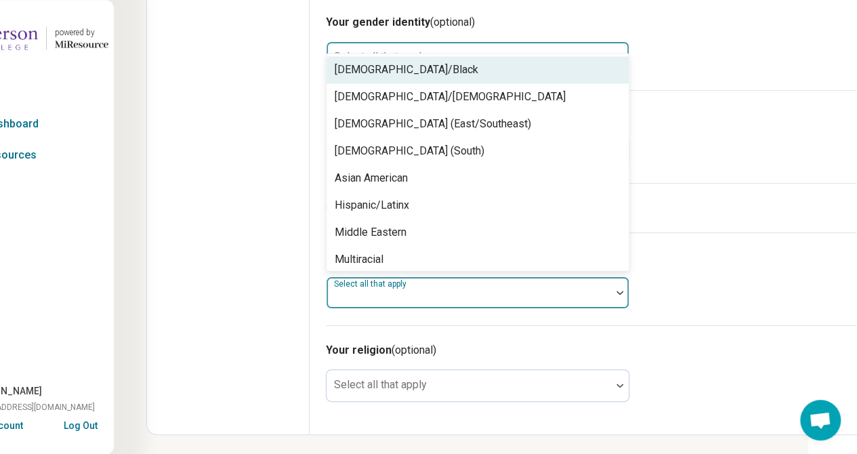
click at [686, 296] on div "Your race/ethnicity (optional) 11 results available. Use Up and Down to choose …" at bounding box center [591, 279] width 531 height 93
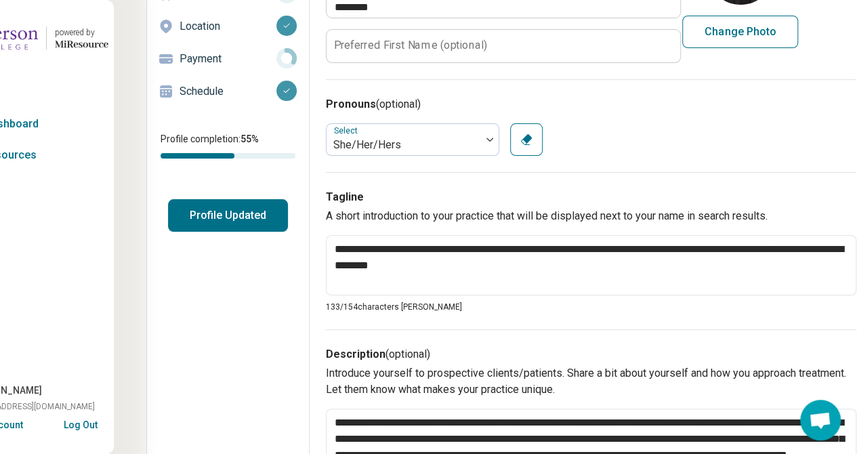
scroll to position [0, 49]
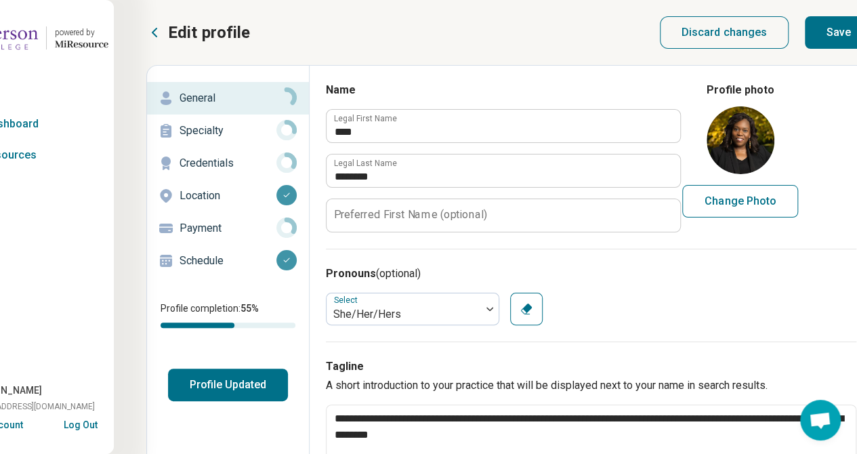
click at [840, 29] on button "Save" at bounding box center [839, 32] width 68 height 33
click at [197, 127] on p "Specialty" at bounding box center [228, 131] width 97 height 16
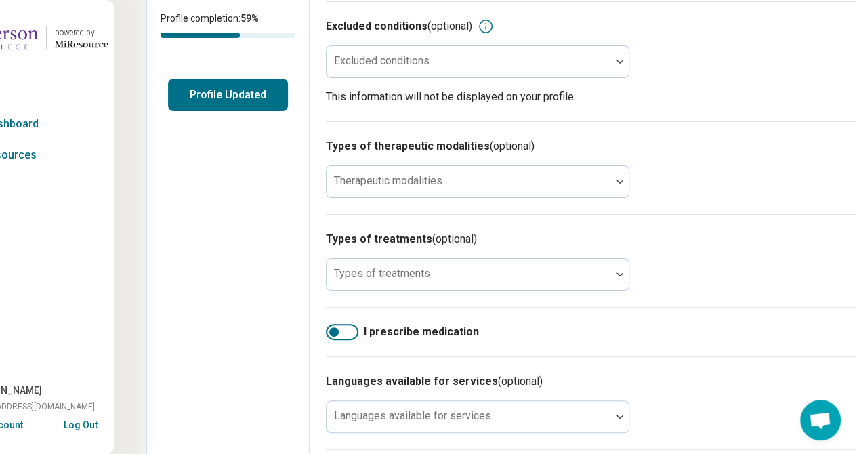
scroll to position [302, 49]
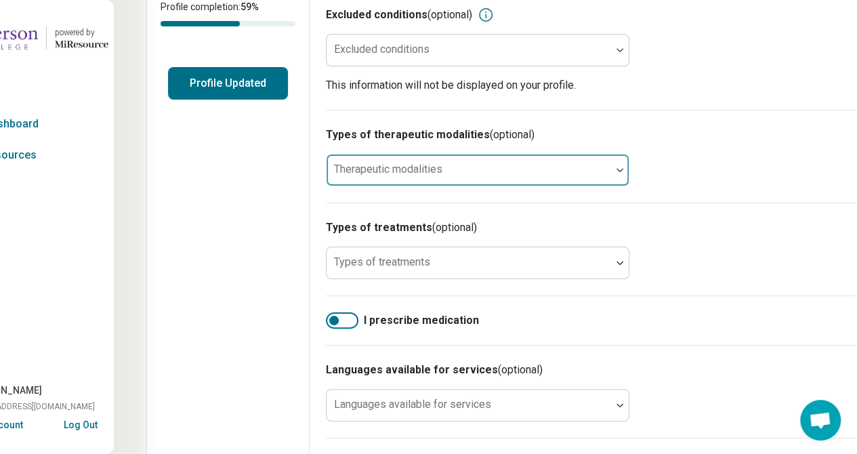
click at [613, 165] on div at bounding box center [620, 170] width 18 height 31
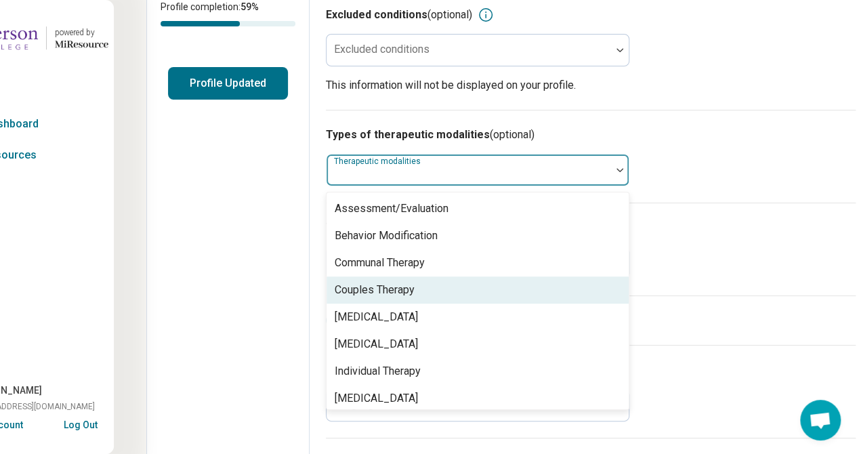
click at [507, 289] on div "Couples Therapy" at bounding box center [478, 290] width 302 height 27
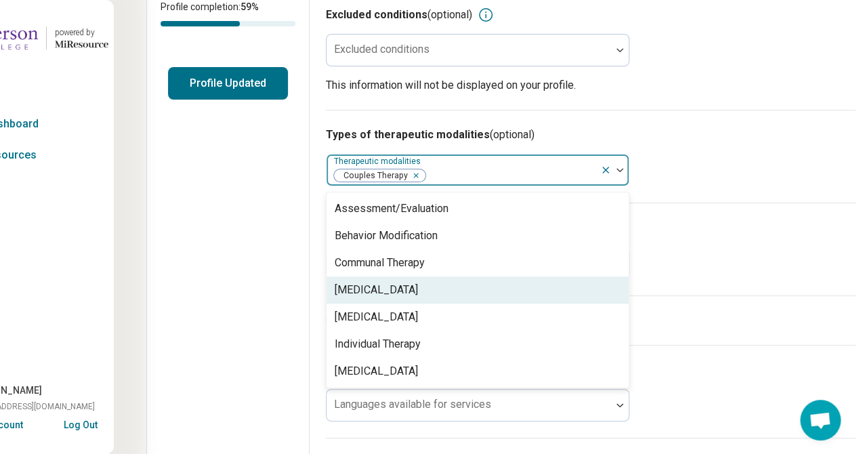
click at [455, 292] on div "Family Therapy" at bounding box center [478, 290] width 302 height 27
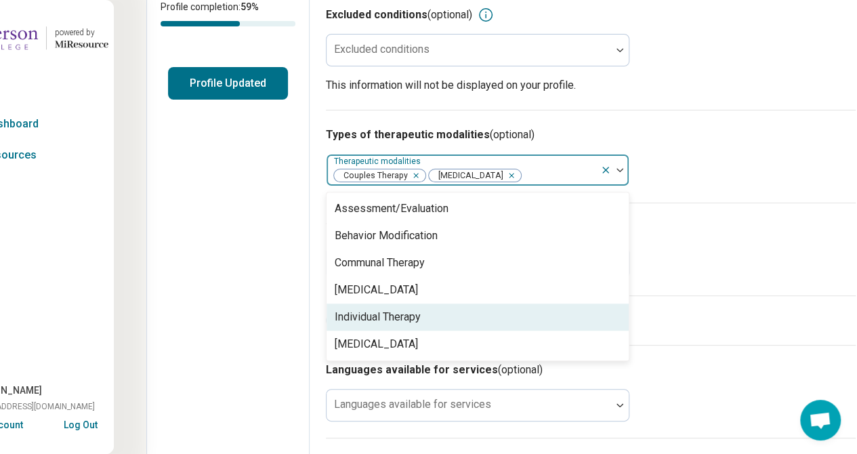
click at [439, 318] on div "Individual Therapy" at bounding box center [478, 317] width 302 height 27
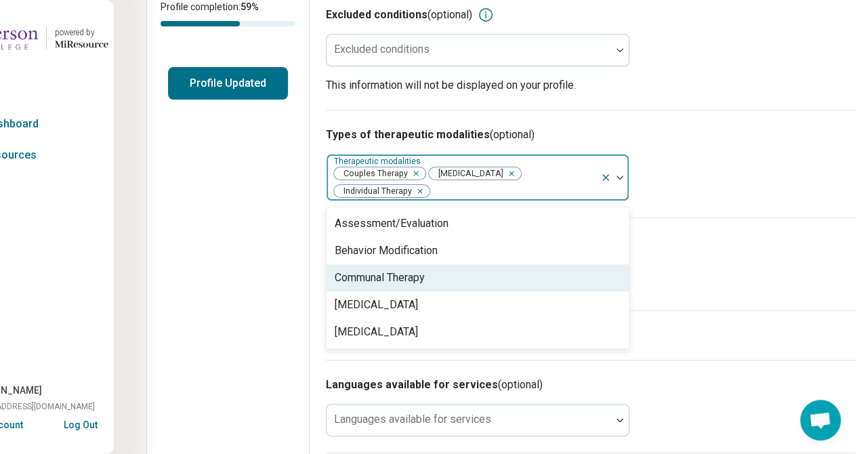
click at [725, 247] on h3 "Types of treatments (optional)" at bounding box center [591, 243] width 530 height 16
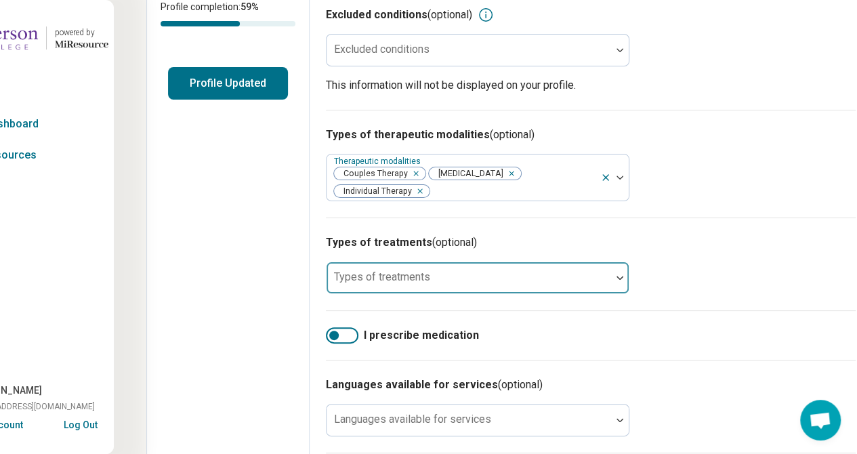
click at [617, 279] on img at bounding box center [620, 278] width 7 height 4
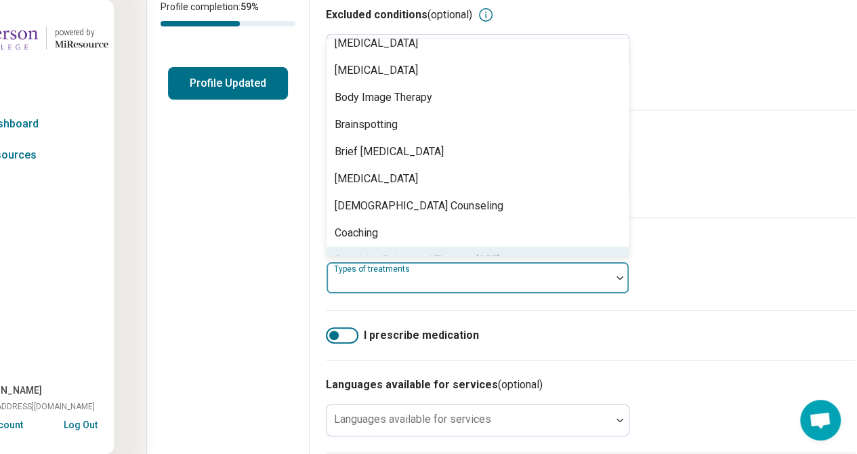
scroll to position [418, 0]
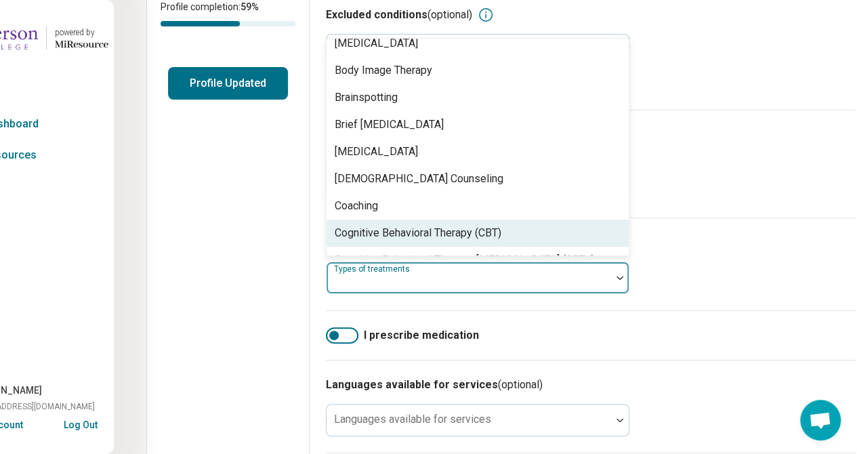
click at [618, 225] on div "Cognitive Behavioral Therapy (CBT)" at bounding box center [478, 233] width 302 height 27
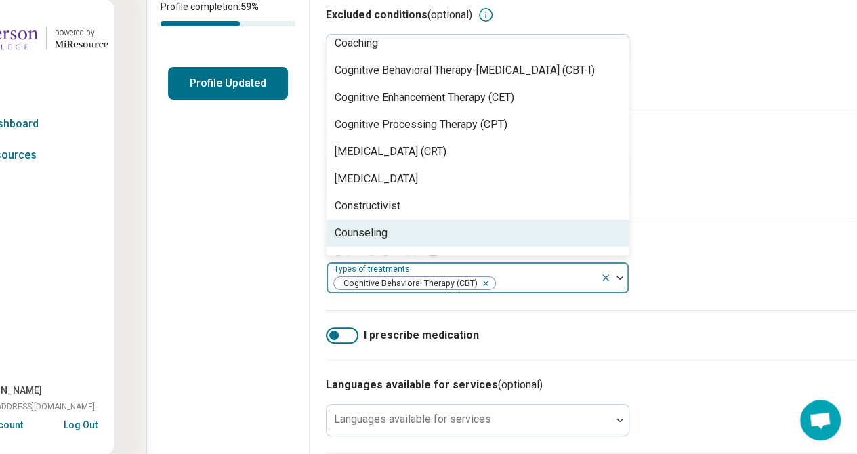
scroll to position [608, 0]
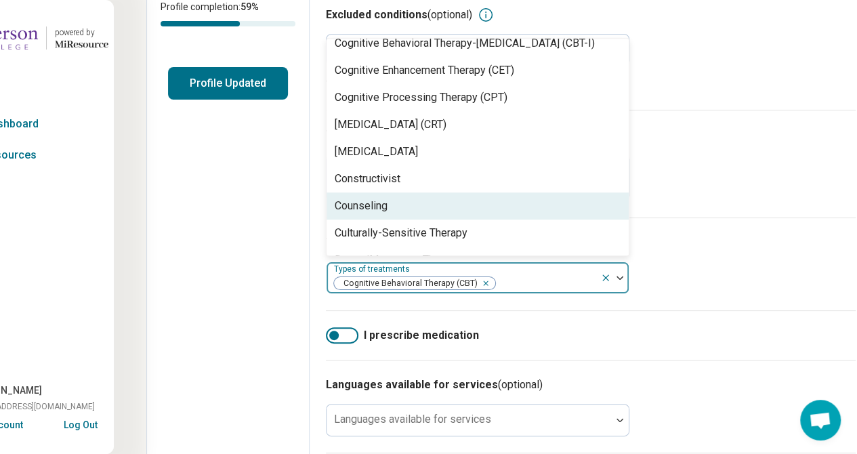
click at [587, 209] on div "Counseling" at bounding box center [478, 206] width 302 height 27
click at [571, 211] on div "Culturally-Sensitive Therapy" at bounding box center [478, 206] width 302 height 27
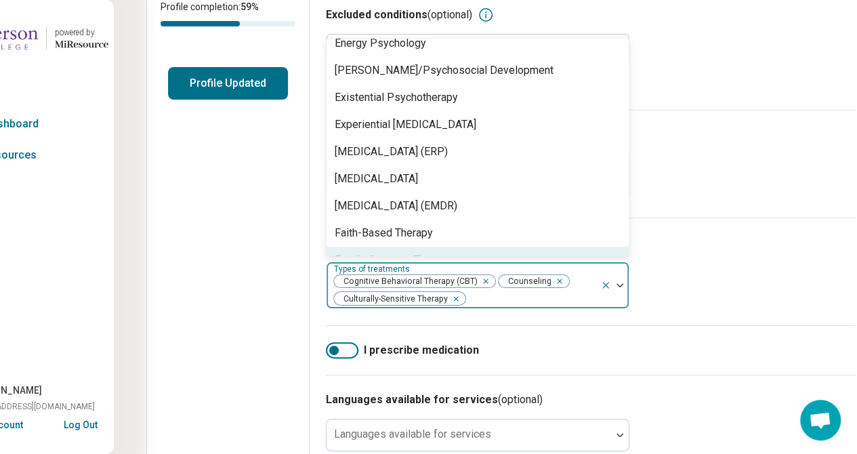
scroll to position [933, 0]
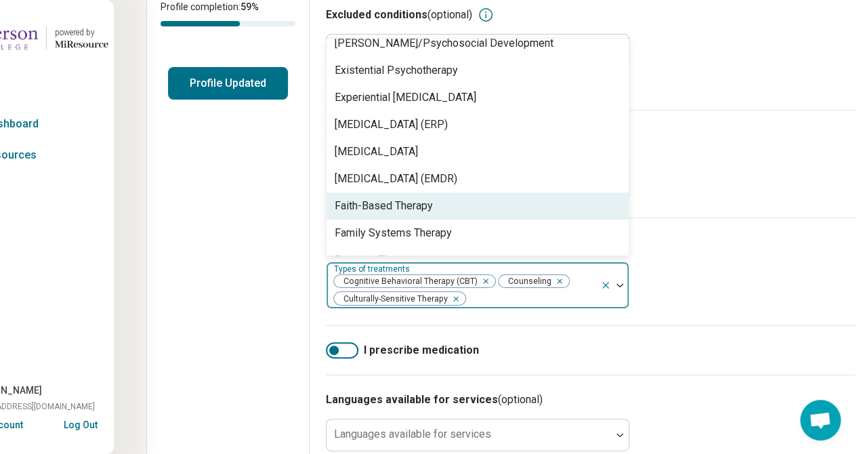
click at [569, 207] on div "Faith-Based Therapy" at bounding box center [478, 206] width 302 height 27
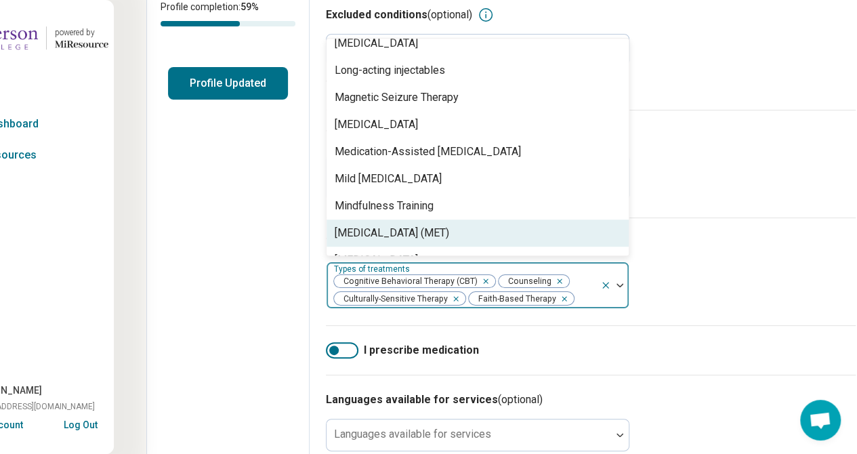
scroll to position [1611, 0]
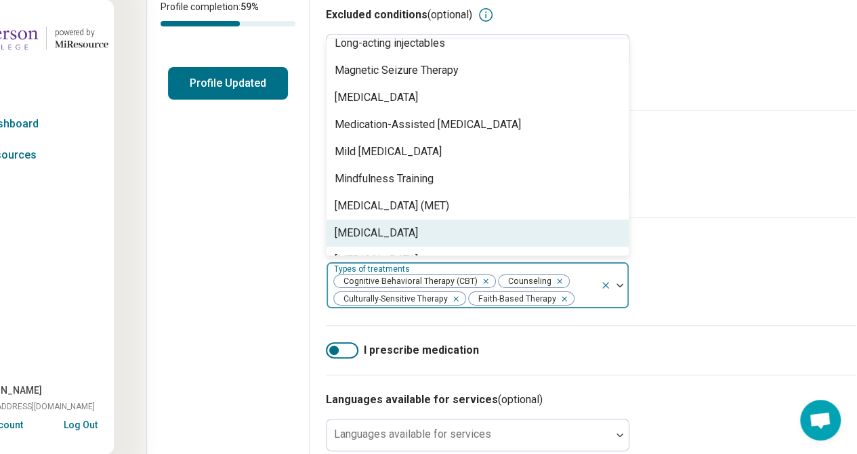
click at [546, 234] on div "Motivational Interviewing" at bounding box center [478, 233] width 302 height 27
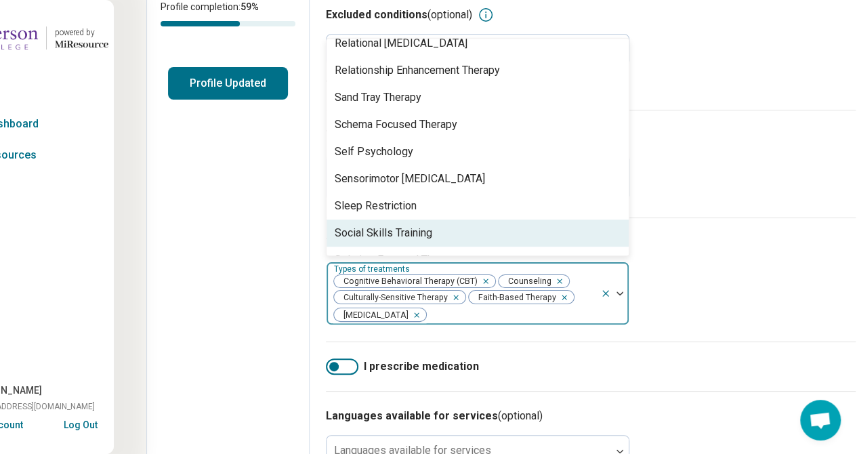
scroll to position [2262, 0]
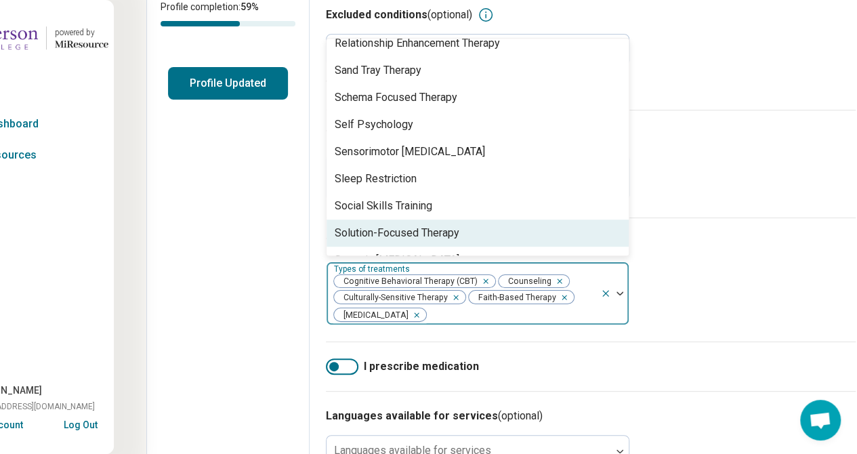
click at [546, 234] on div "Solution-Focused Therapy" at bounding box center [478, 233] width 302 height 27
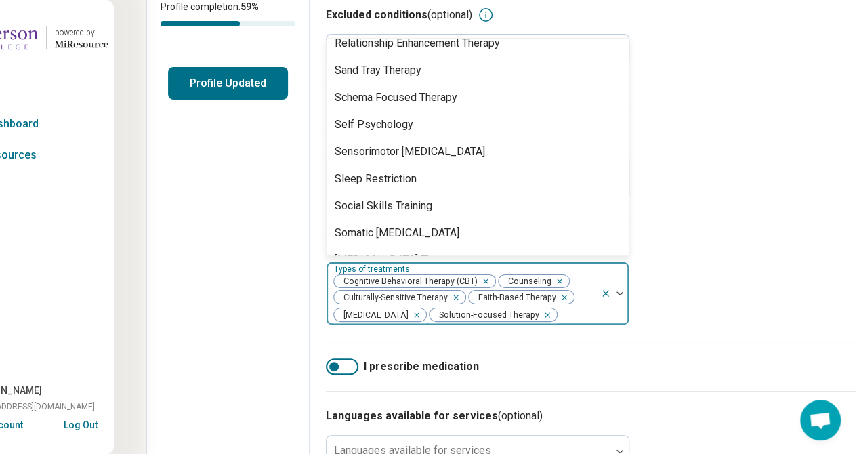
scroll to position [20, 0]
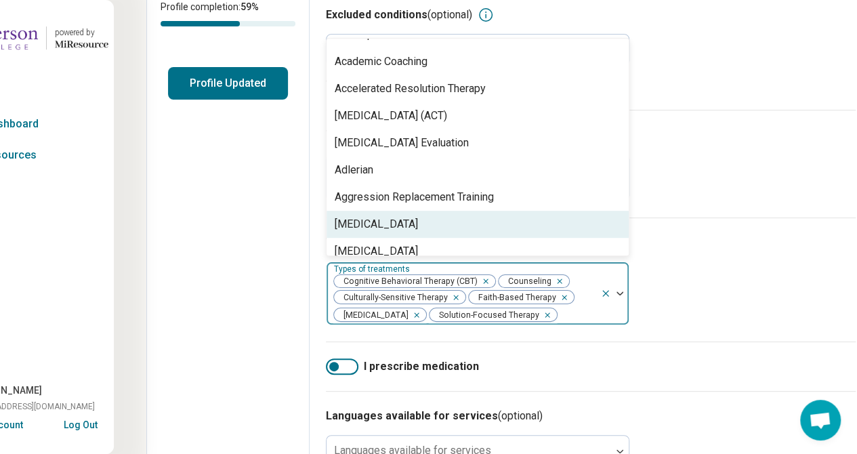
click at [807, 220] on div "Types of treatments (optional) option Solution-Focused Therapy, selected. 98 re…" at bounding box center [591, 280] width 530 height 124
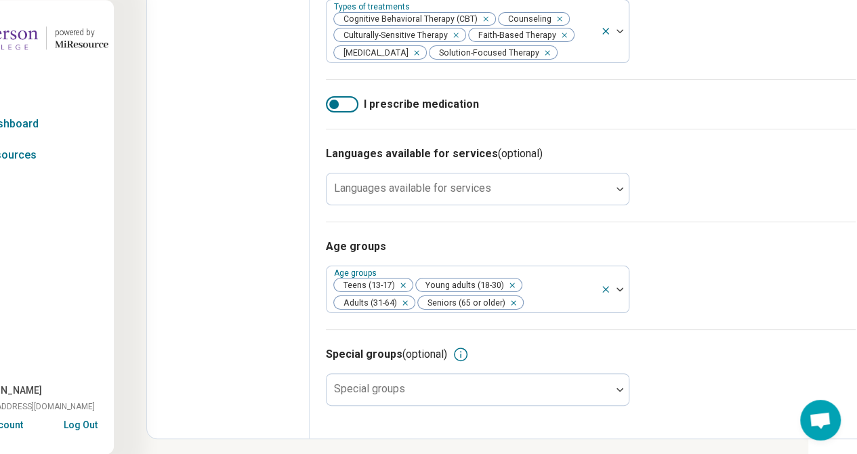
scroll to position [569, 49]
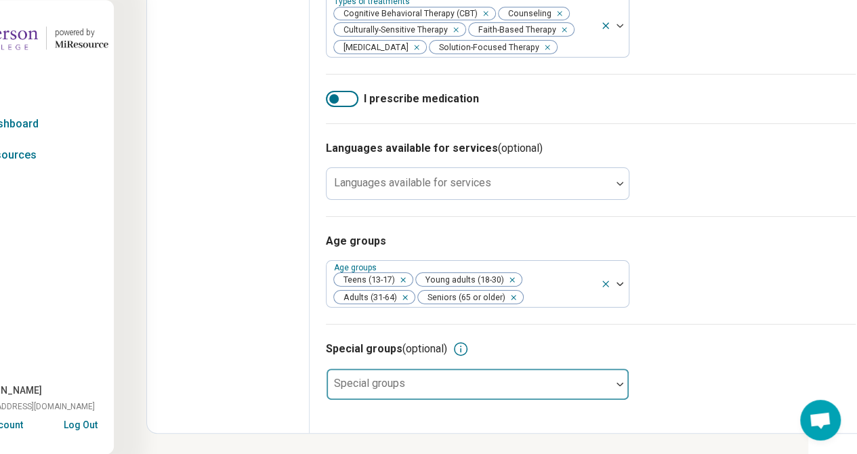
click at [622, 384] on img at bounding box center [620, 384] width 7 height 4
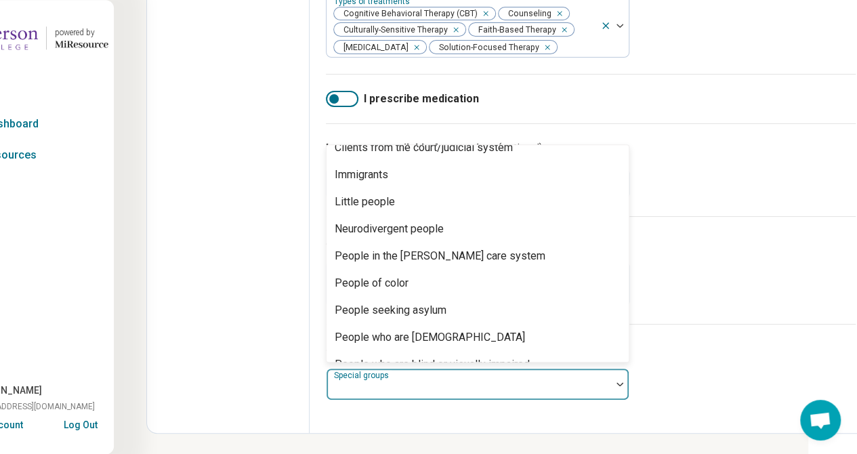
scroll to position [133, 0]
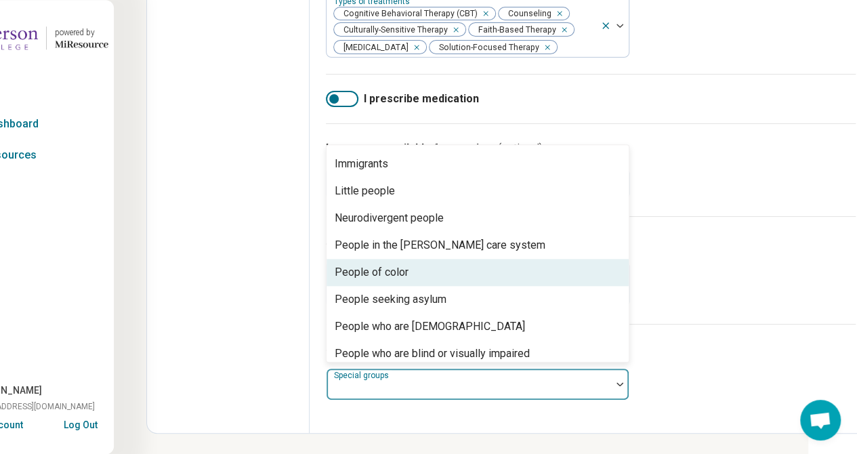
click at [586, 276] on div "People of color" at bounding box center [478, 272] width 302 height 27
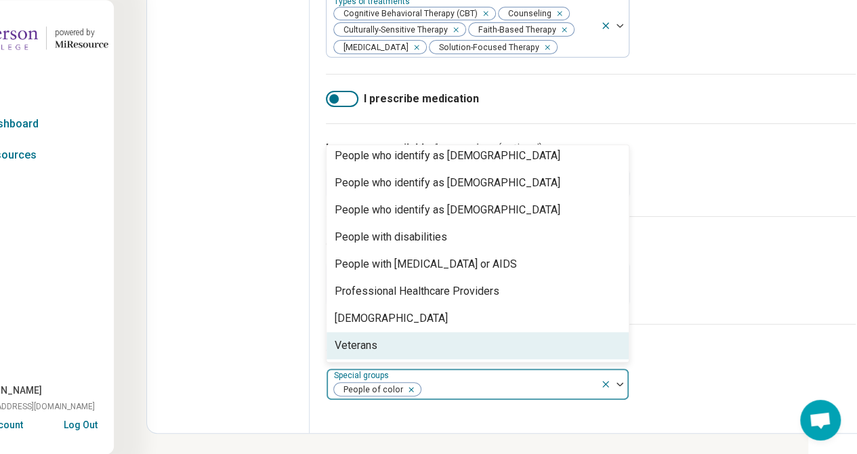
scroll to position [0, 0]
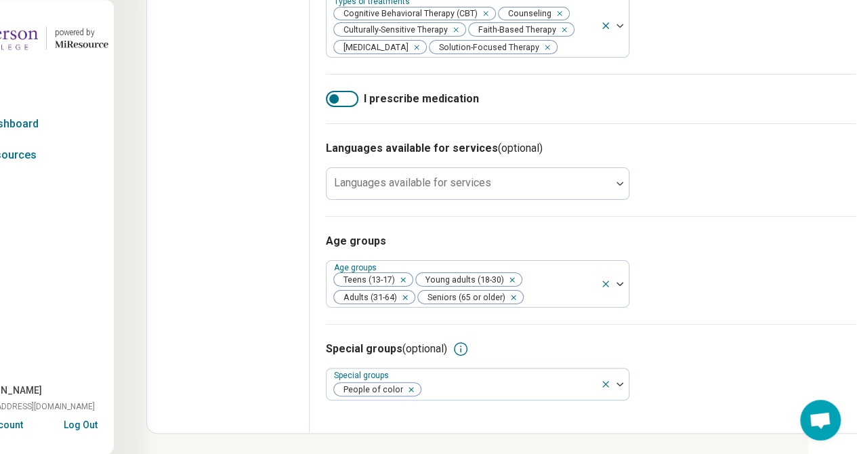
click at [756, 270] on div "Age groups Age groups Teens (13-17) Young adults (18-30) Adults (31-64) Seniors…" at bounding box center [591, 270] width 530 height 108
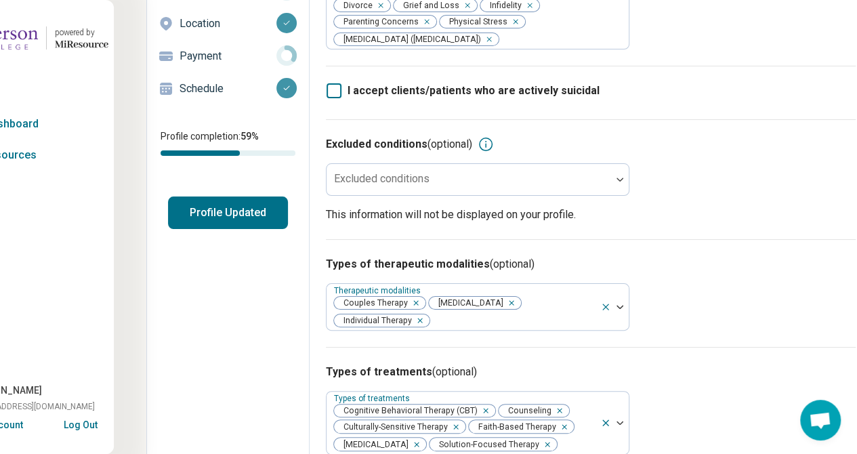
scroll to position [0, 49]
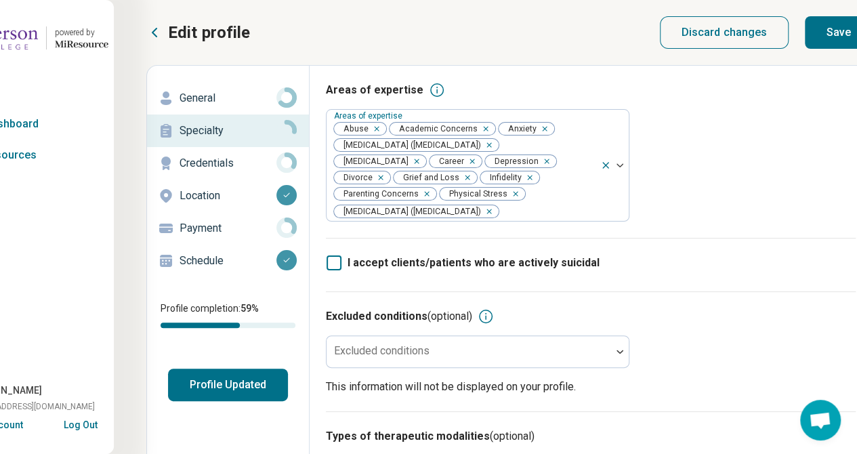
click at [841, 30] on button "Save" at bounding box center [839, 32] width 68 height 33
click at [213, 166] on p "Credentials" at bounding box center [228, 163] width 97 height 16
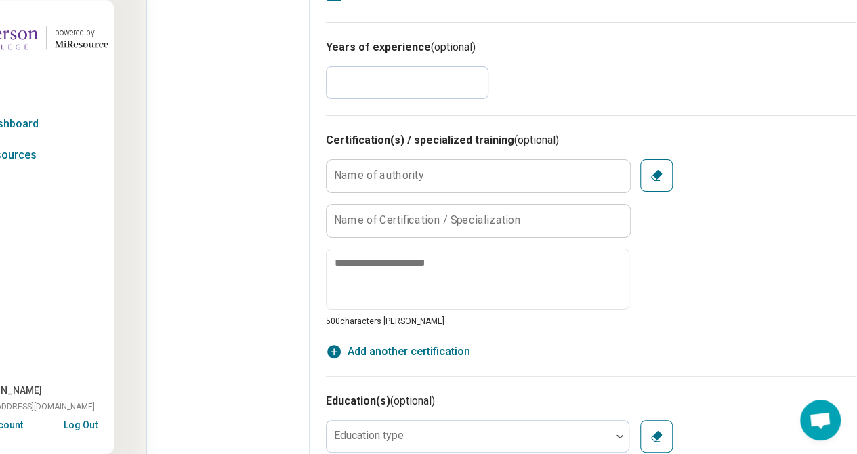
scroll to position [541, 49]
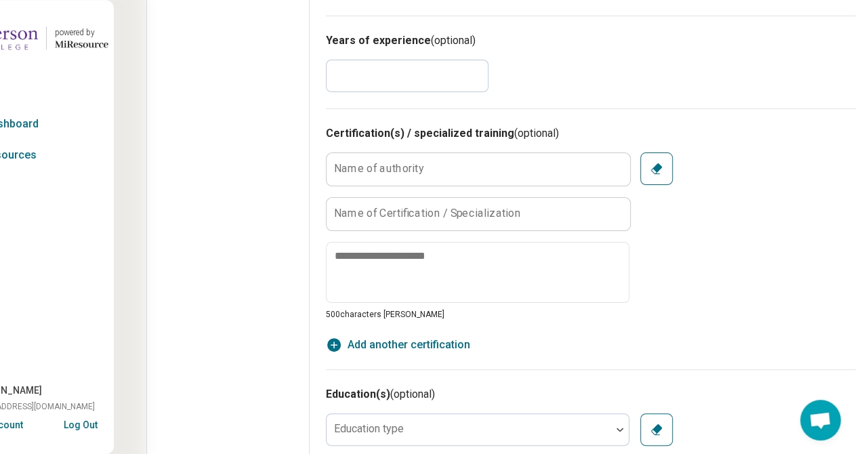
click at [336, 70] on input "*" at bounding box center [407, 76] width 163 height 33
type textarea "*"
type input "*"
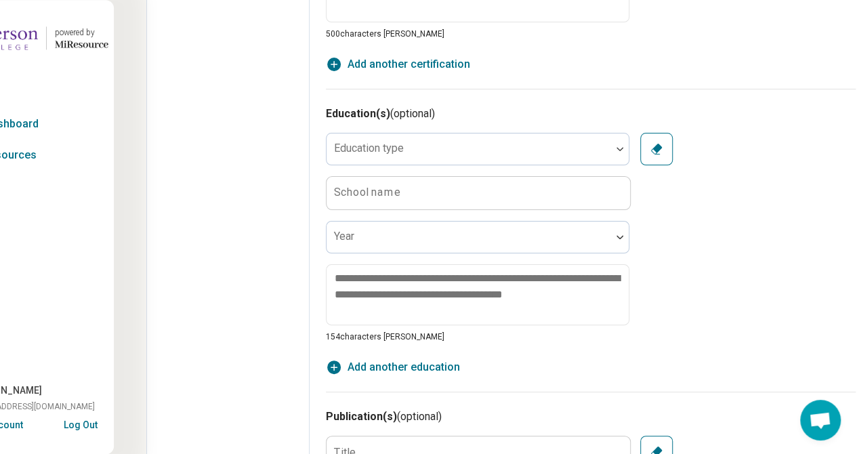
scroll to position [827, 49]
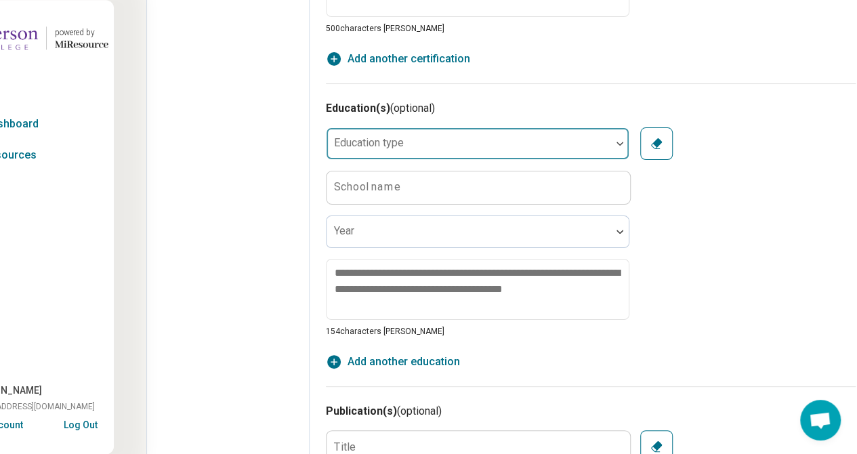
click at [608, 148] on div at bounding box center [469, 144] width 285 height 30
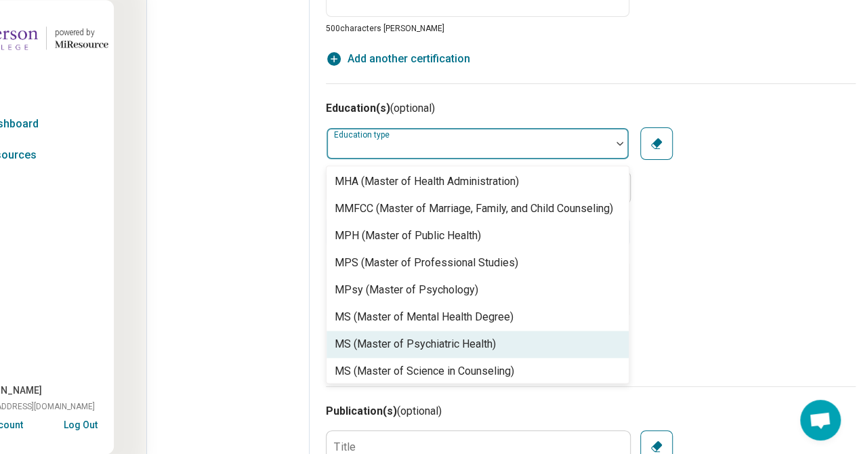
scroll to position [489, 0]
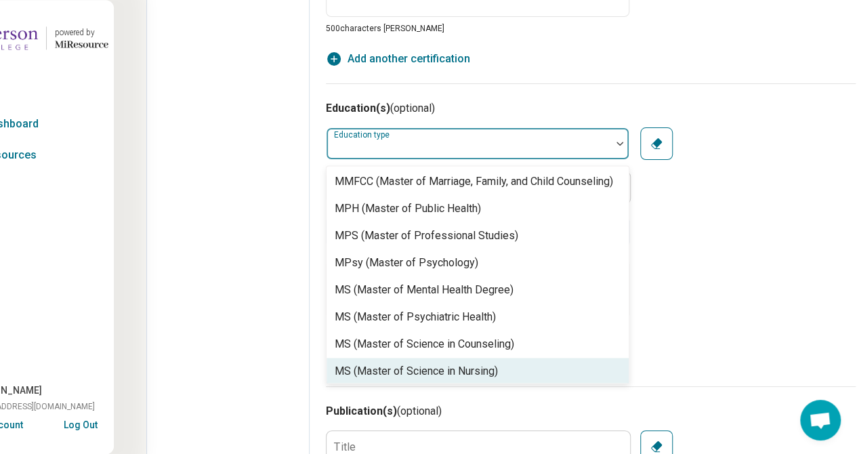
click at [537, 371] on div "MS (Master of Science in Nursing)" at bounding box center [478, 371] width 302 height 27
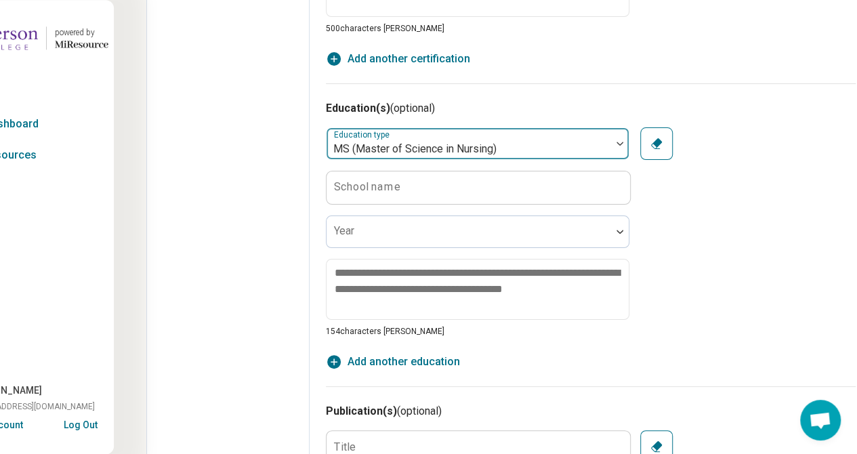
click at [617, 147] on div at bounding box center [620, 143] width 18 height 31
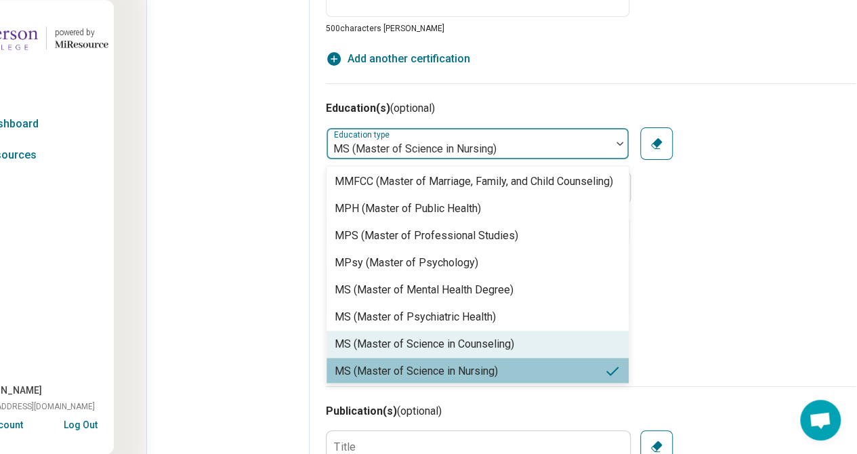
click at [531, 358] on div "MS (Master of Science in Counseling)" at bounding box center [478, 344] width 302 height 27
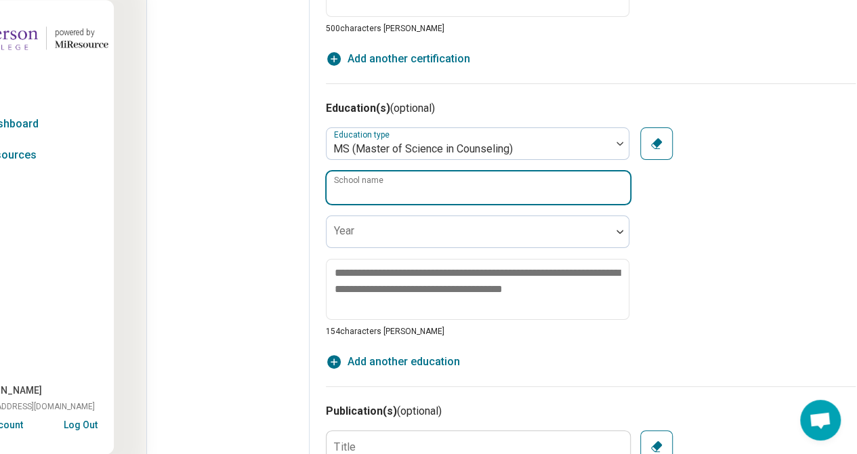
click at [565, 185] on input "School name" at bounding box center [479, 187] width 304 height 33
type input "**********"
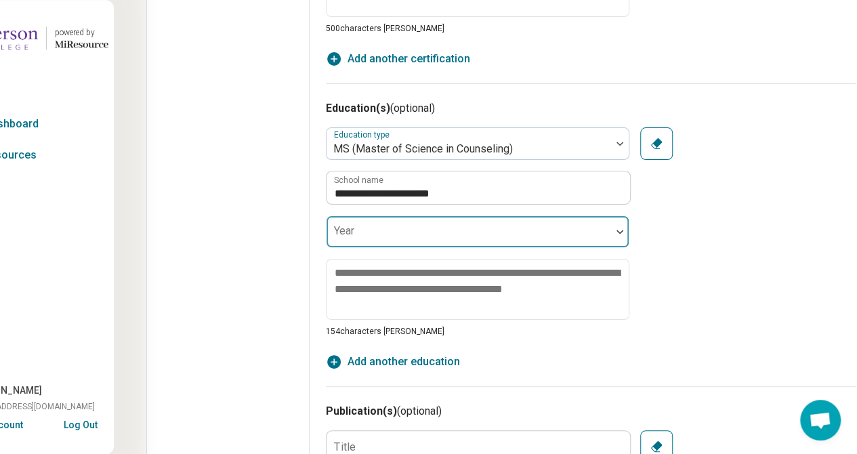
click at [626, 231] on div at bounding box center [620, 232] width 18 height 4
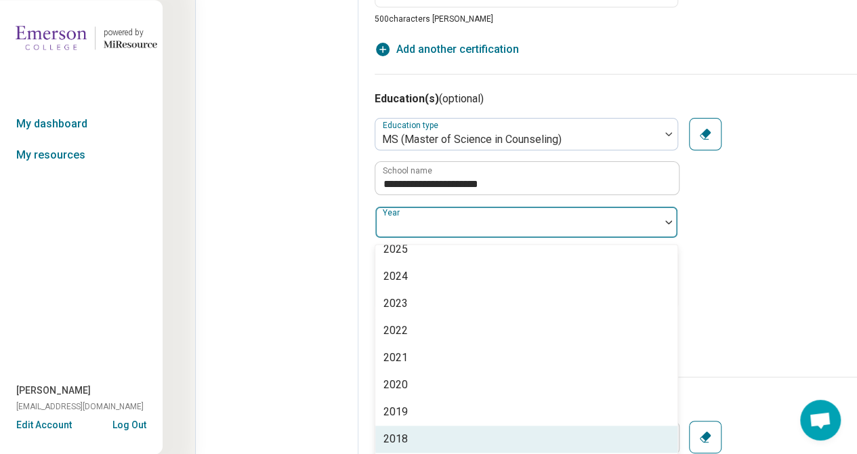
scroll to position [39, 0]
click at [575, 433] on div "2017" at bounding box center [527, 439] width 302 height 27
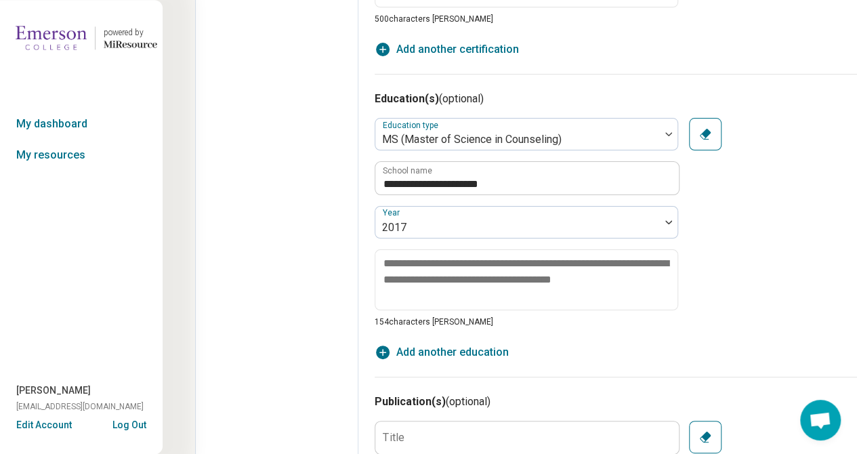
click at [765, 249] on div "**********" at bounding box center [640, 223] width 530 height 210
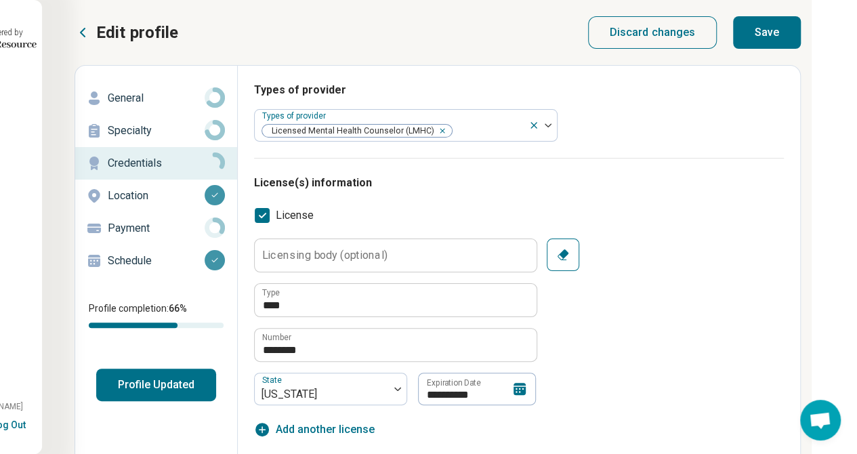
scroll to position [0, 121]
click at [770, 31] on button "Save" at bounding box center [767, 32] width 68 height 33
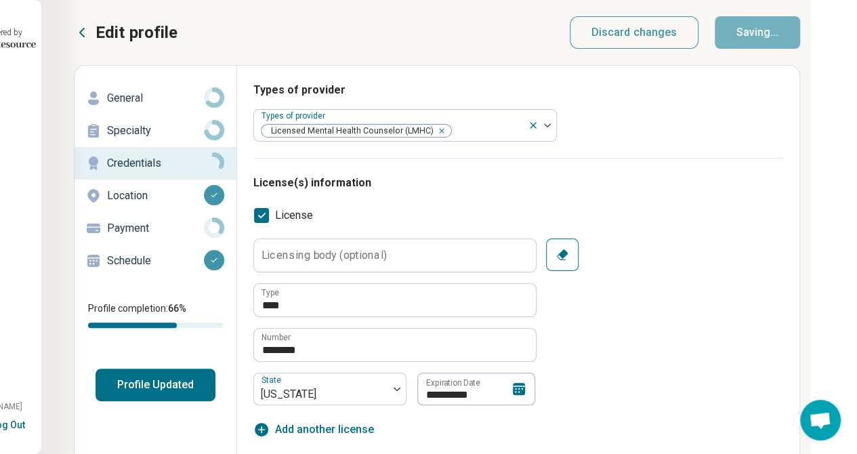
type textarea "*"
click at [152, 389] on button "Profile Updated" at bounding box center [156, 385] width 120 height 33
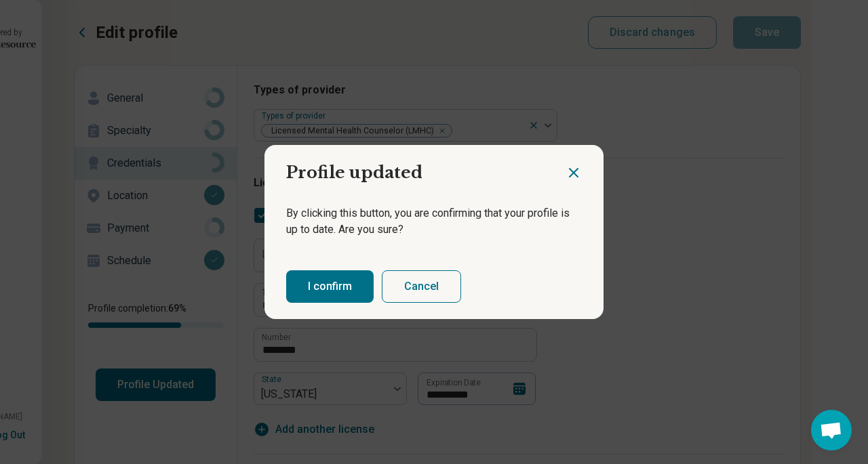
click at [317, 293] on button "I confirm" at bounding box center [329, 286] width 87 height 33
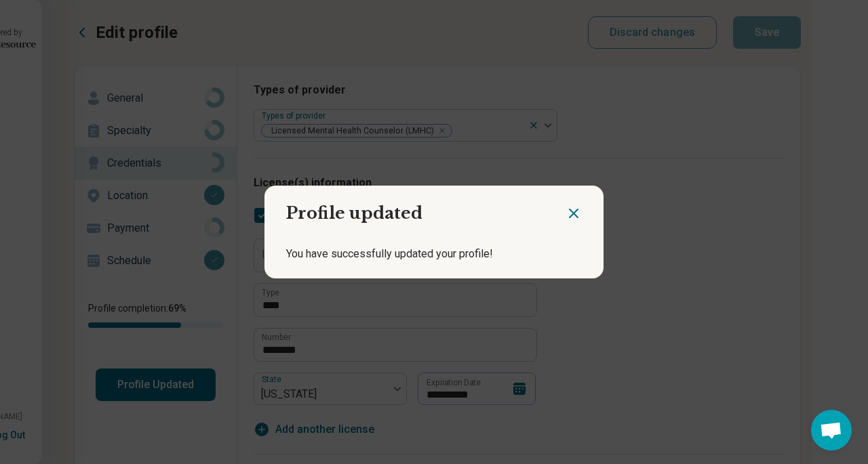
click at [570, 215] on icon "Close dialog" at bounding box center [573, 213] width 8 height 8
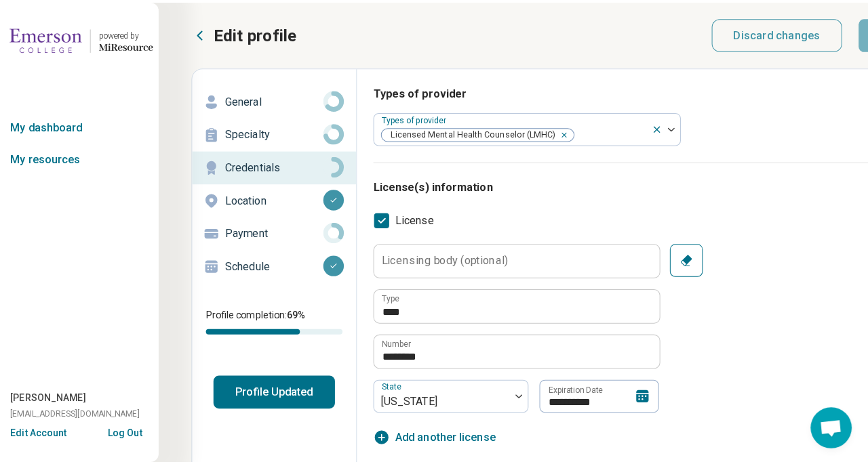
scroll to position [0, 0]
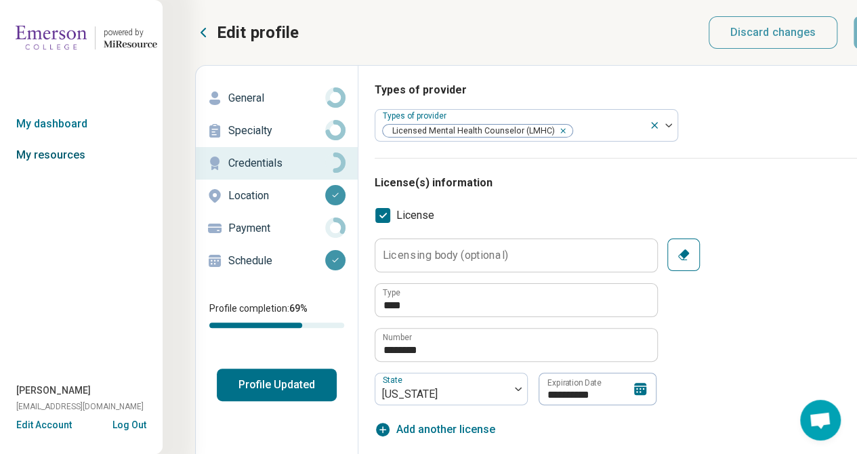
click at [56, 152] on link "My resources" at bounding box center [81, 155] width 163 height 31
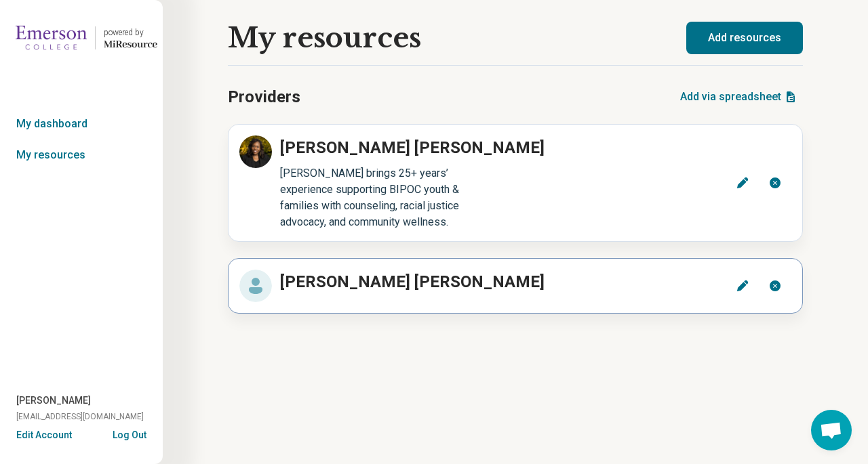
click at [259, 285] on circle at bounding box center [255, 286] width 33 height 33
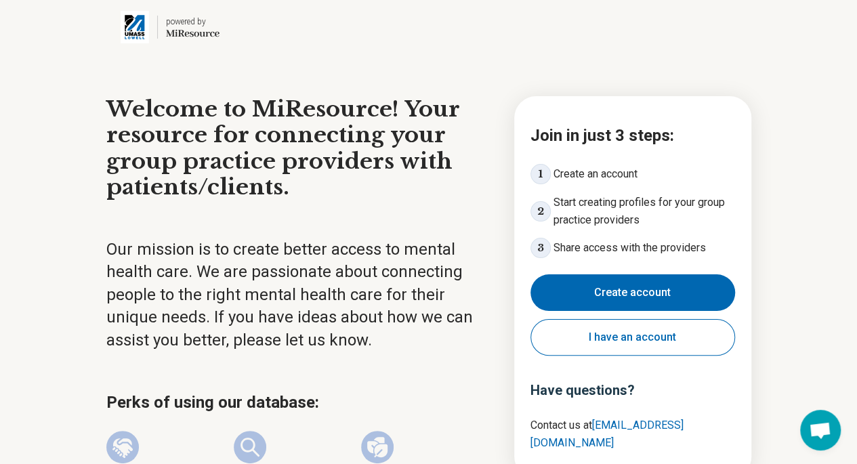
click at [638, 343] on button "I have an account" at bounding box center [633, 337] width 205 height 37
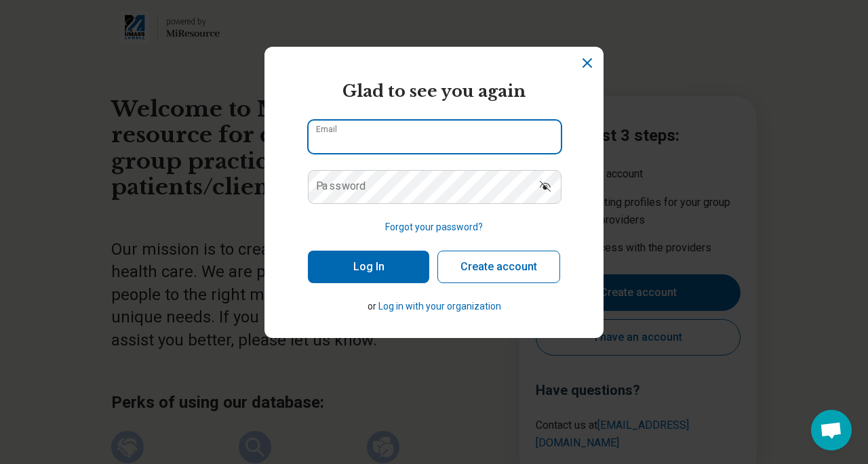
type input "**********"
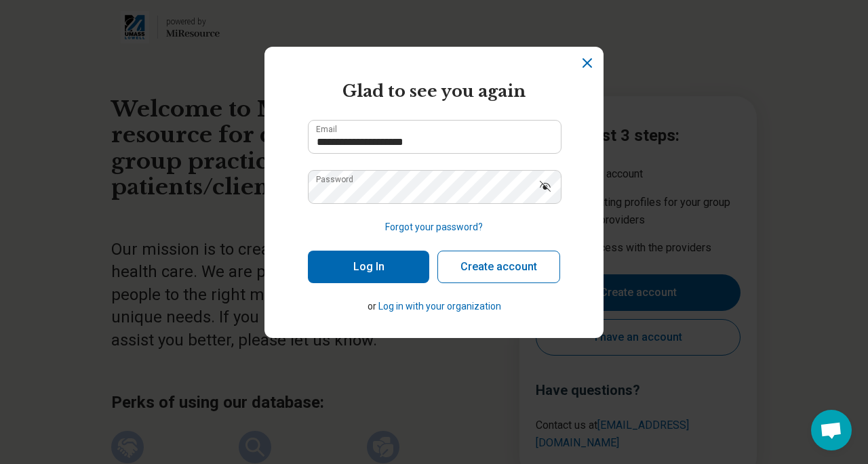
click at [352, 264] on button "Log In" at bounding box center [368, 267] width 121 height 33
